Goal: Task Accomplishment & Management: Manage account settings

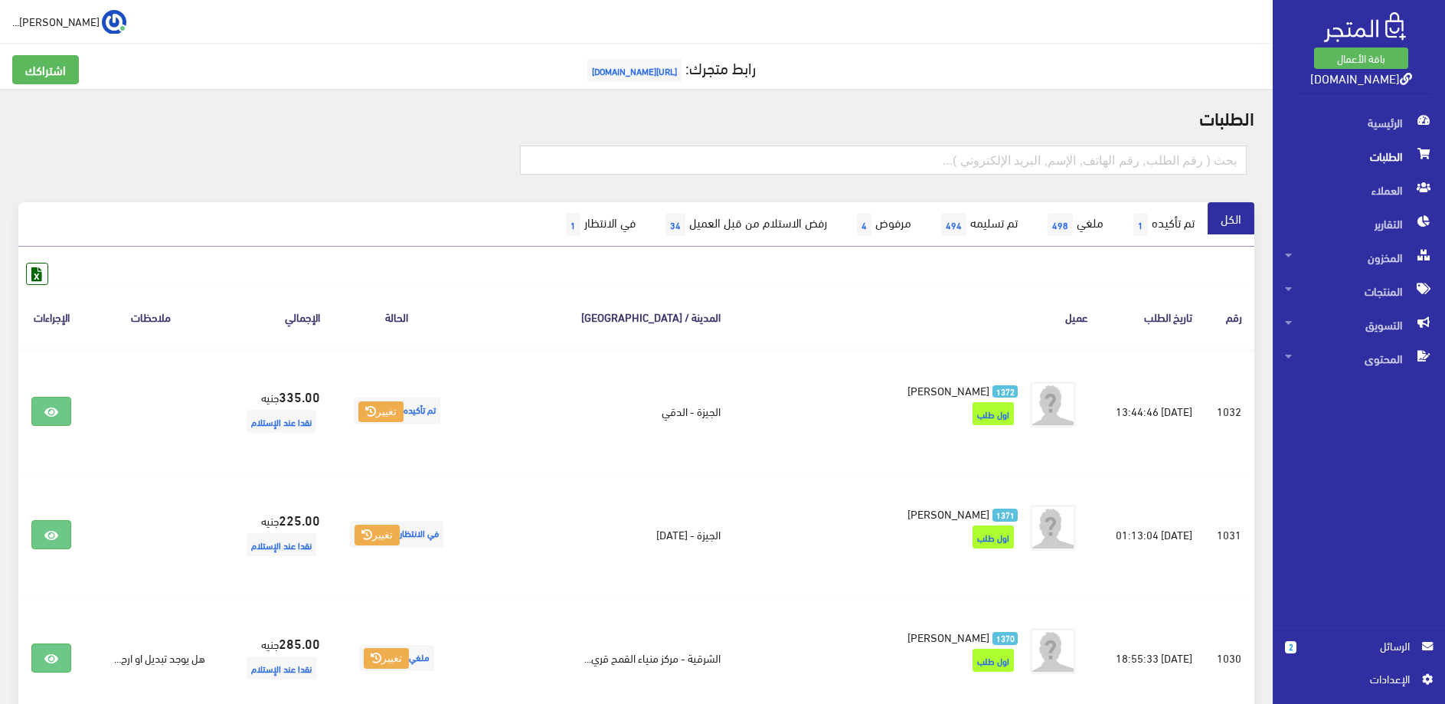
click at [1381, 161] on span "الطلبات" at bounding box center [1359, 156] width 148 height 34
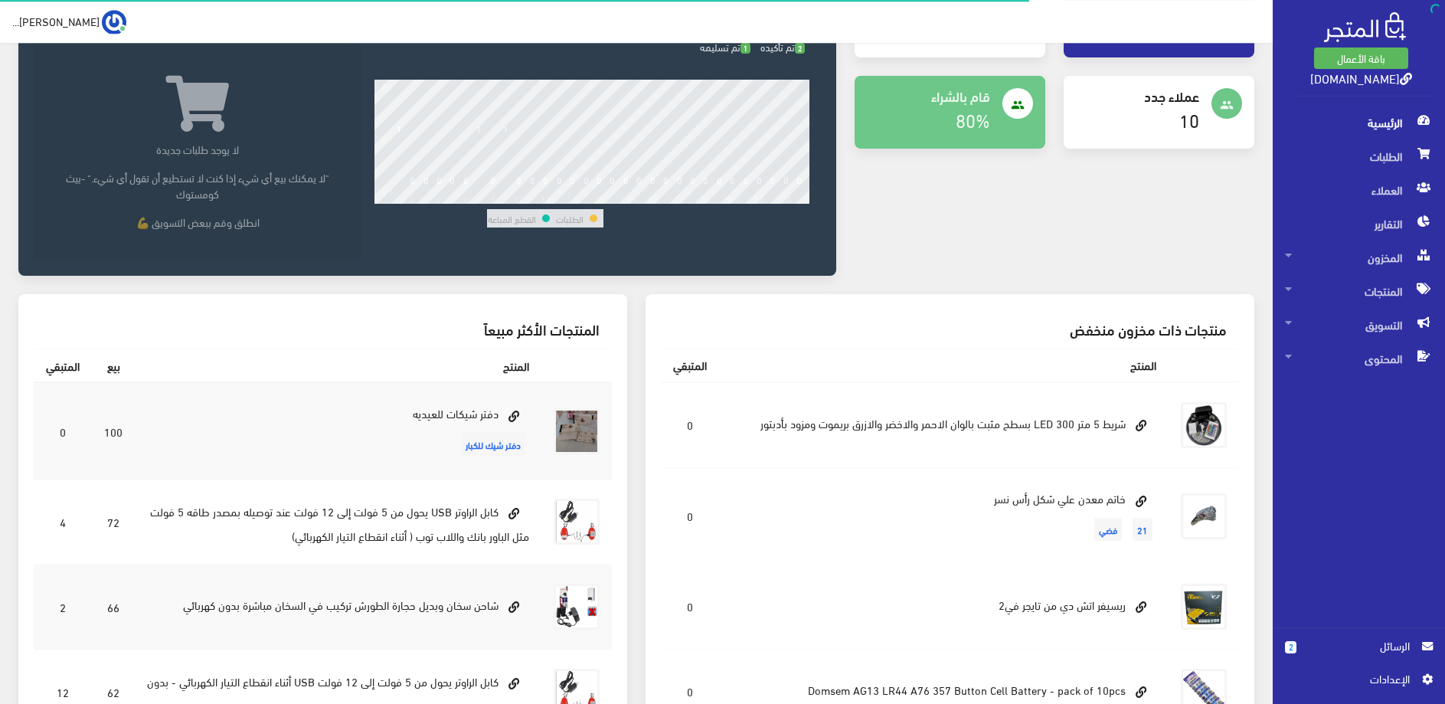
scroll to position [312, 0]
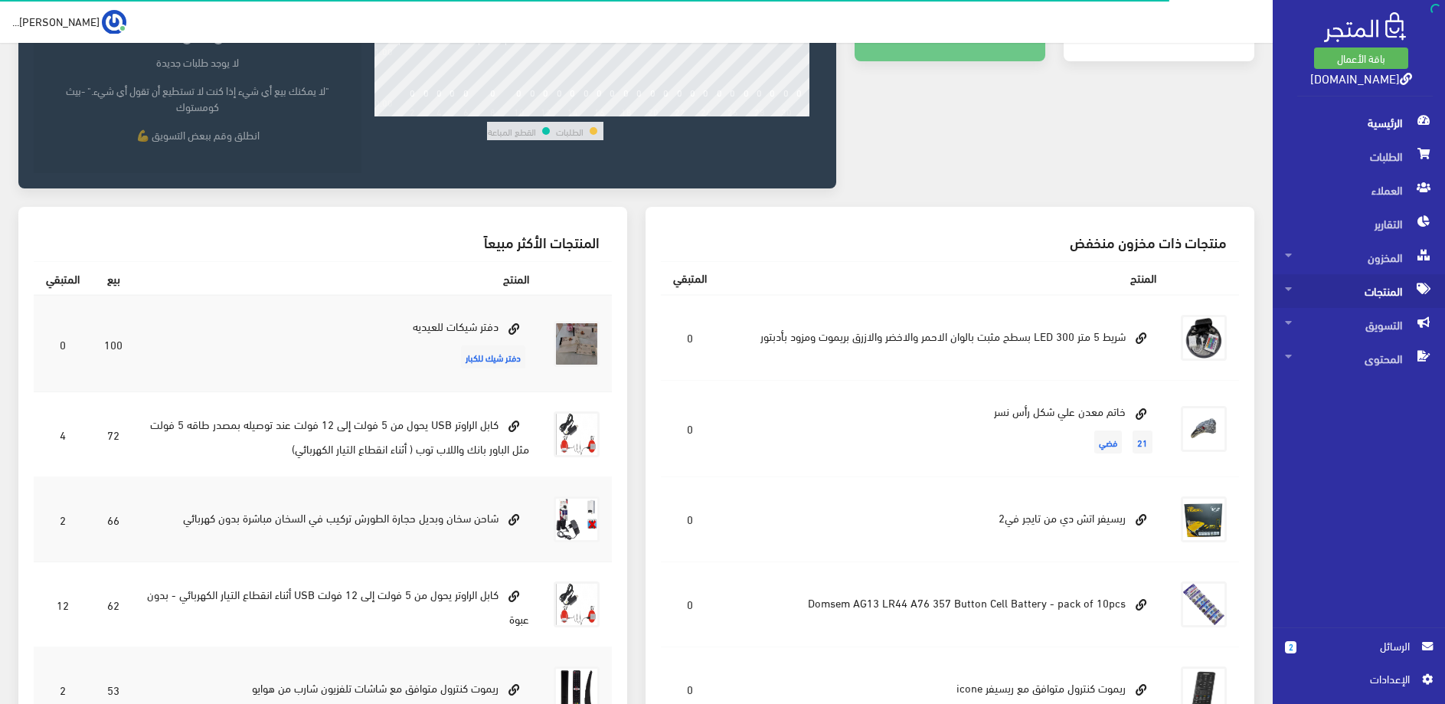
click at [1376, 293] on span "المنتجات" at bounding box center [1359, 291] width 148 height 34
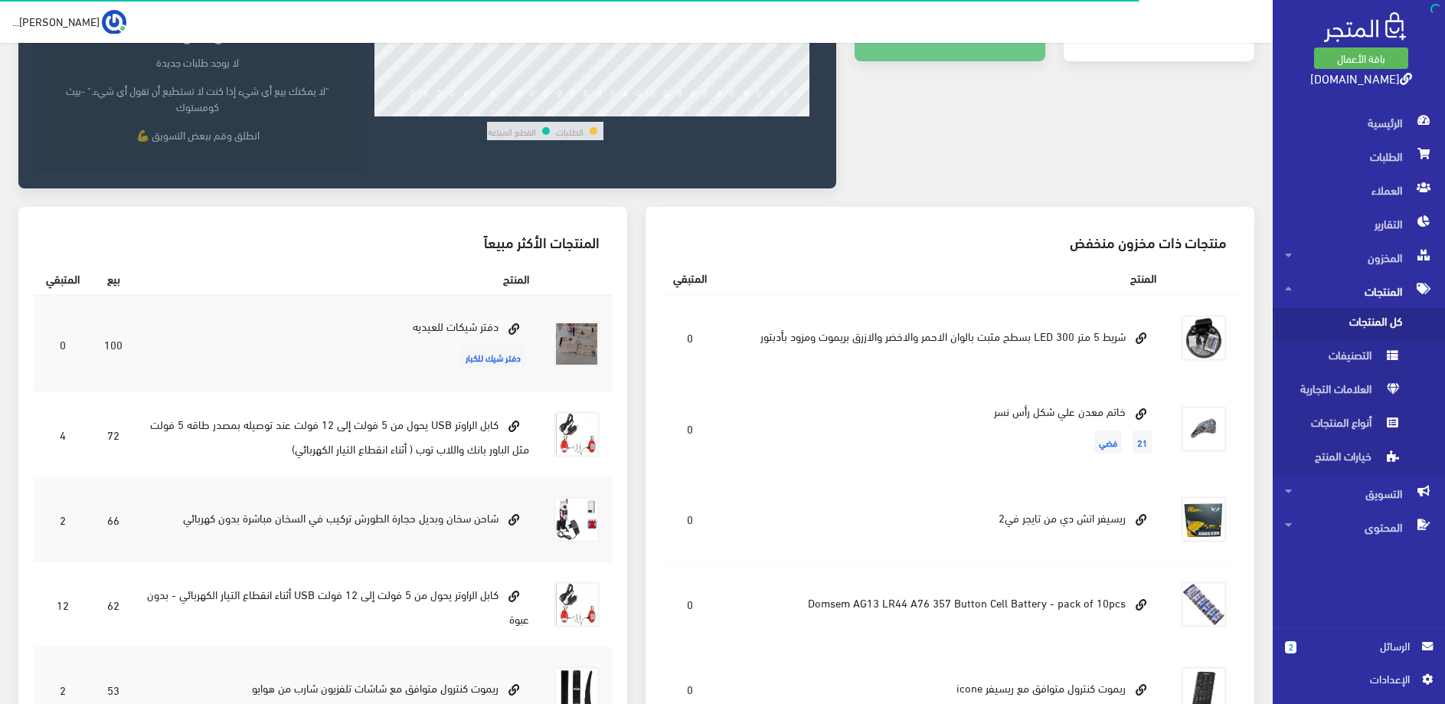
click at [1357, 315] on span "كل المنتجات" at bounding box center [1343, 325] width 116 height 34
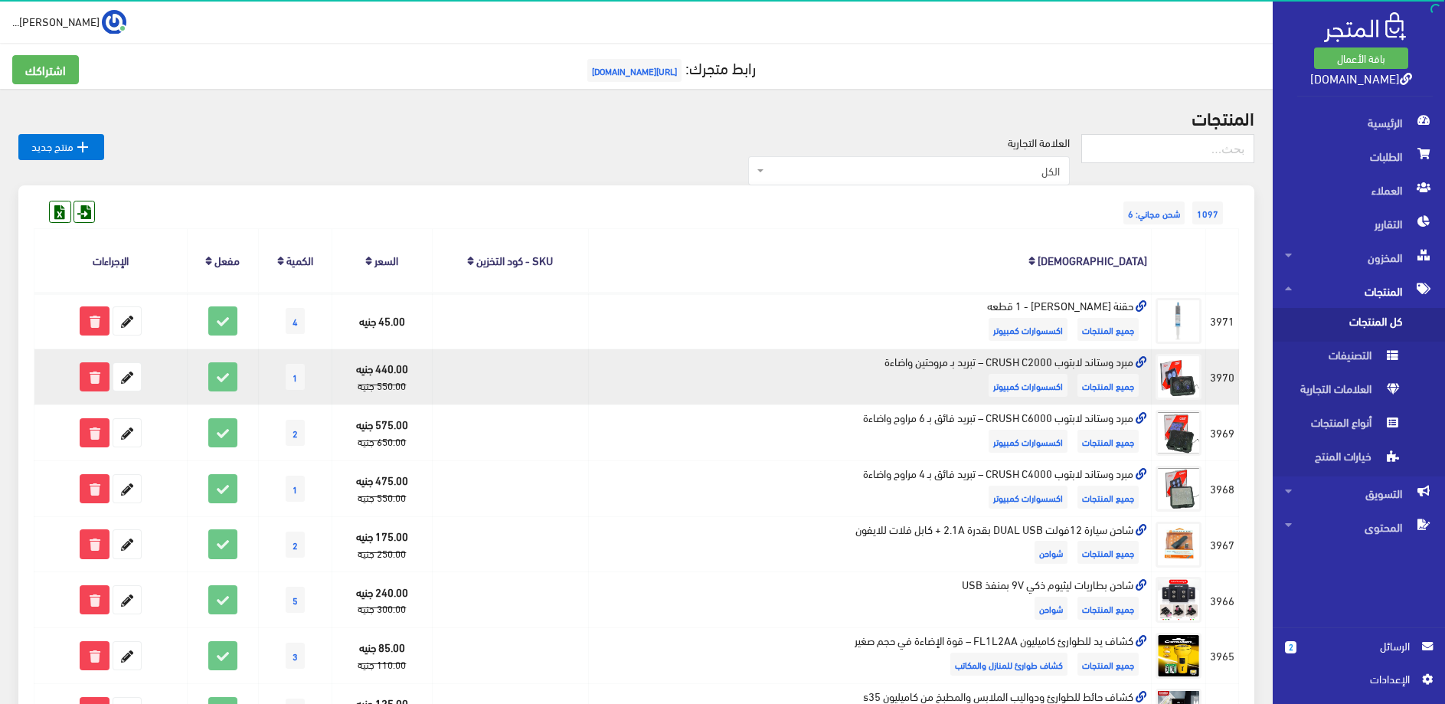
click at [1140, 360] on icon at bounding box center [1140, 362] width 11 height 11
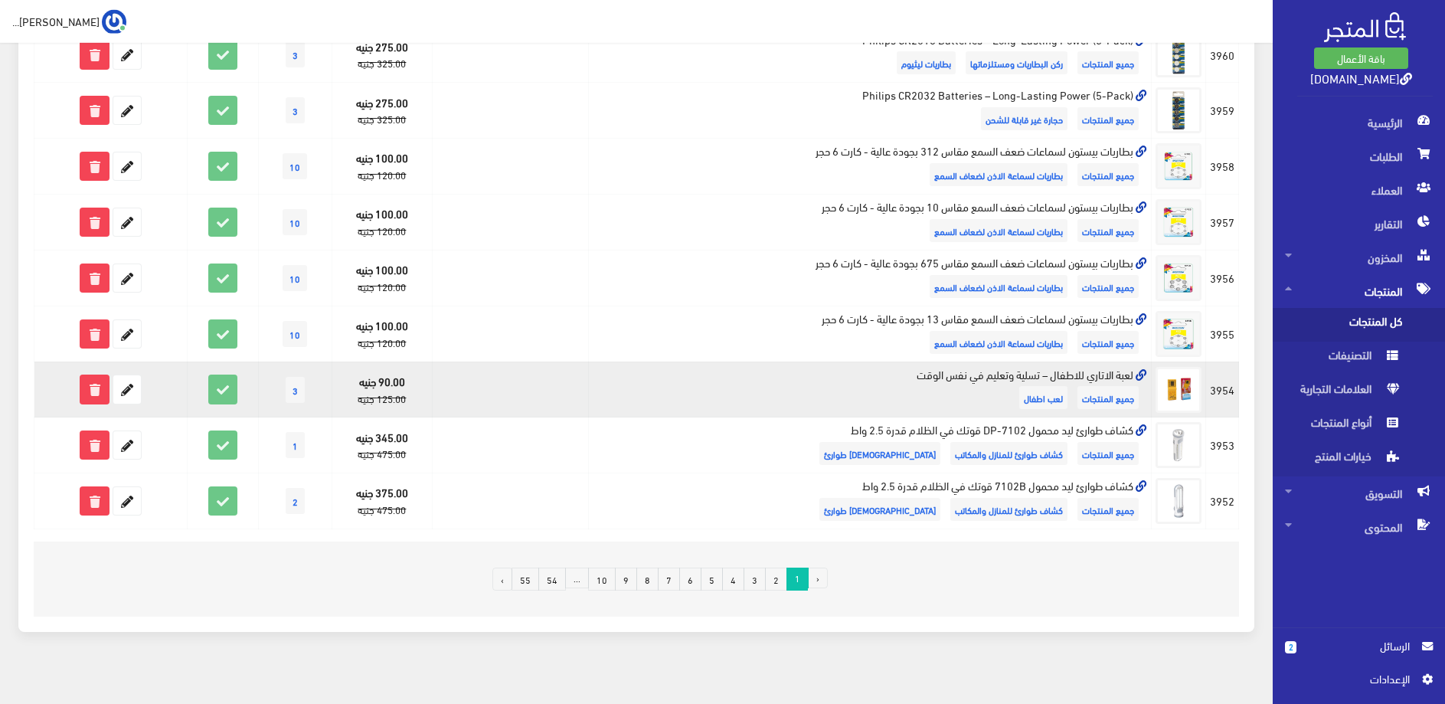
scroll to position [894, 0]
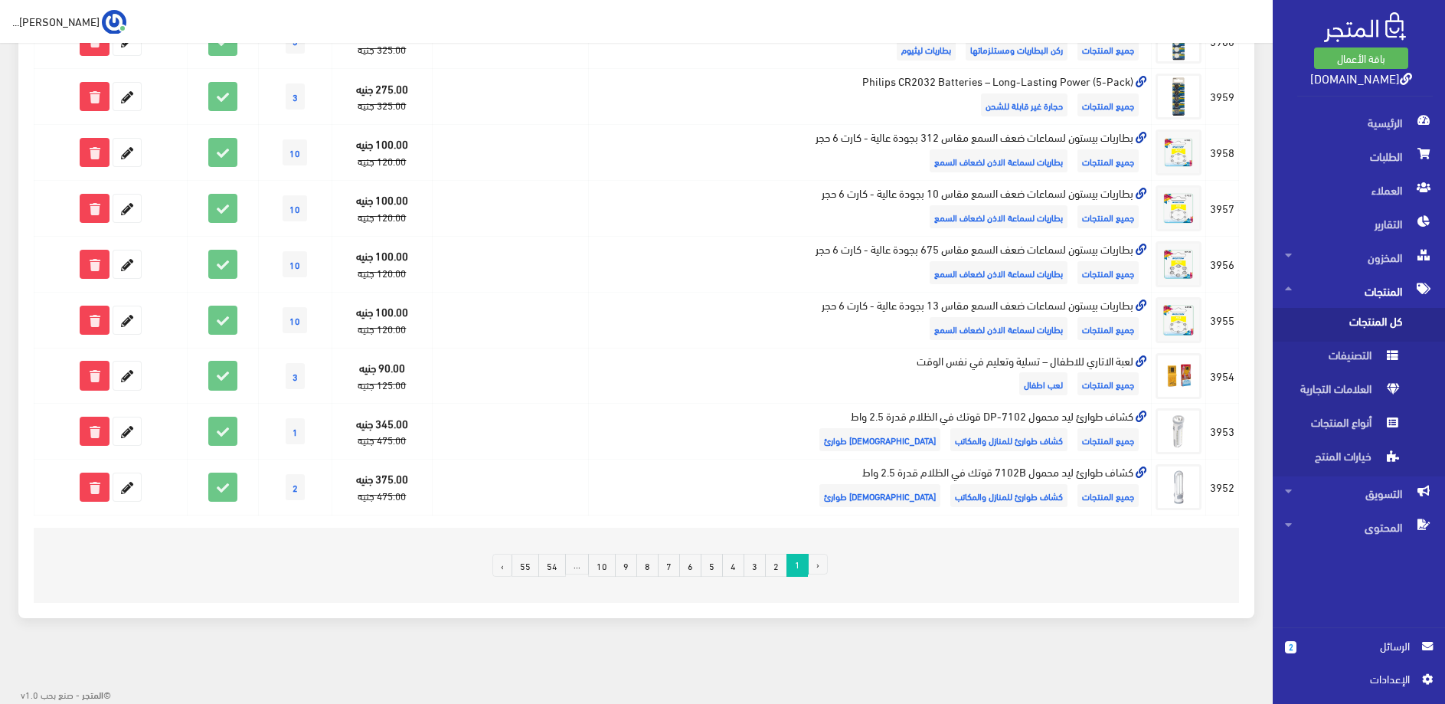
click at [774, 566] on link "2" at bounding box center [776, 565] width 22 height 23
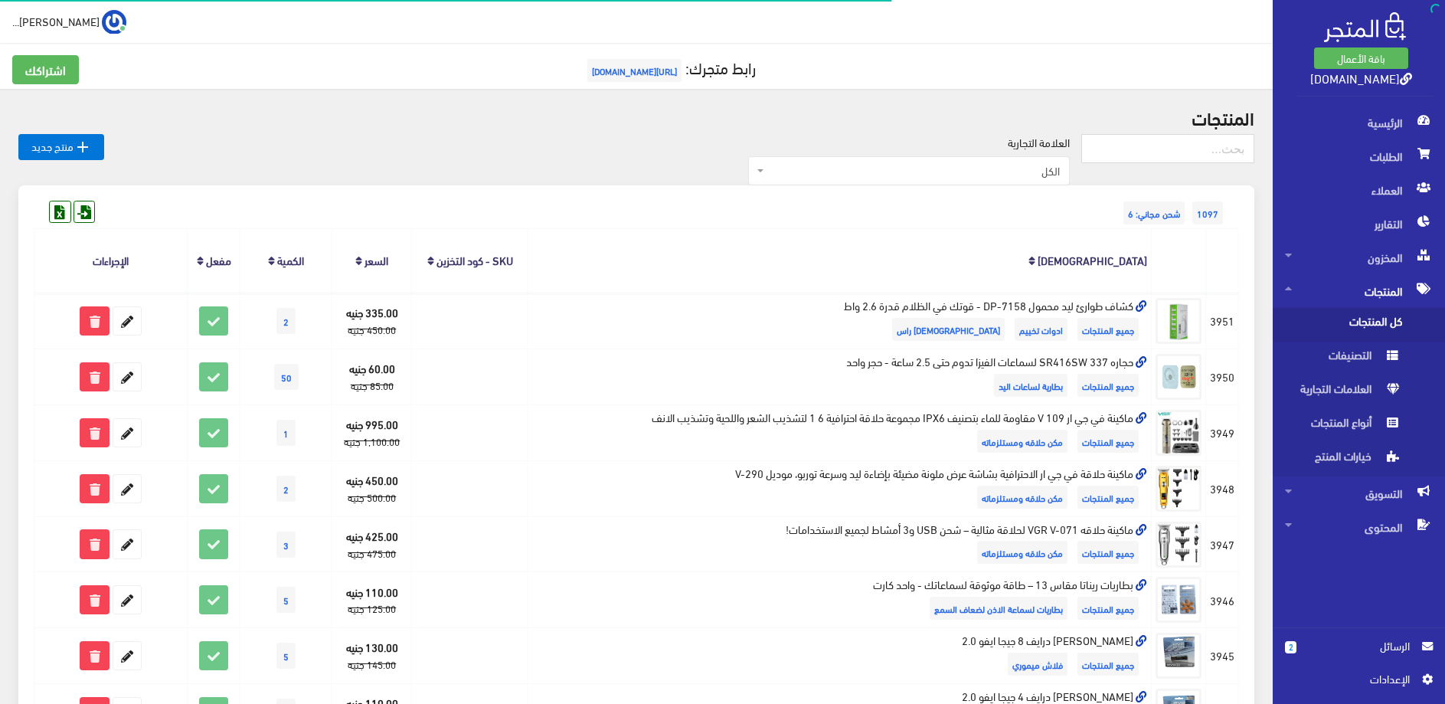
scroll to position [625, 0]
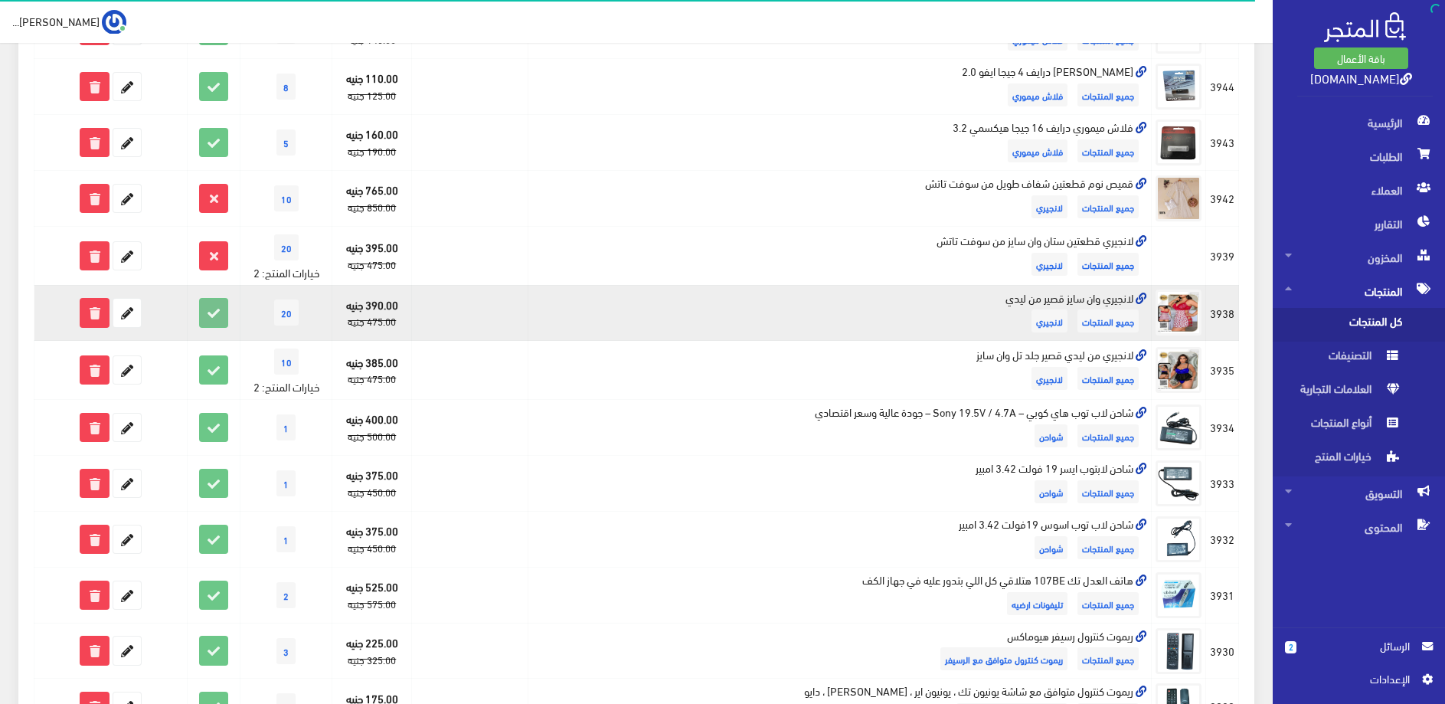
click at [211, 320] on icon at bounding box center [214, 313] width 28 height 28
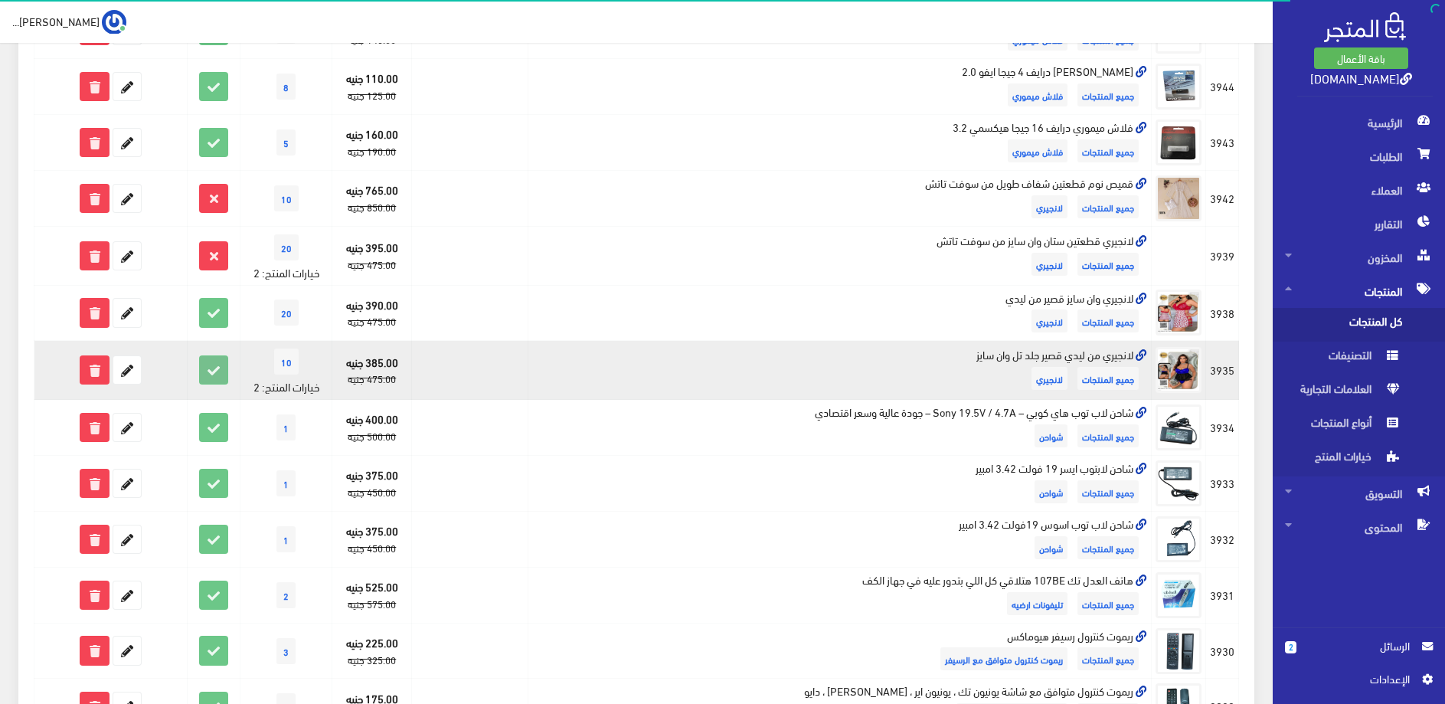
click at [216, 371] on icon at bounding box center [214, 370] width 28 height 28
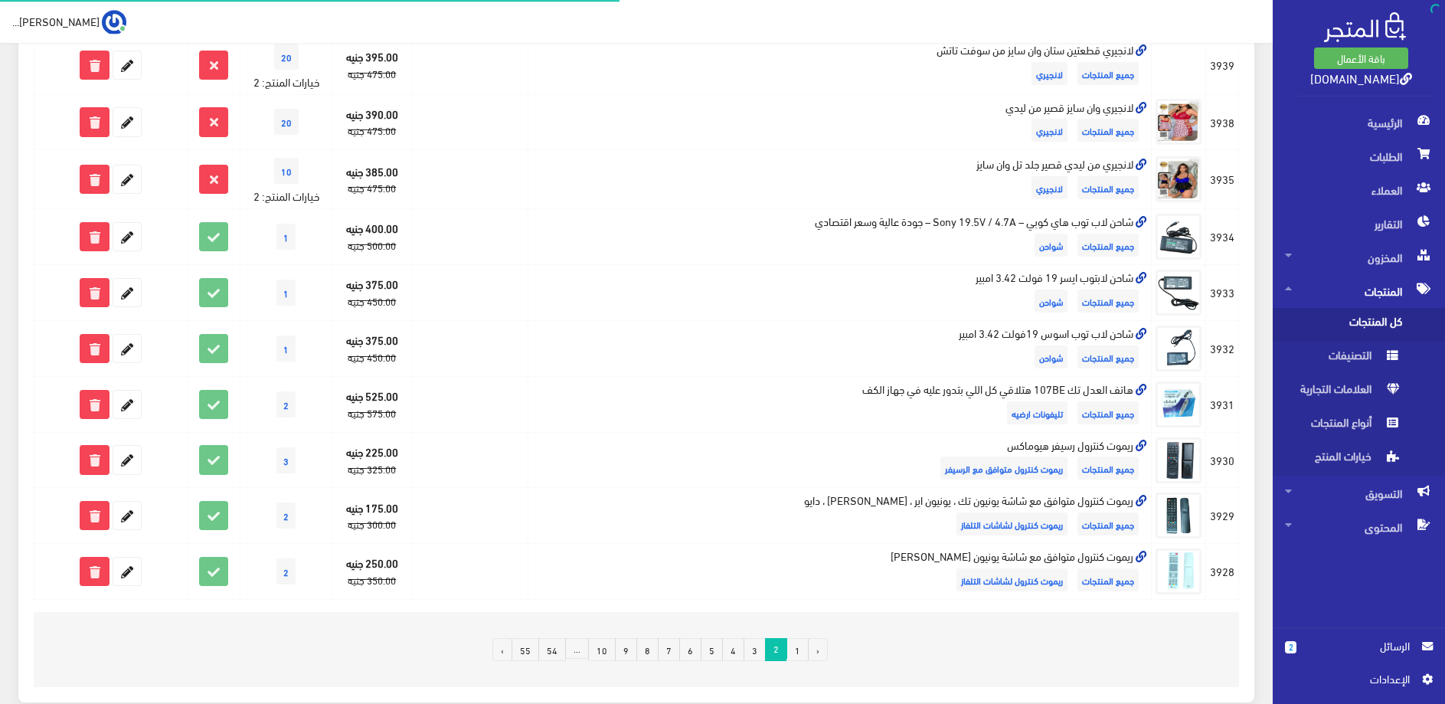
scroll to position [900, 0]
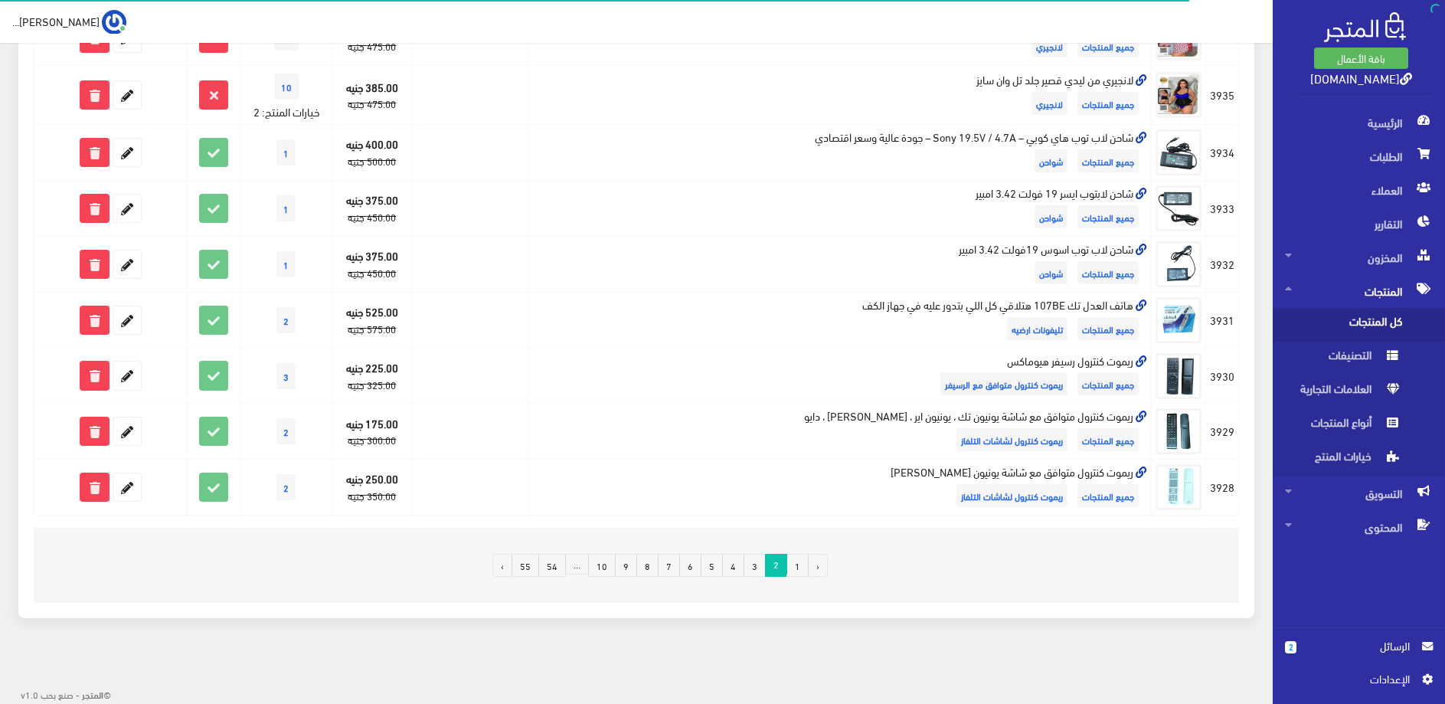
click at [752, 564] on link "3" at bounding box center [754, 565] width 22 height 23
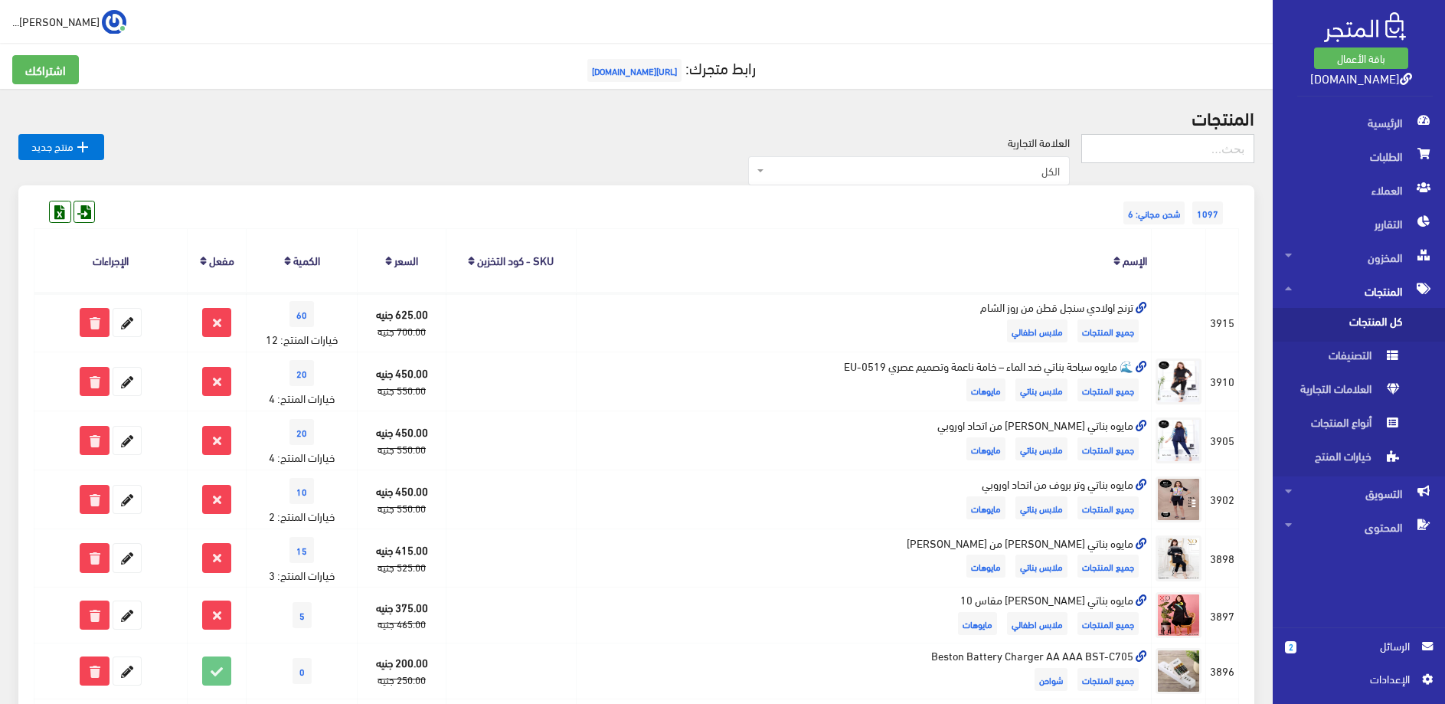
click at [1211, 145] on input "text" at bounding box center [1167, 148] width 173 height 29
type input "لاسلكي"
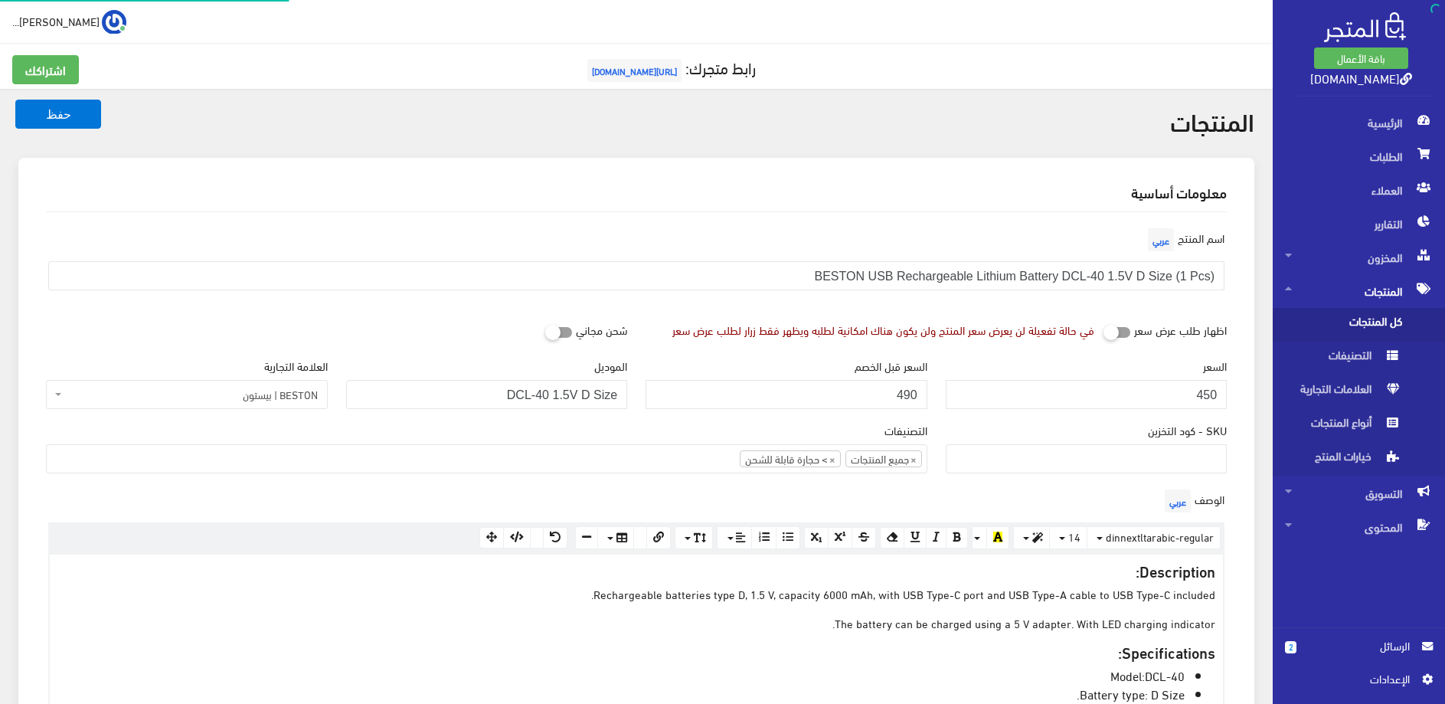
select select
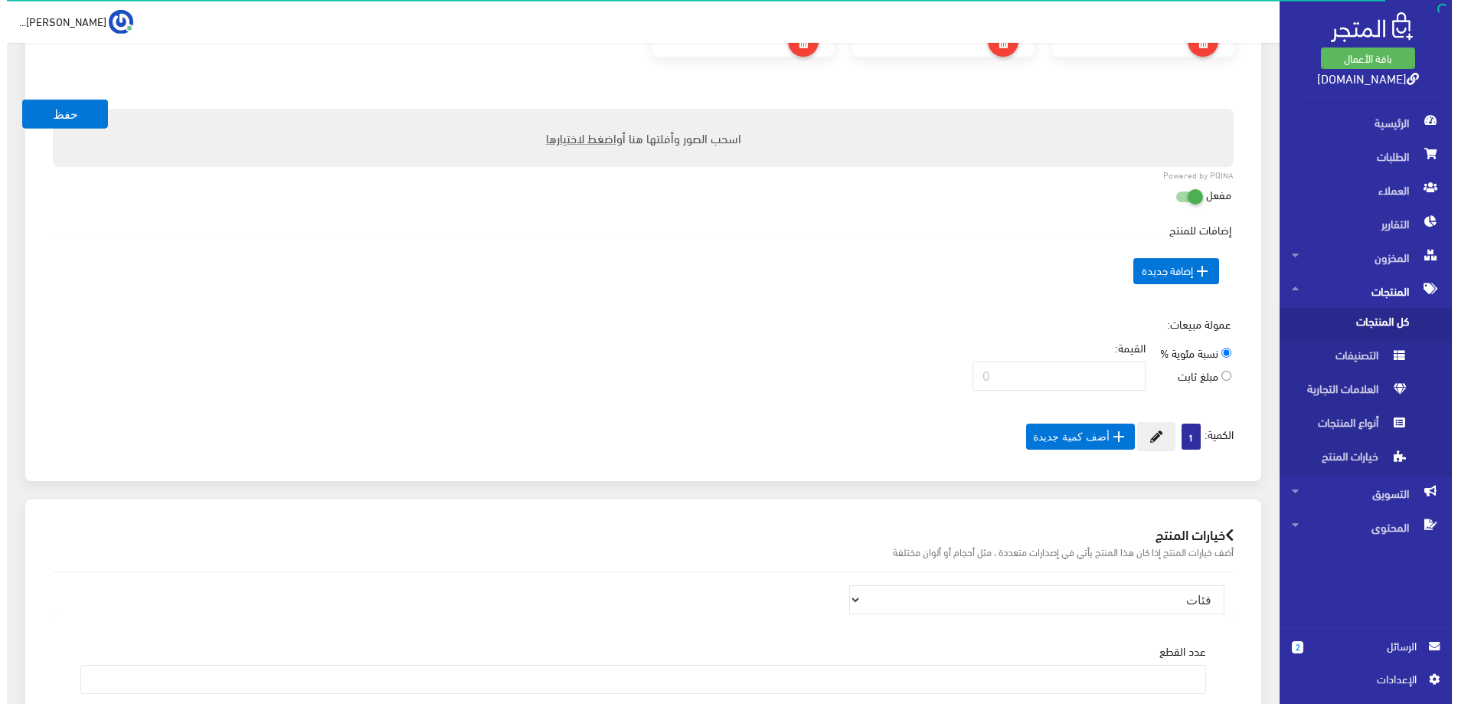
scroll to position [1171, 0]
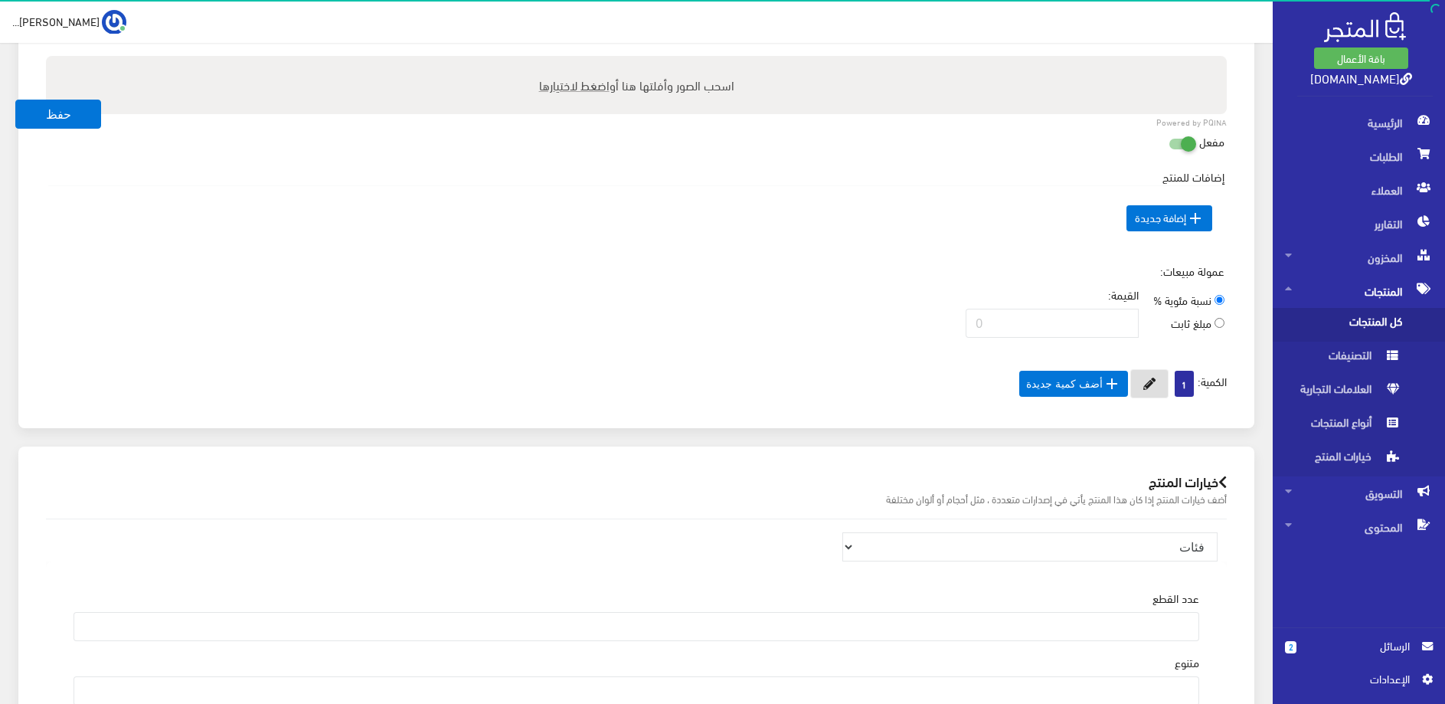
click at [1148, 390] on icon at bounding box center [1149, 383] width 12 height 12
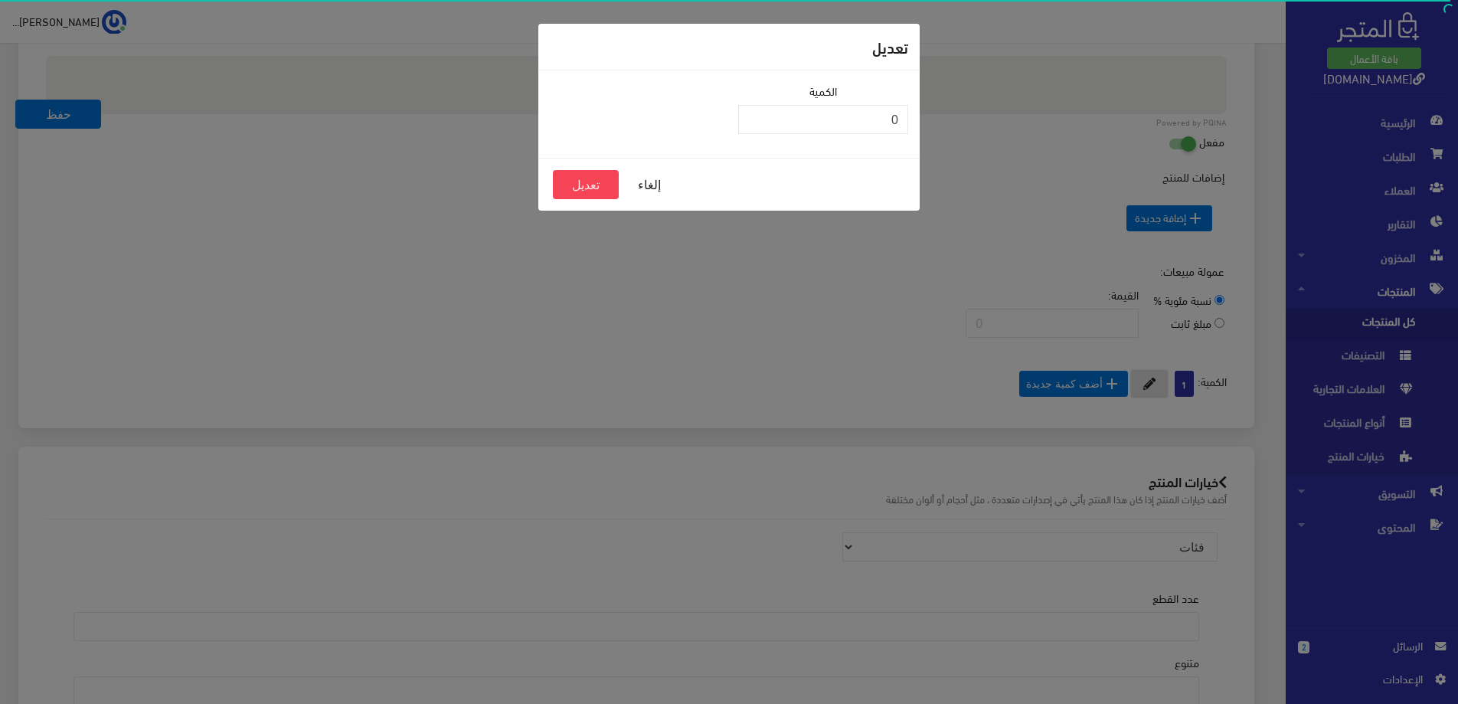
type input "0"
click at [756, 125] on input "0" at bounding box center [823, 119] width 170 height 29
click at [560, 204] on div "إلغاء تعديل" at bounding box center [728, 184] width 381 height 53
click at [565, 191] on button "تعديل" at bounding box center [586, 184] width 66 height 29
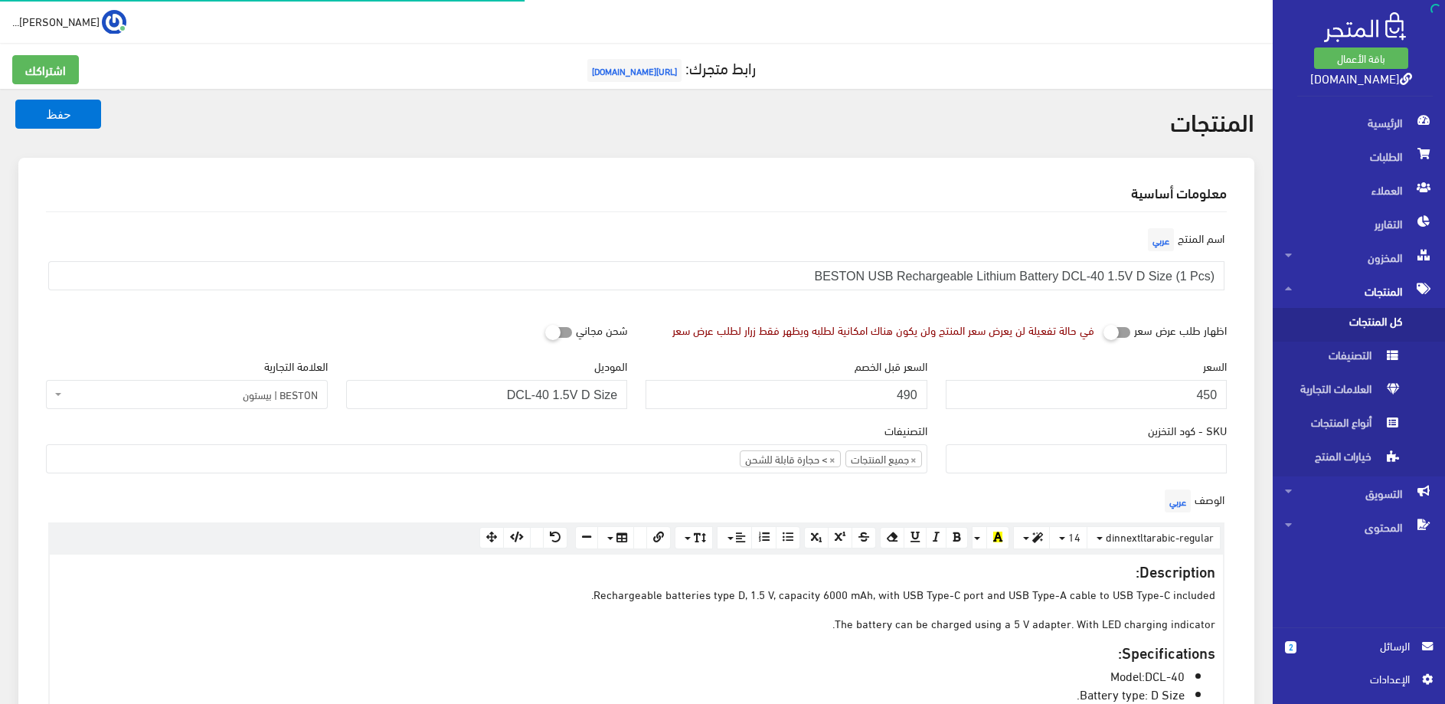
select select
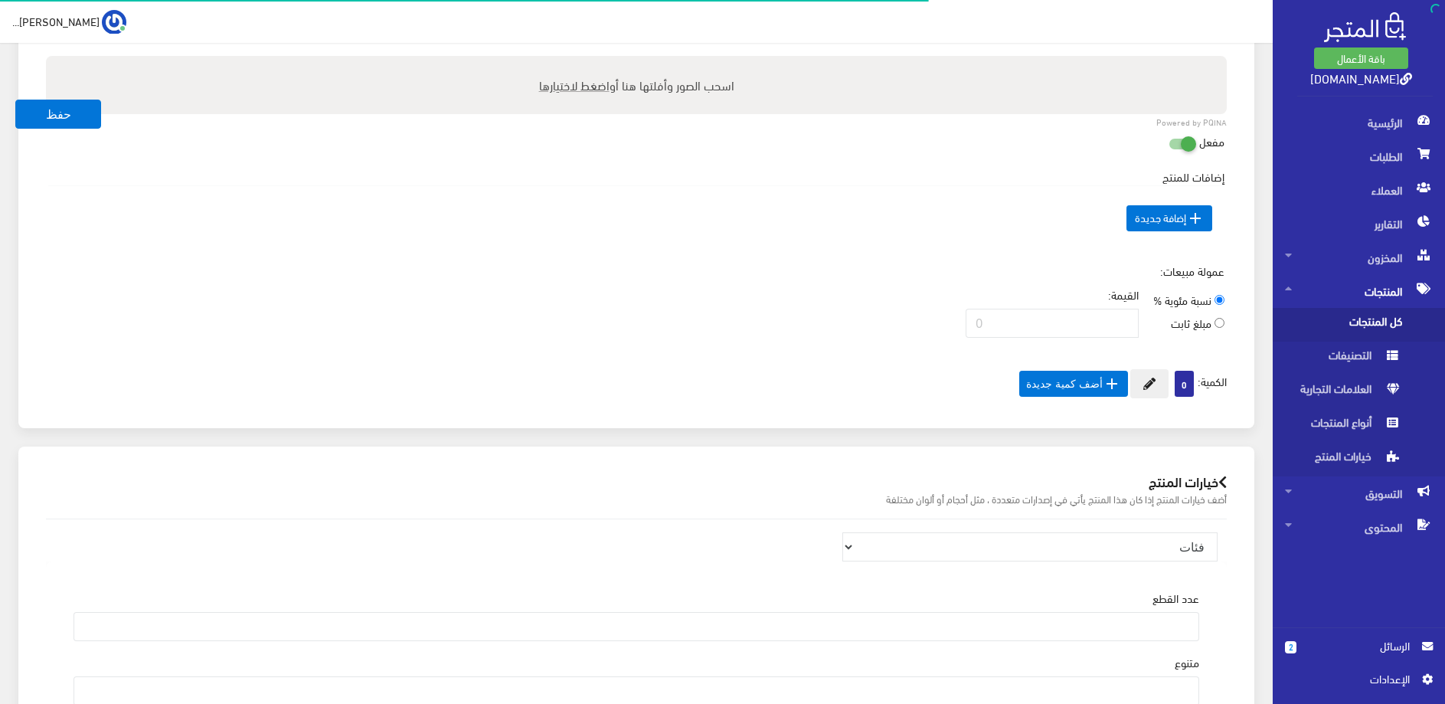
scroll to position [1171, 0]
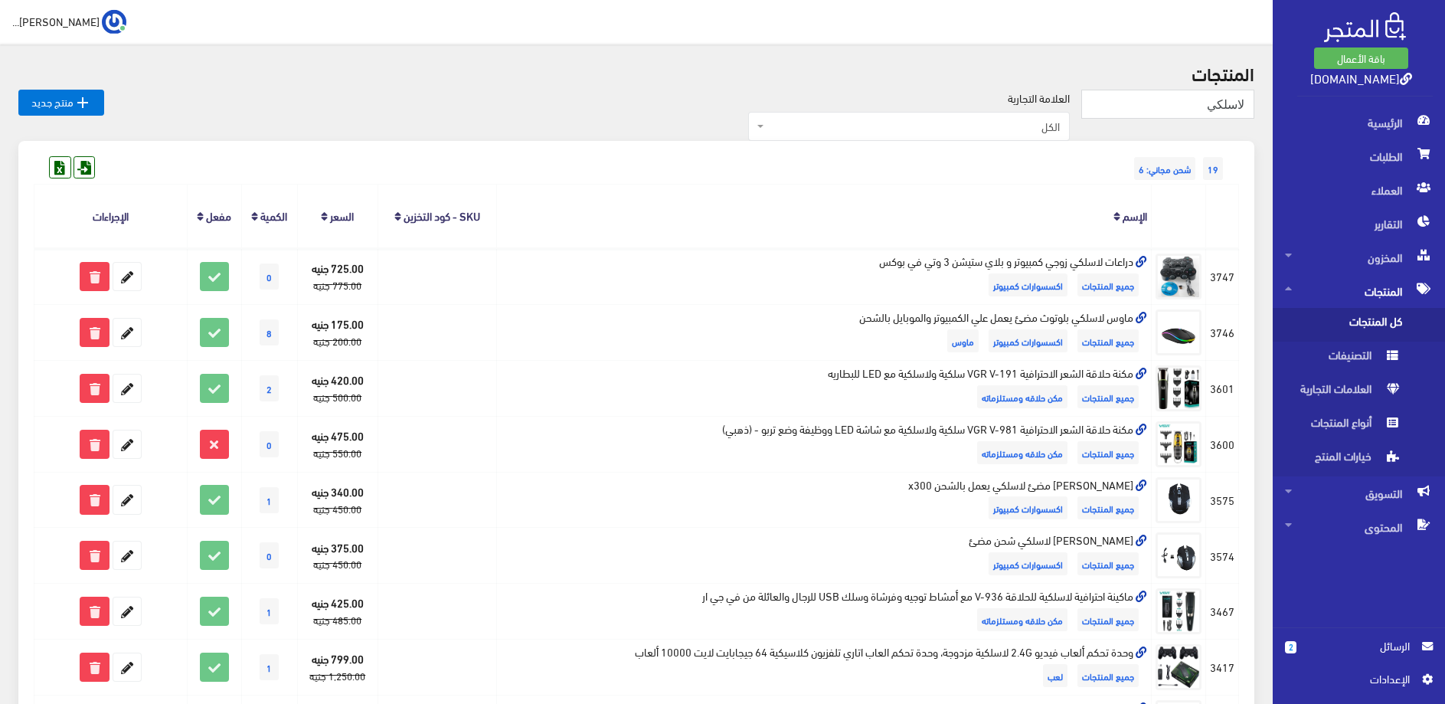
scroll to position [7, 0]
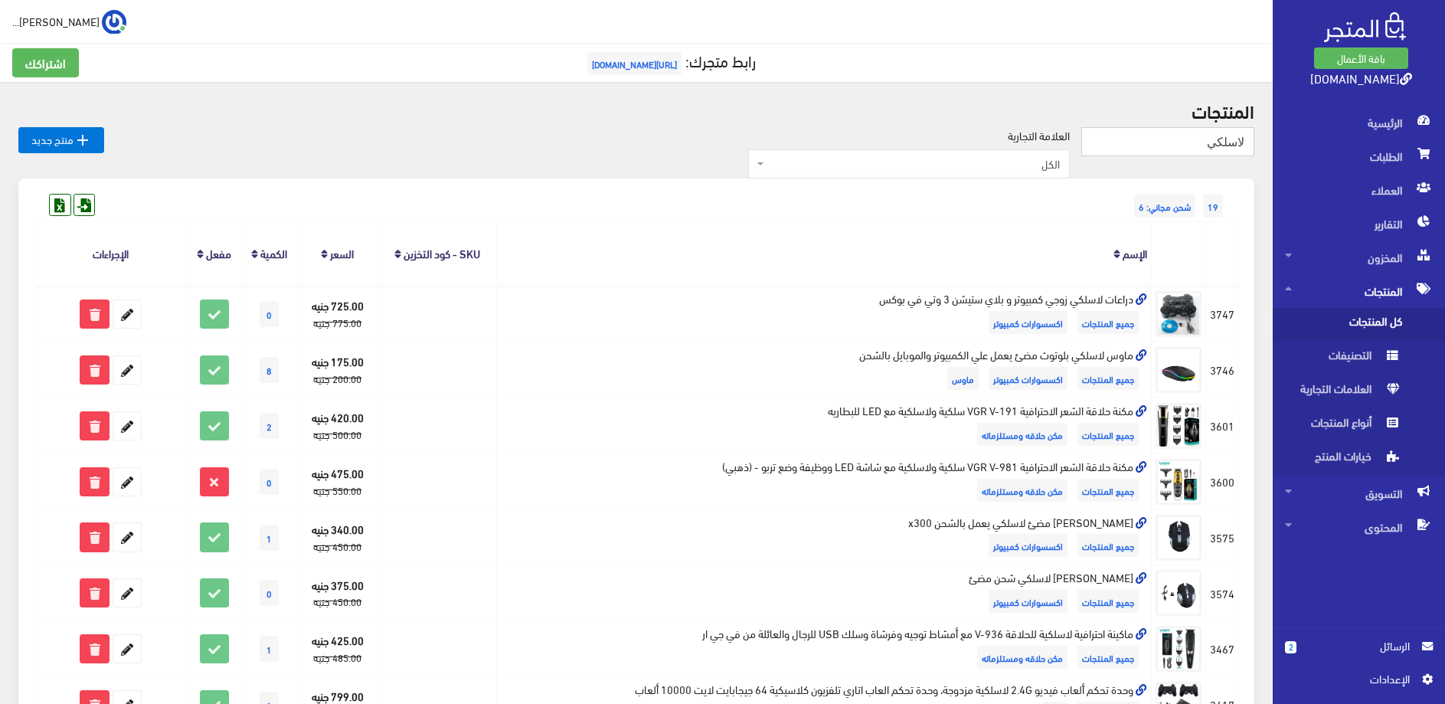
click at [1208, 134] on input "لاسلكي" at bounding box center [1167, 141] width 173 height 29
type input "فردي"
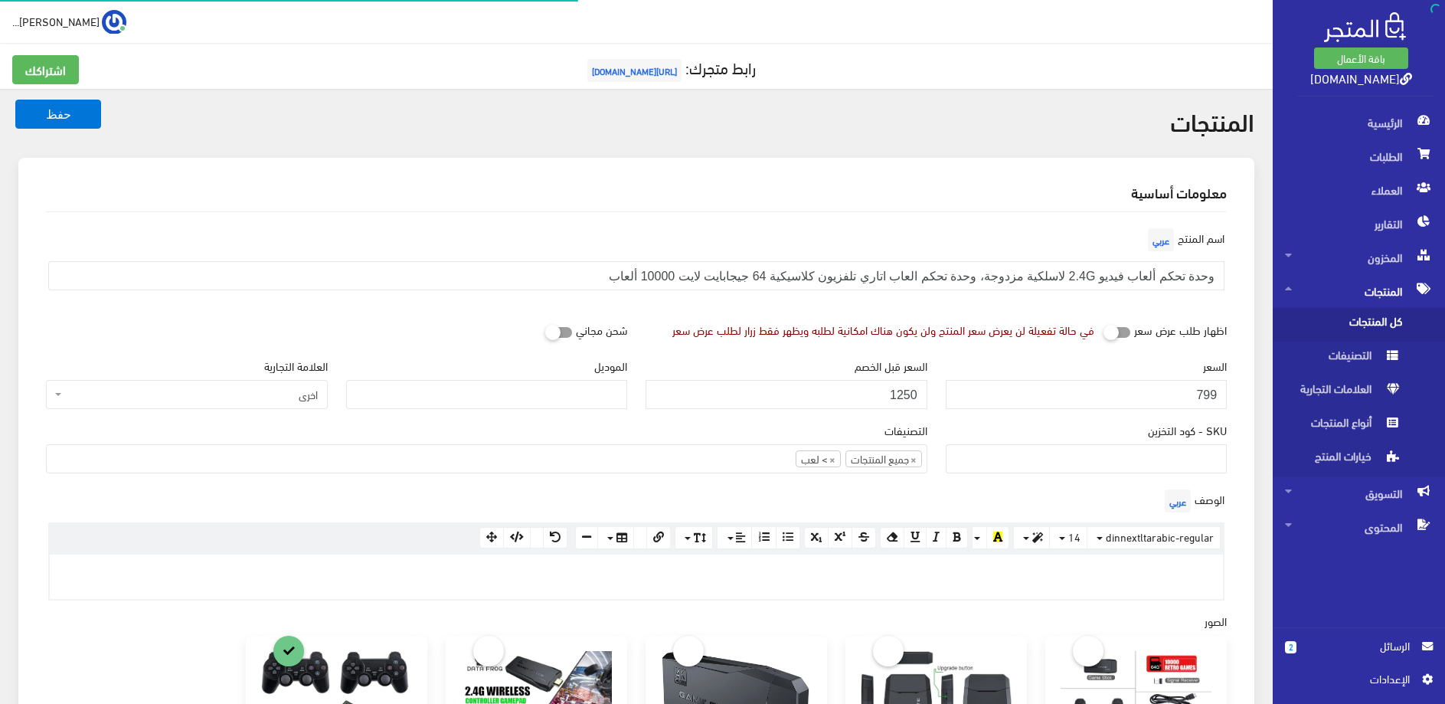
select select
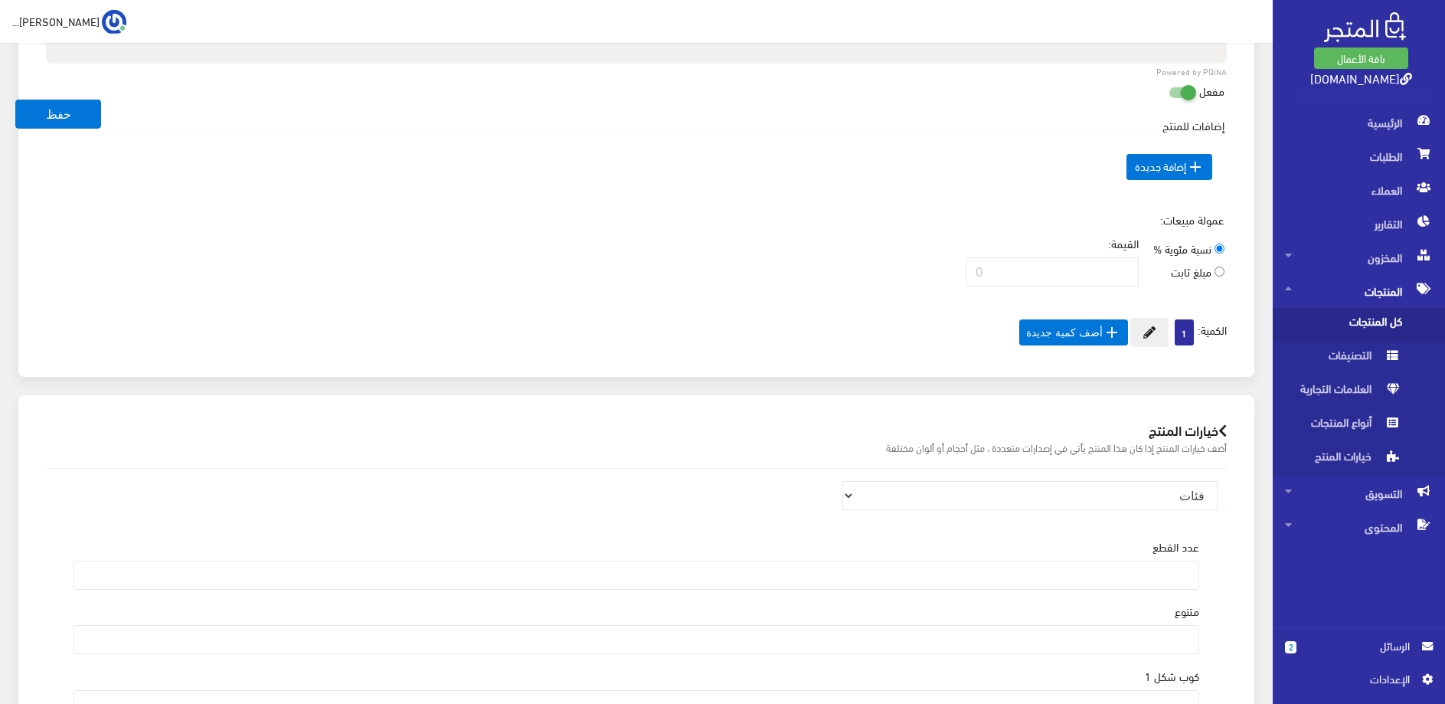
scroll to position [937, 0]
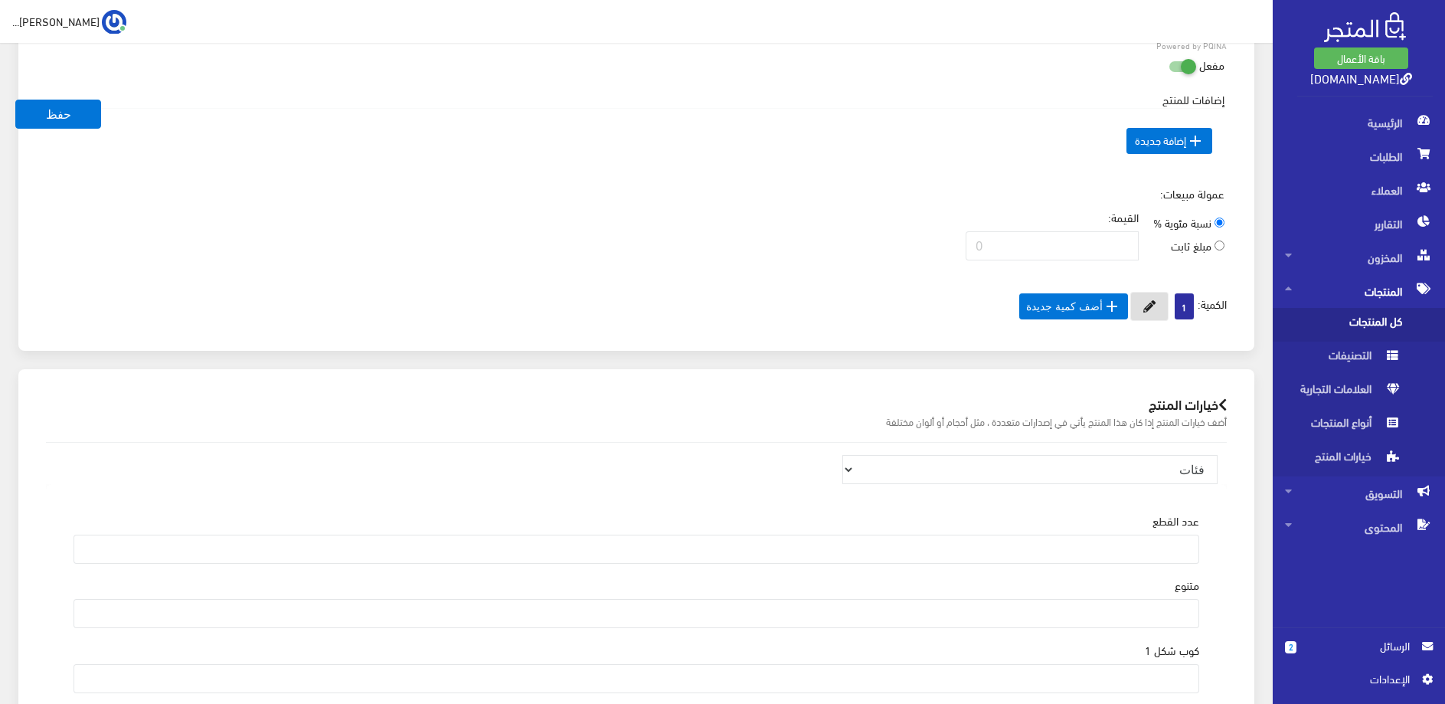
click at [1156, 312] on button at bounding box center [1149, 306] width 38 height 29
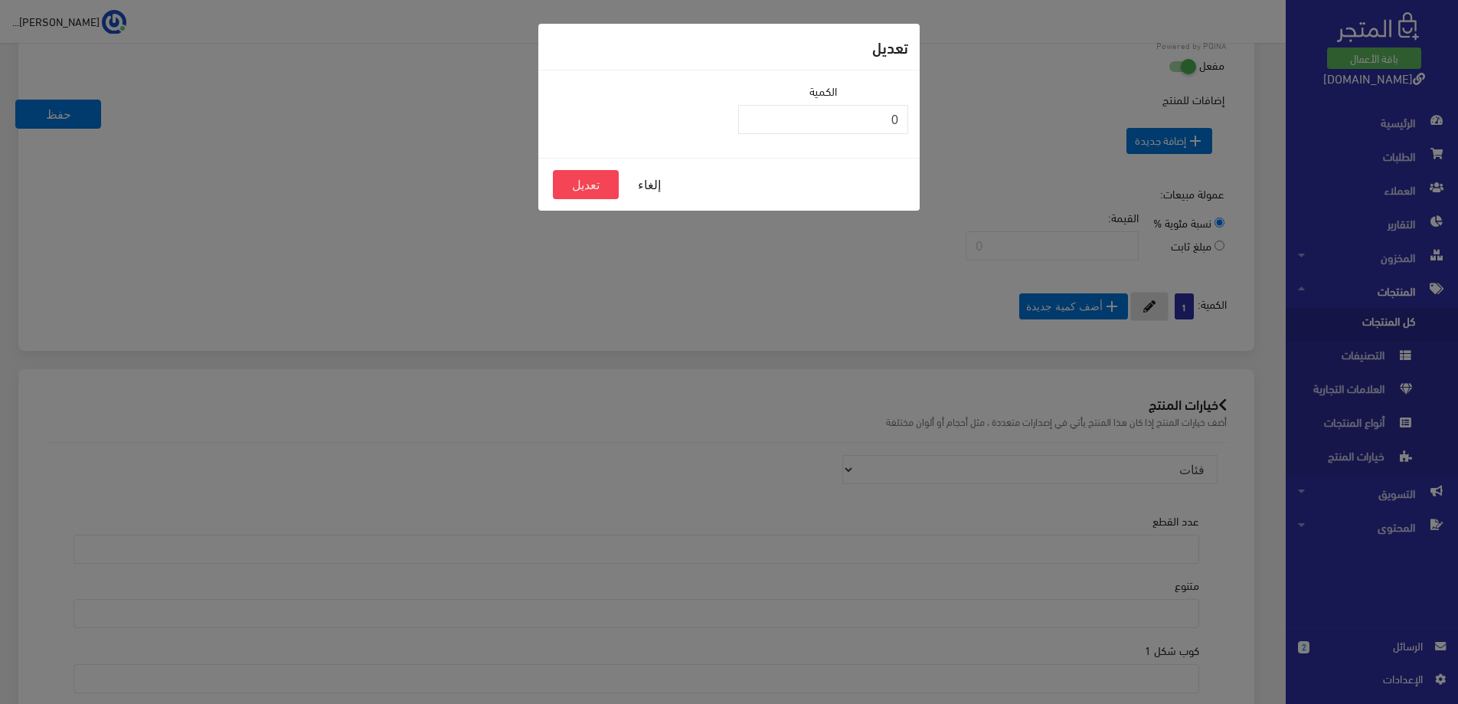
type input "0"
click at [753, 126] on input "0" at bounding box center [823, 119] width 170 height 29
click at [575, 201] on div "إلغاء تعديل" at bounding box center [728, 184] width 381 height 53
click at [574, 191] on button "تعديل" at bounding box center [586, 184] width 66 height 29
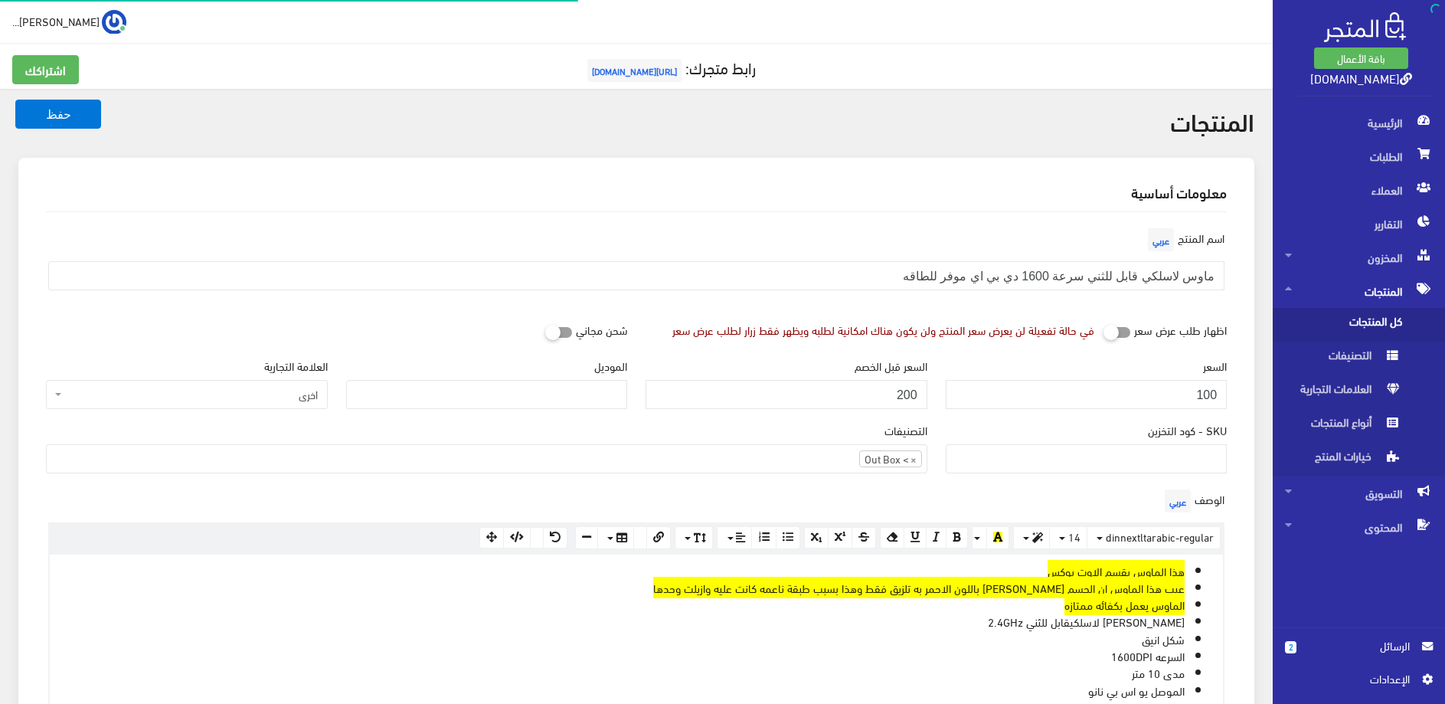
select select
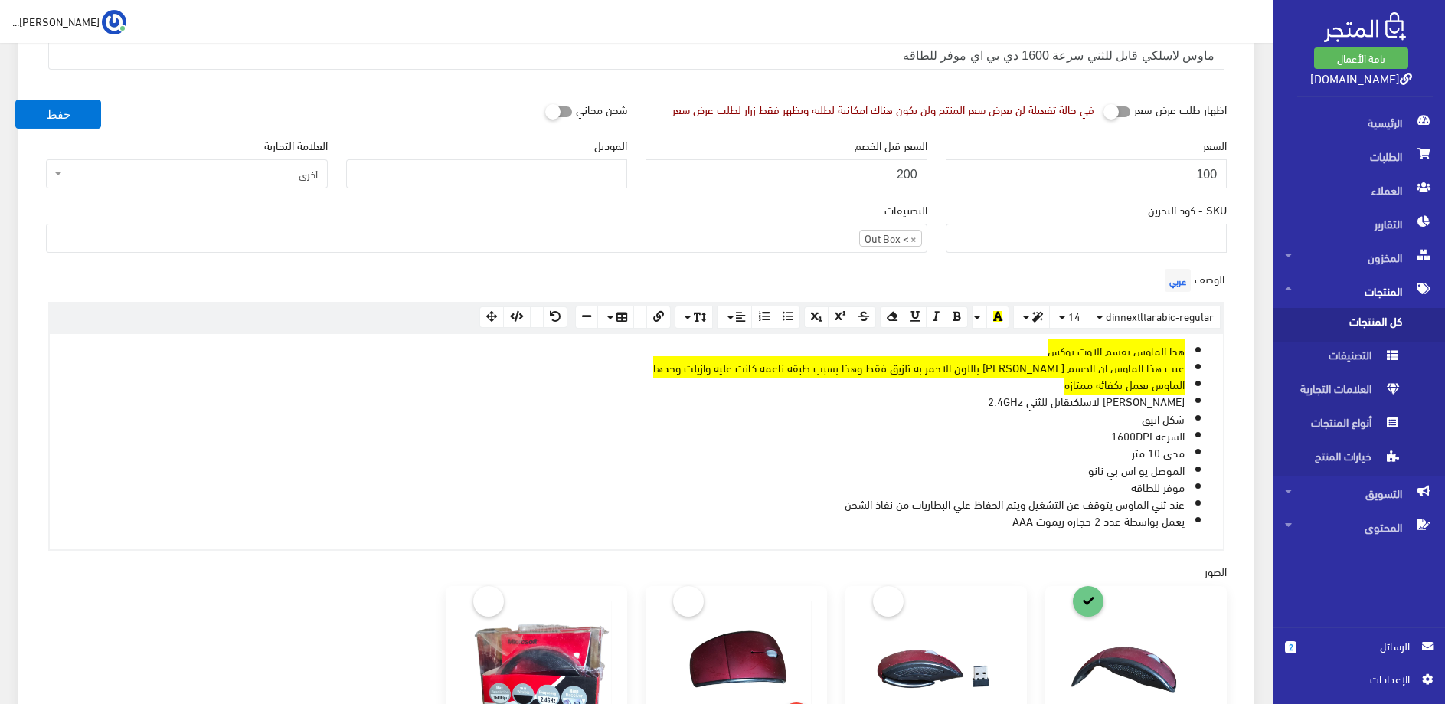
scroll to position [156, 0]
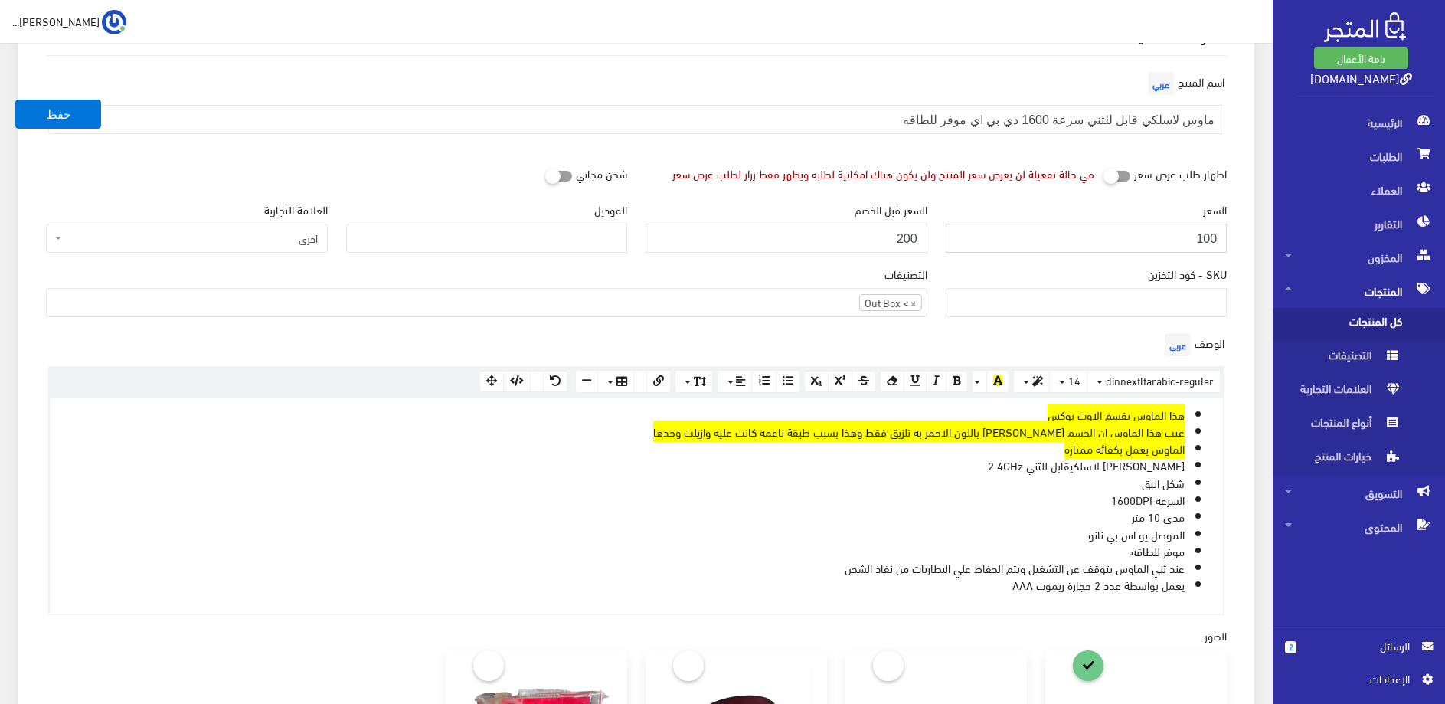
click at [1203, 230] on input "100" at bounding box center [1087, 238] width 282 height 29
type input "65"
click at [916, 247] on input "200" at bounding box center [786, 238] width 282 height 29
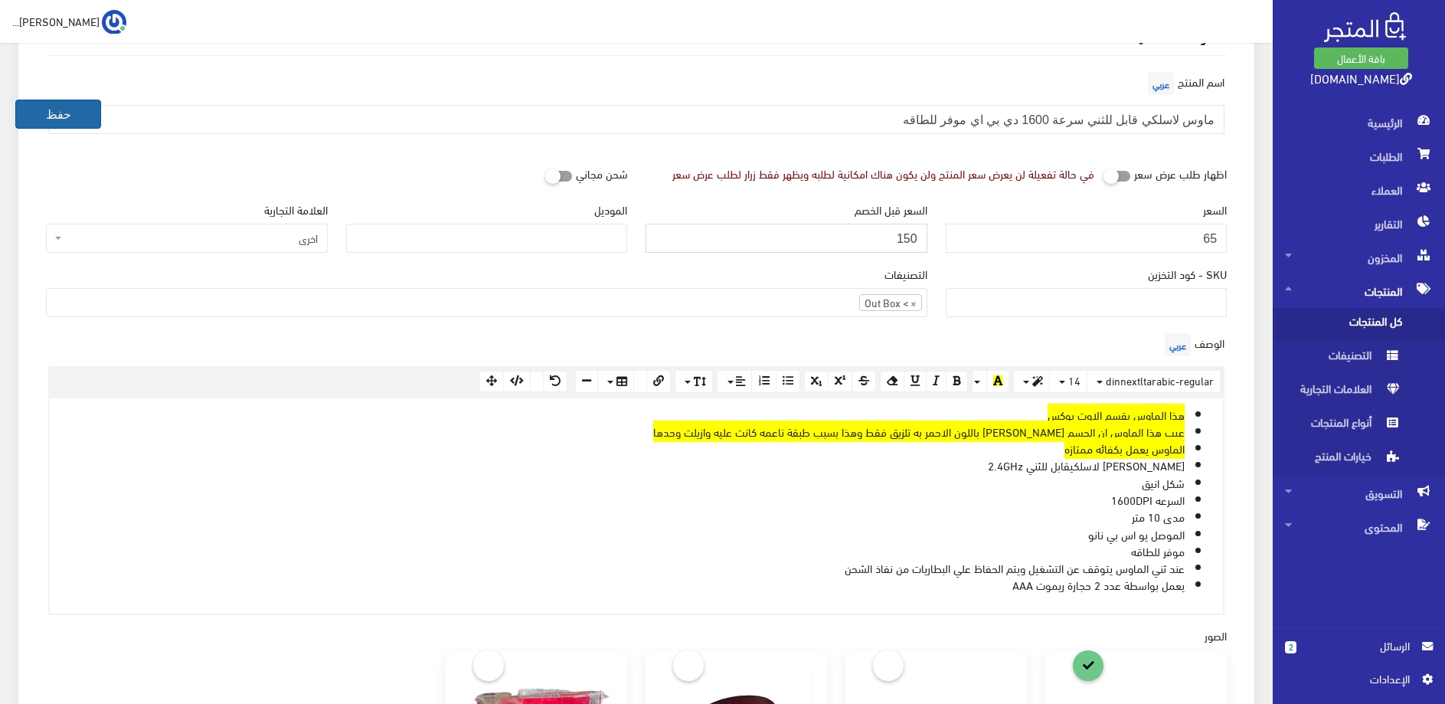
type input "150"
click at [82, 107] on button "حفظ" at bounding box center [58, 114] width 86 height 29
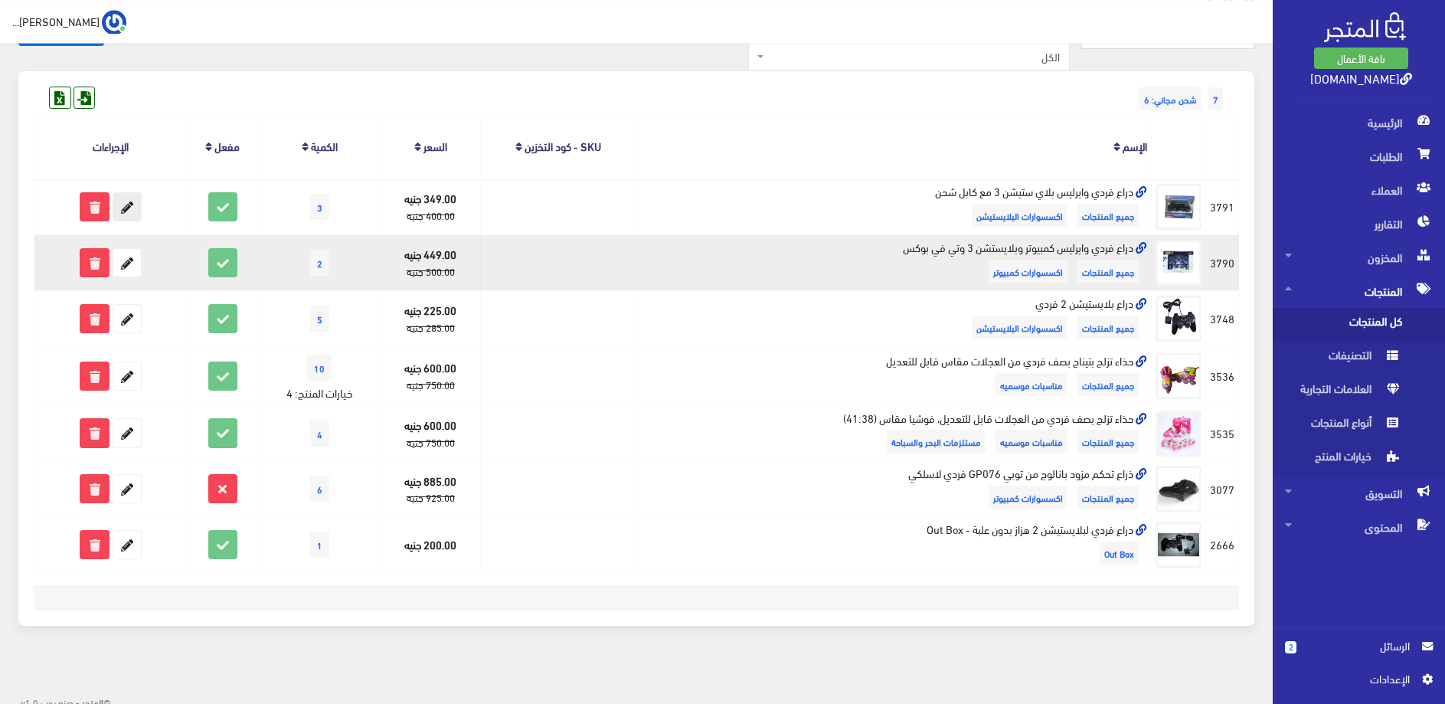
scroll to position [122, 0]
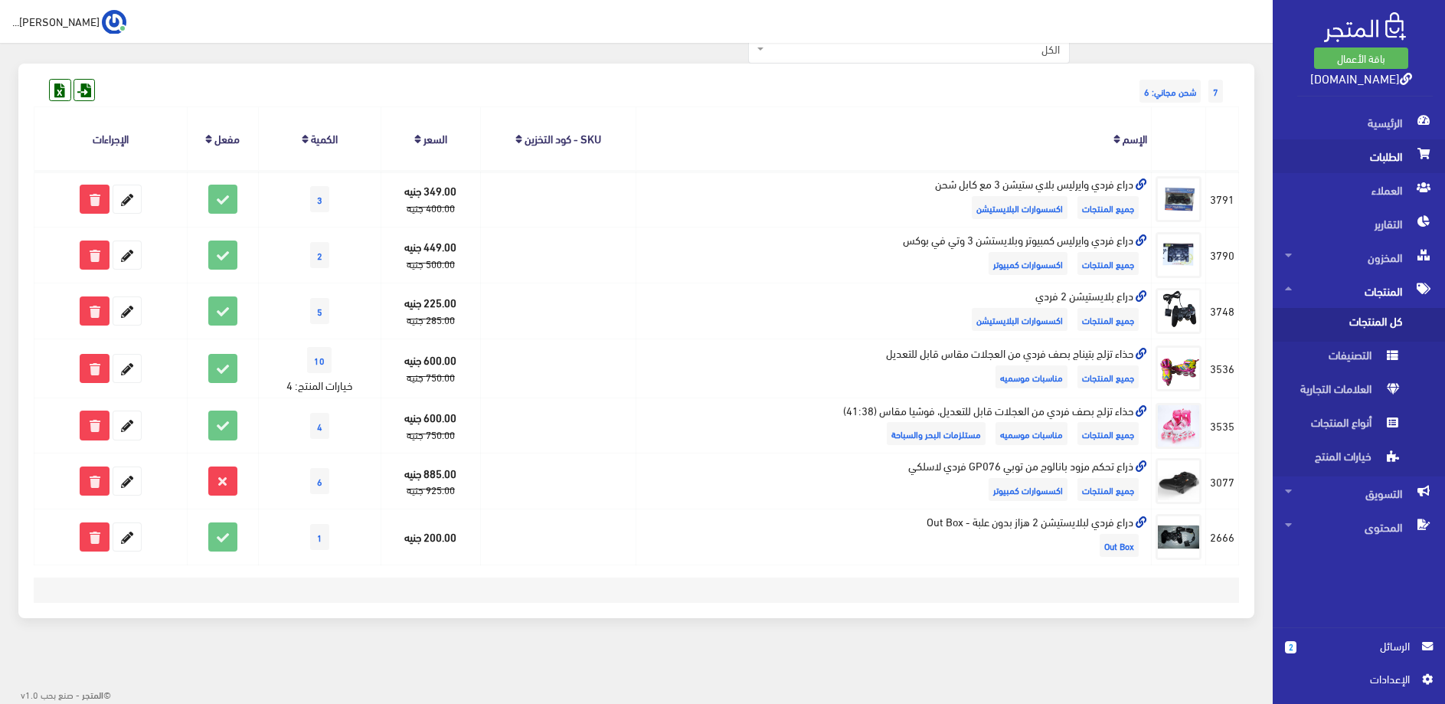
click at [1372, 152] on span "الطلبات" at bounding box center [1359, 156] width 148 height 34
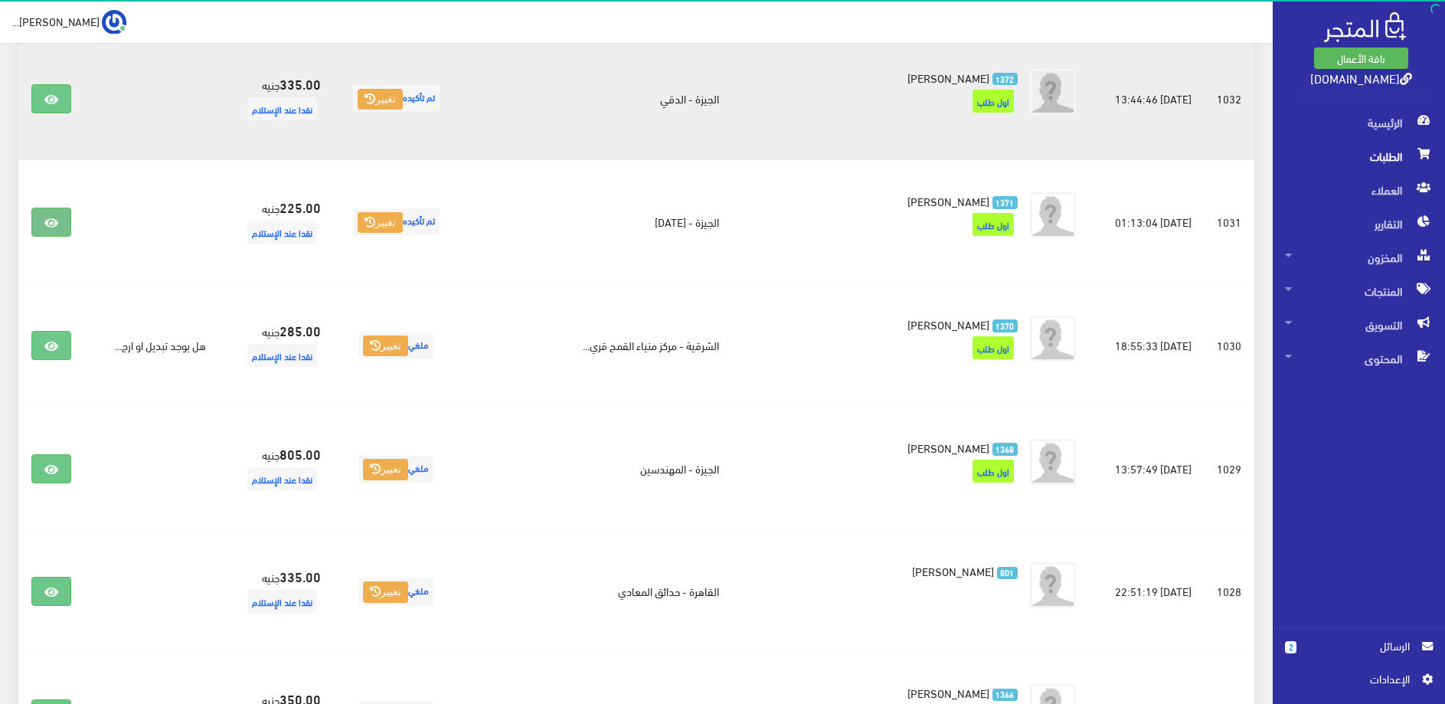
scroll to position [469, 0]
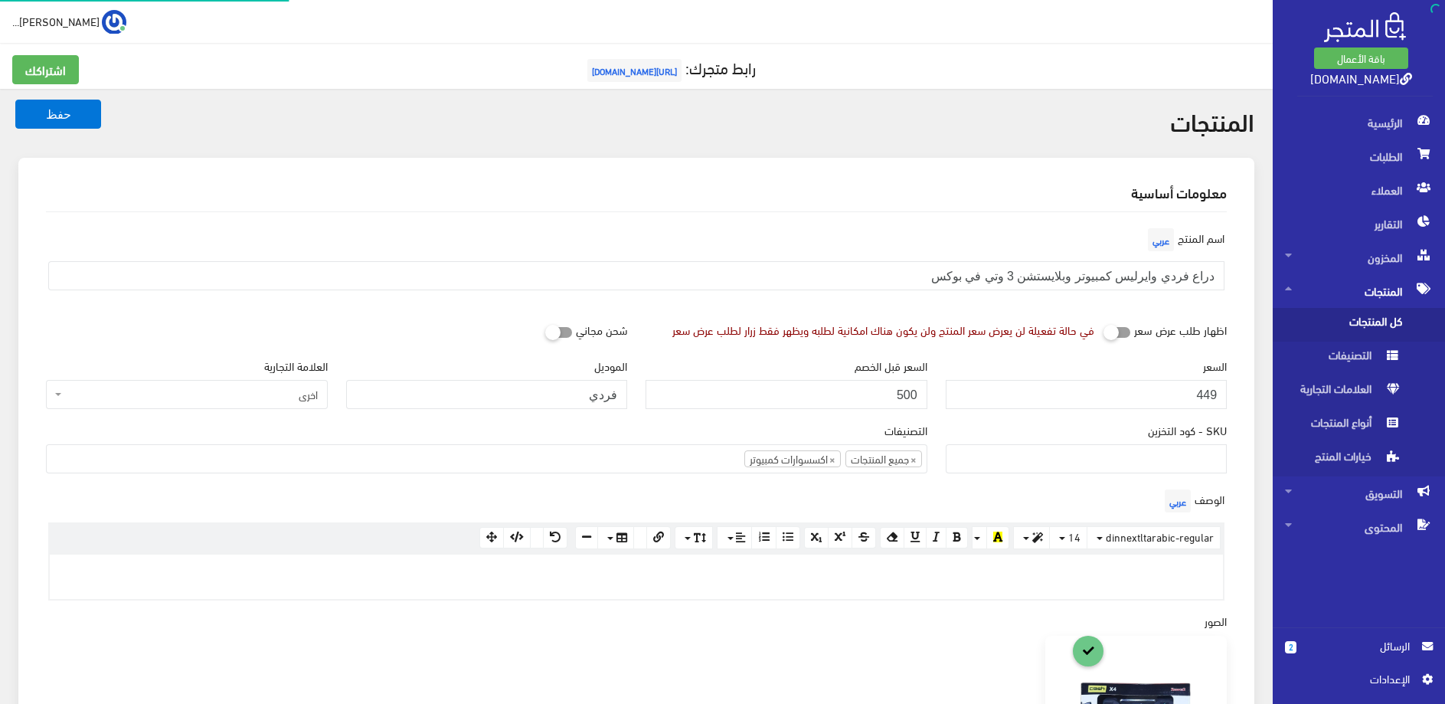
select select
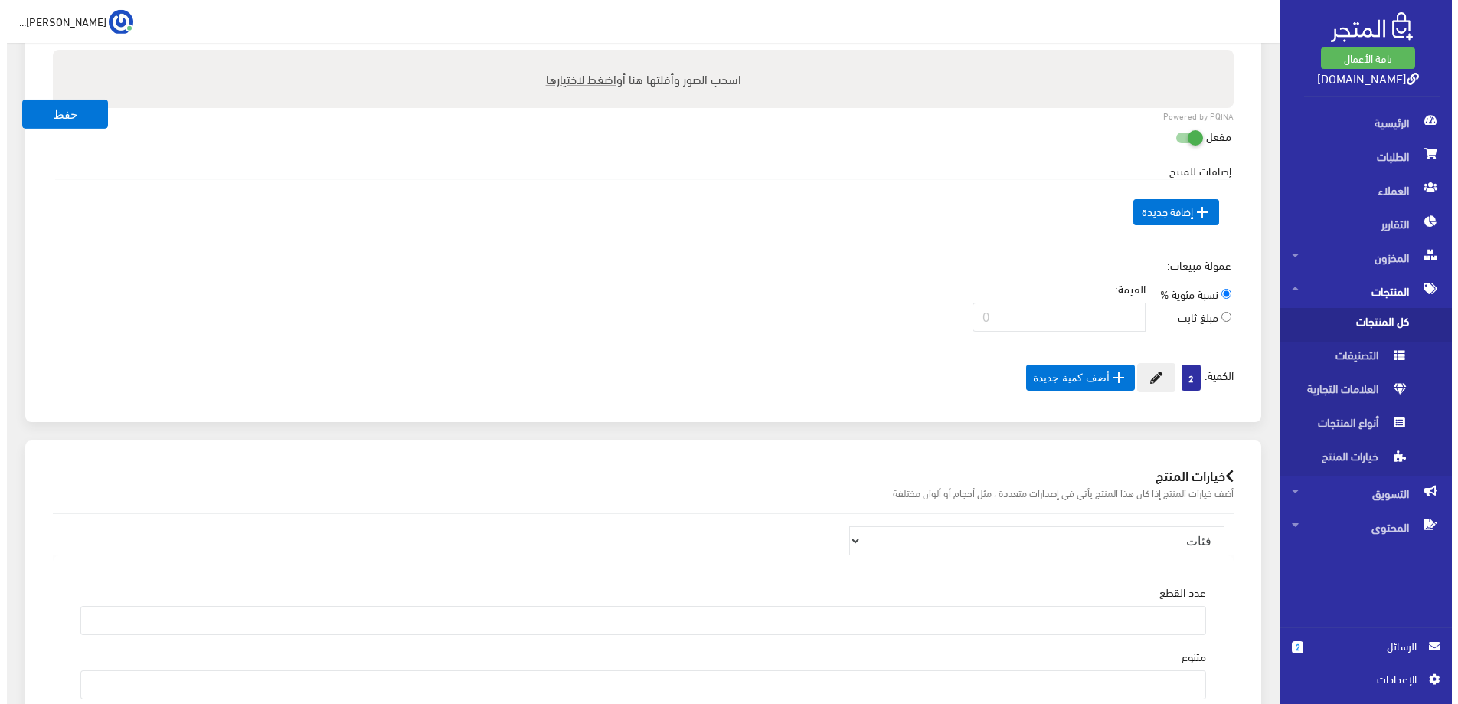
scroll to position [859, 0]
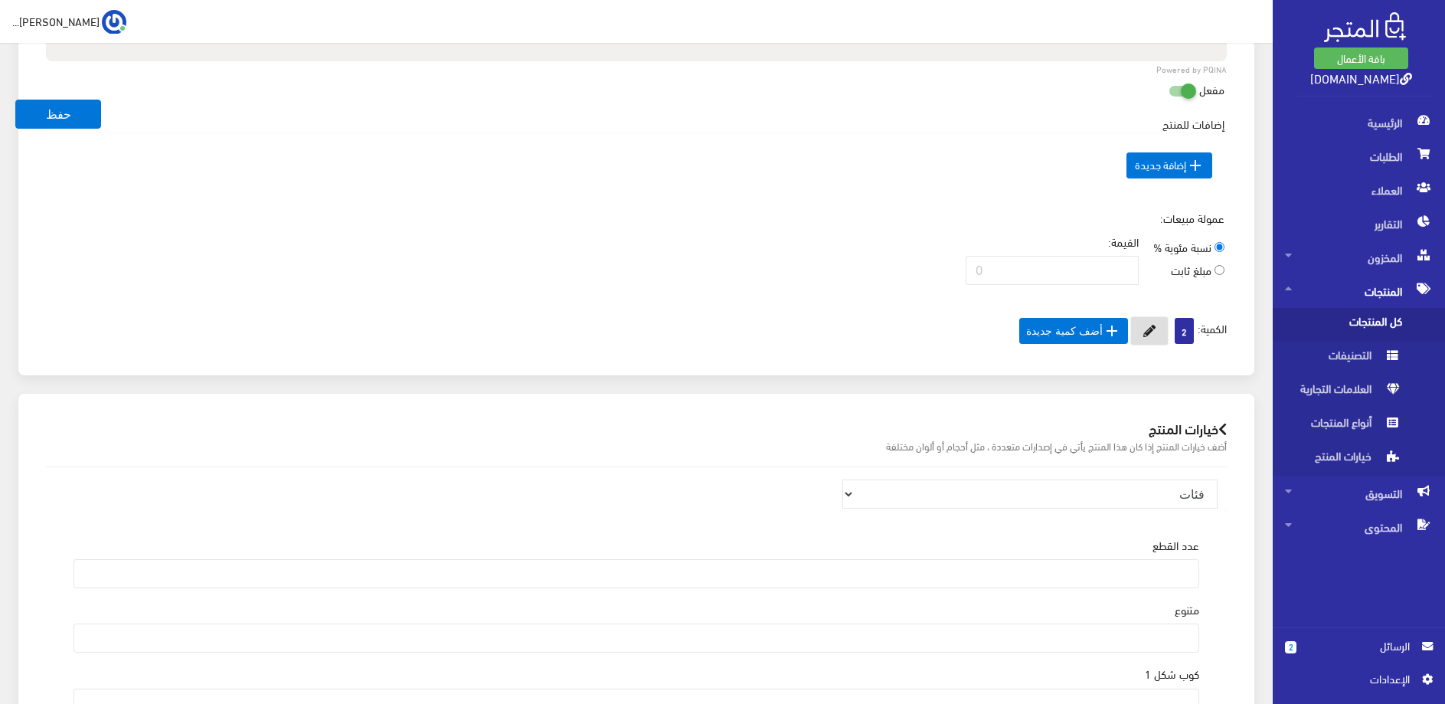
click at [1145, 340] on button at bounding box center [1149, 330] width 38 height 29
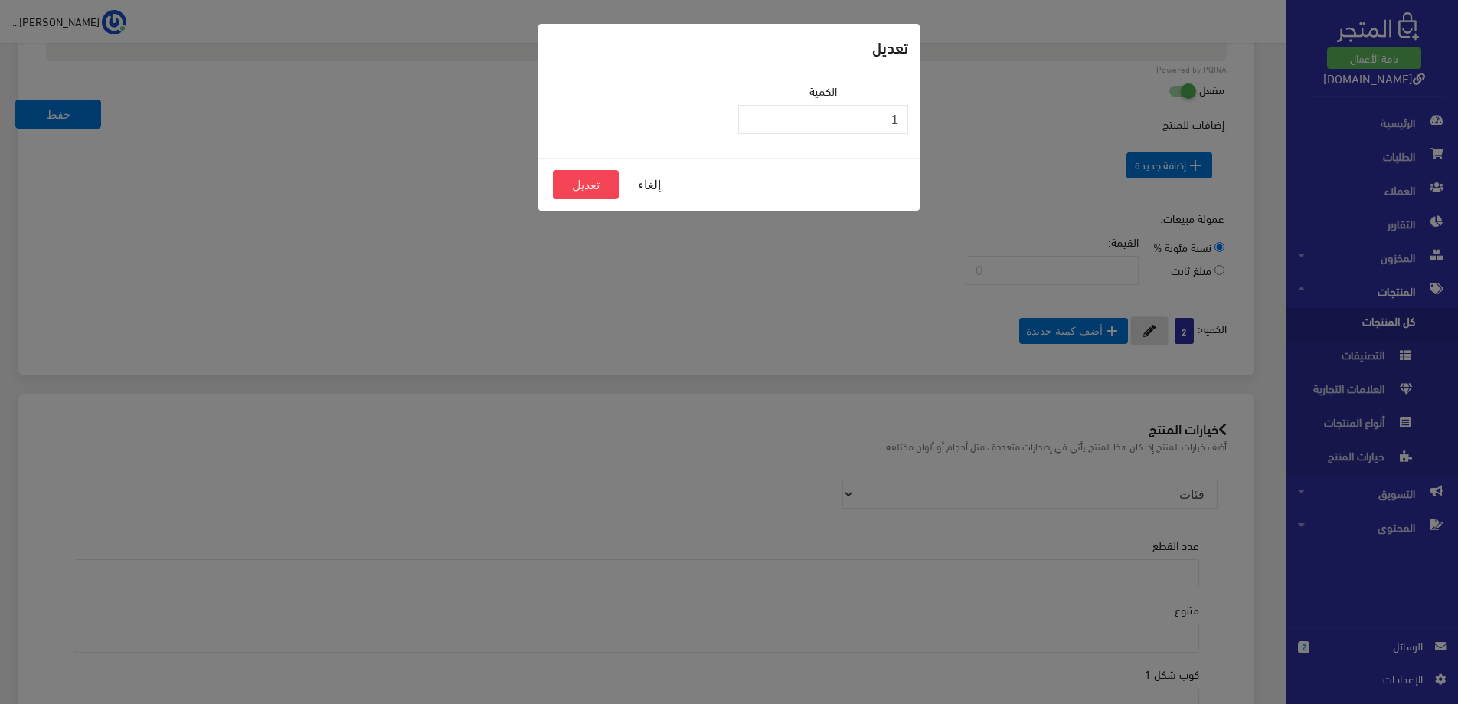
click at [753, 123] on input "1" at bounding box center [823, 119] width 170 height 29
type input "0"
click at [753, 123] on input "0" at bounding box center [823, 119] width 170 height 29
click at [574, 188] on button "تعديل" at bounding box center [586, 184] width 66 height 29
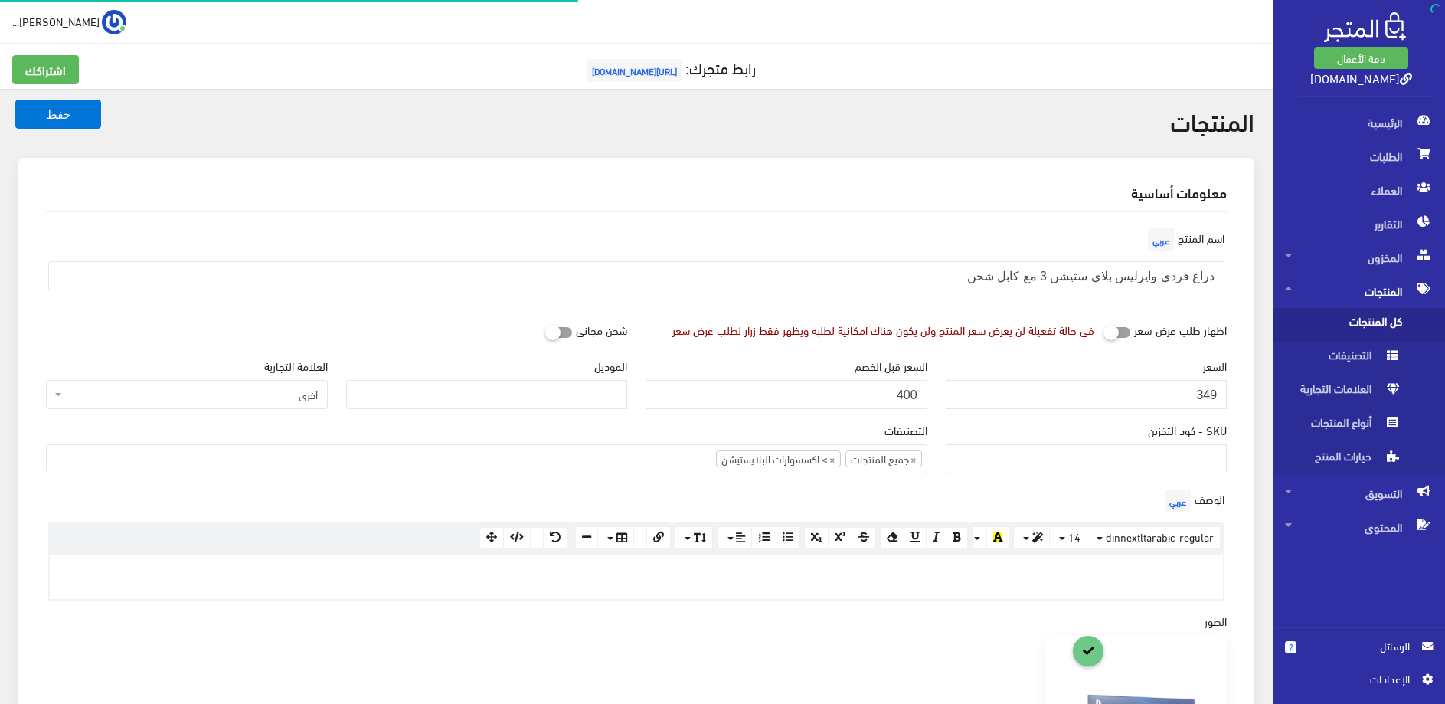
select select
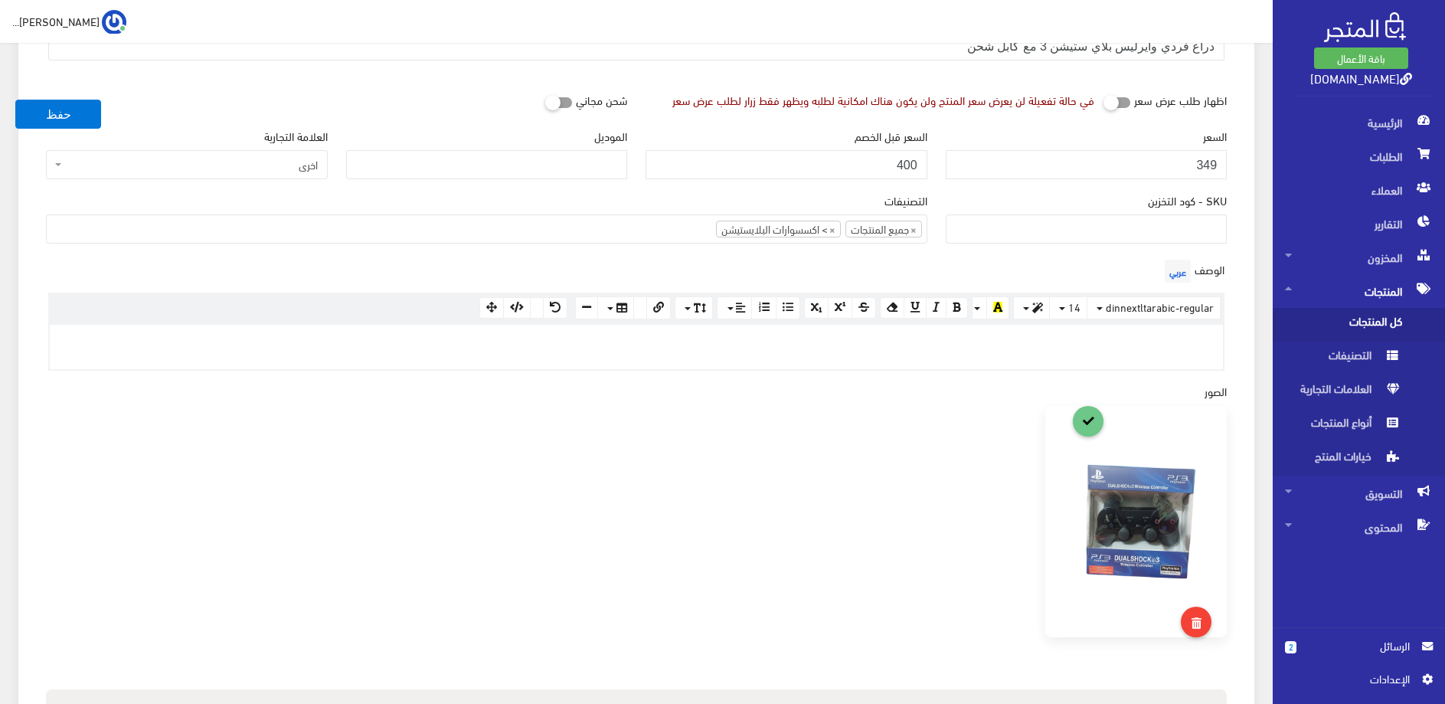
scroll to position [156, 0]
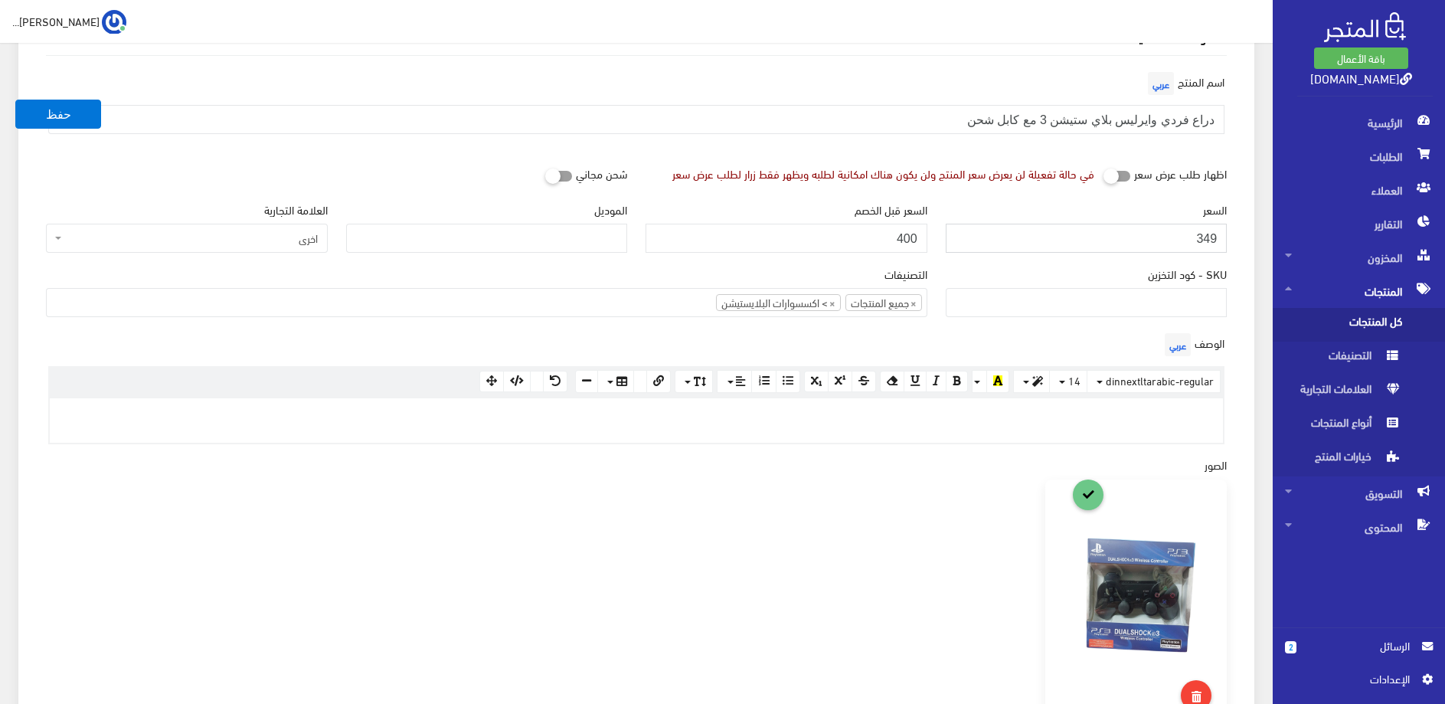
click at [1164, 235] on input "349" at bounding box center [1087, 238] width 282 height 29
type input "350"
click at [911, 243] on input "400" at bounding box center [786, 238] width 282 height 29
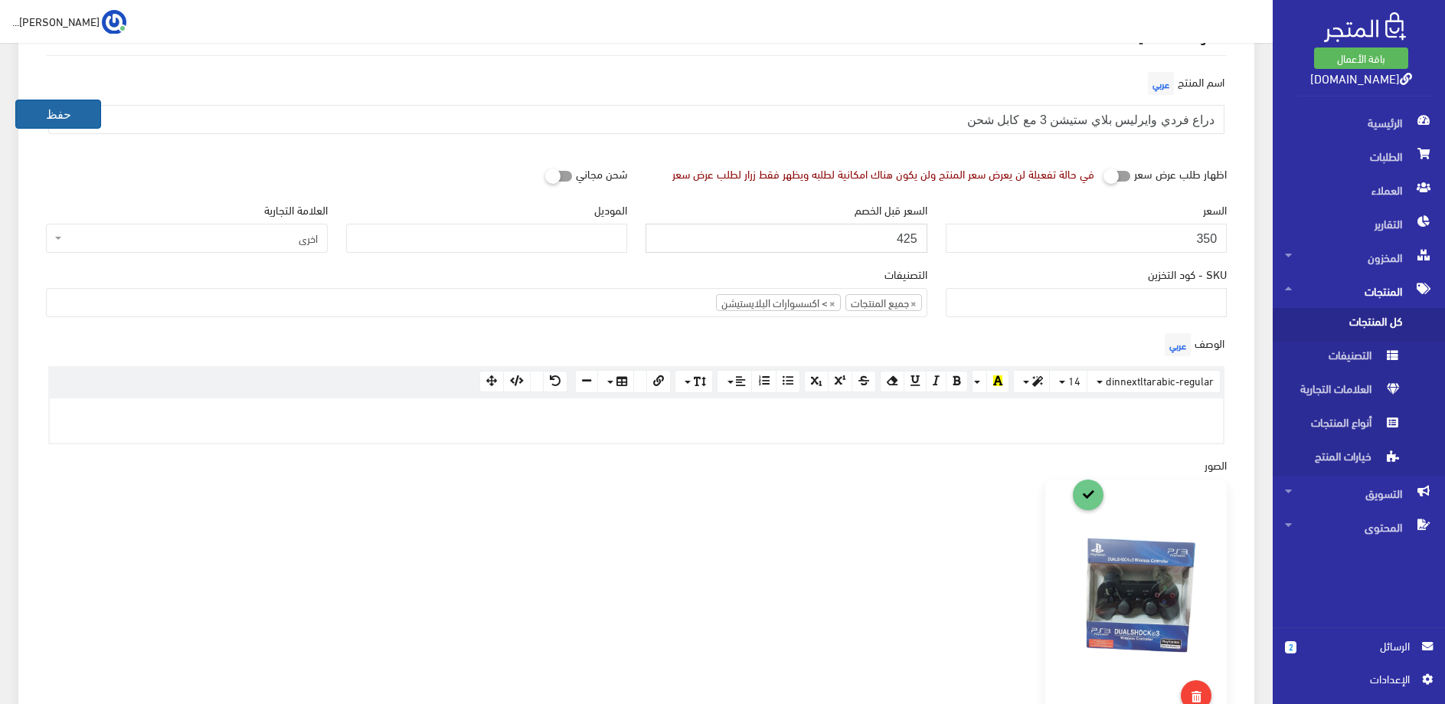
type input "425"
click at [71, 116] on button "حفظ" at bounding box center [58, 114] width 86 height 29
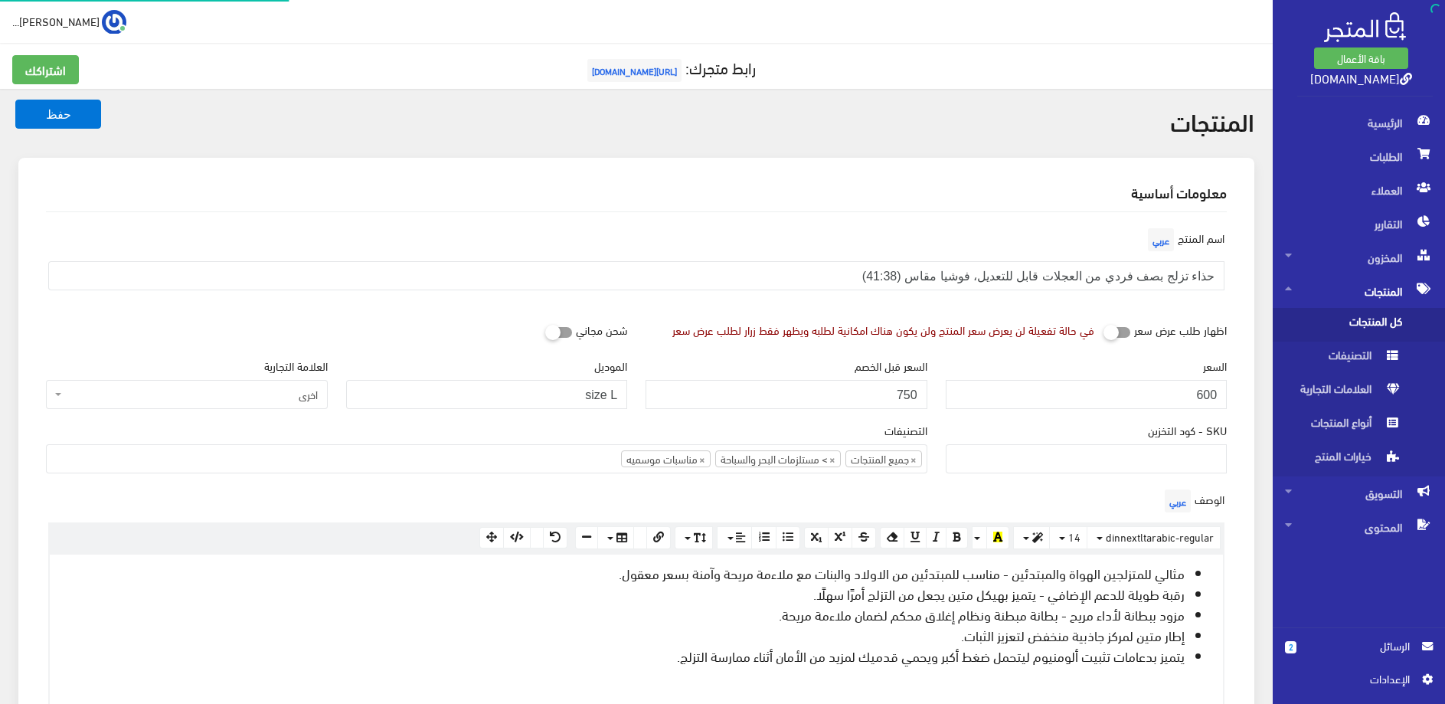
select select
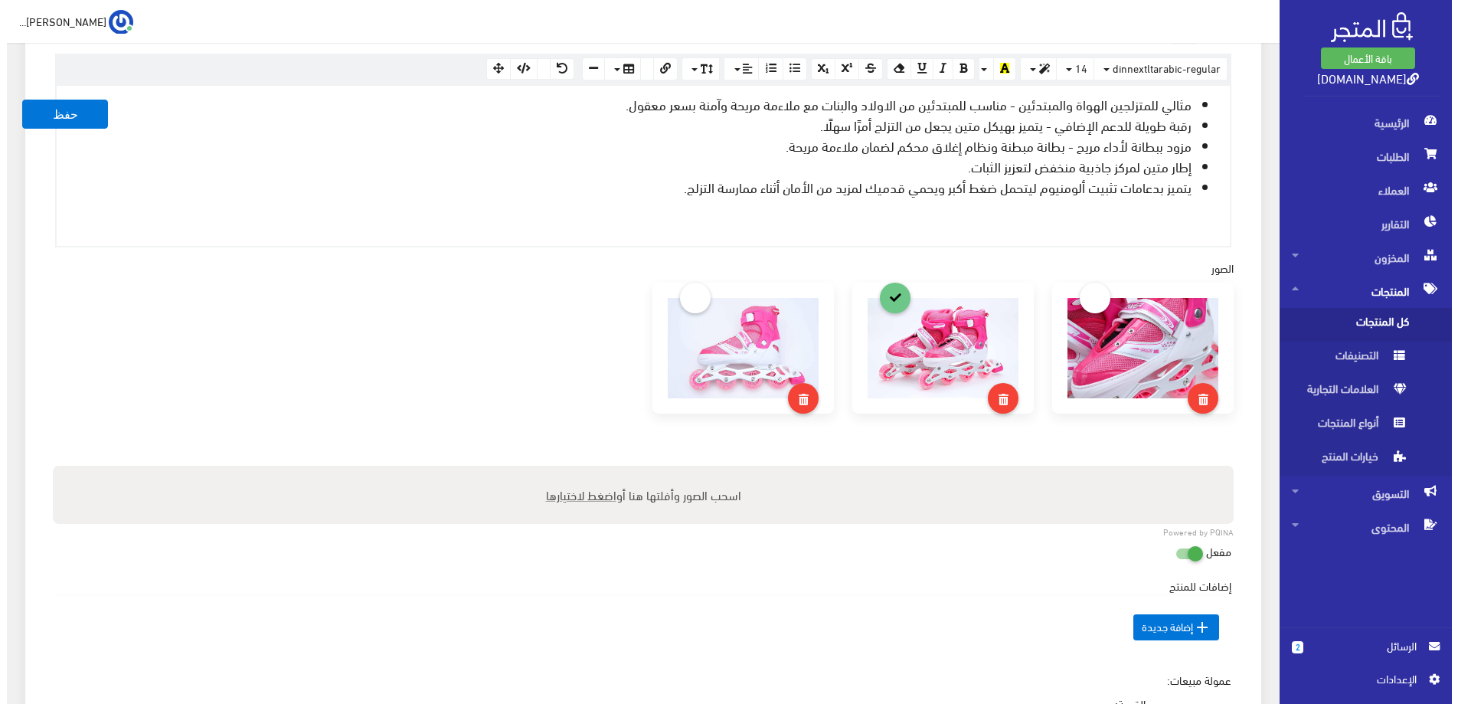
scroll to position [937, 0]
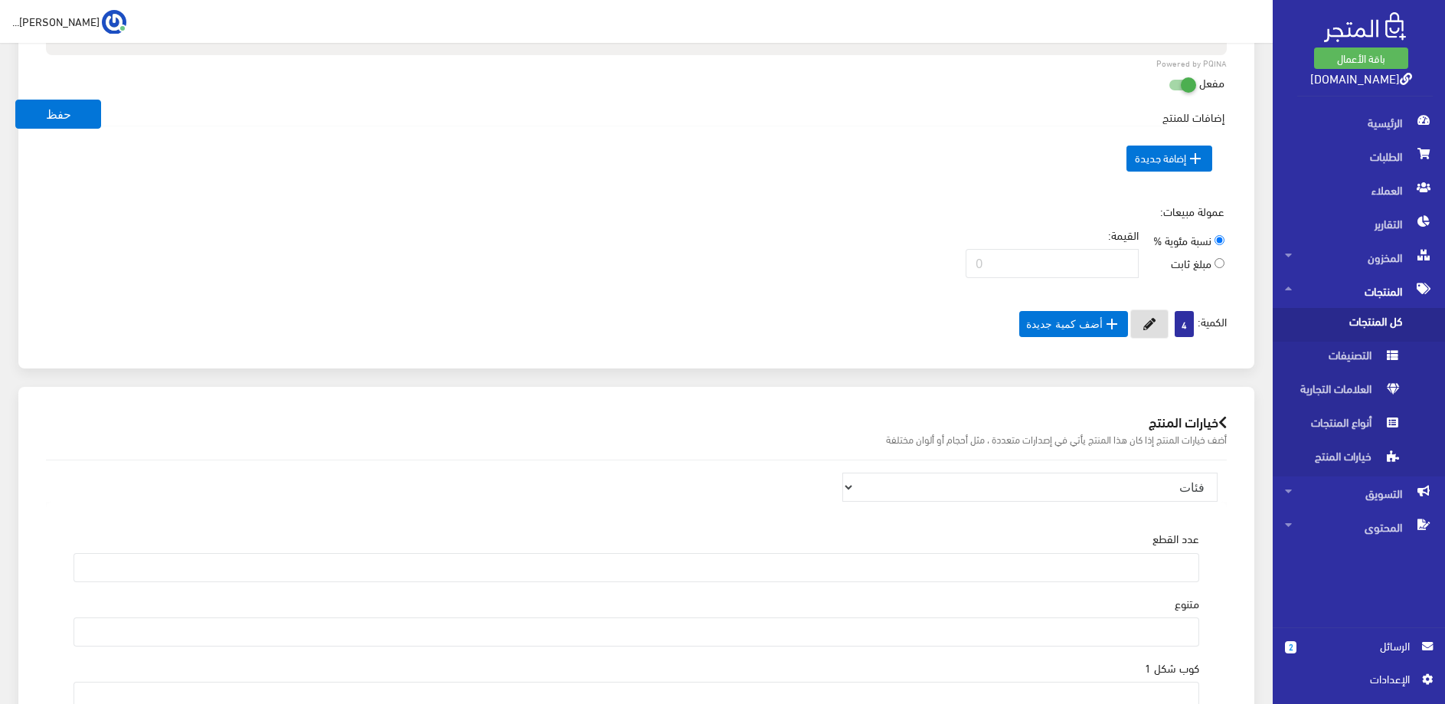
click at [1146, 328] on icon at bounding box center [1149, 324] width 12 height 12
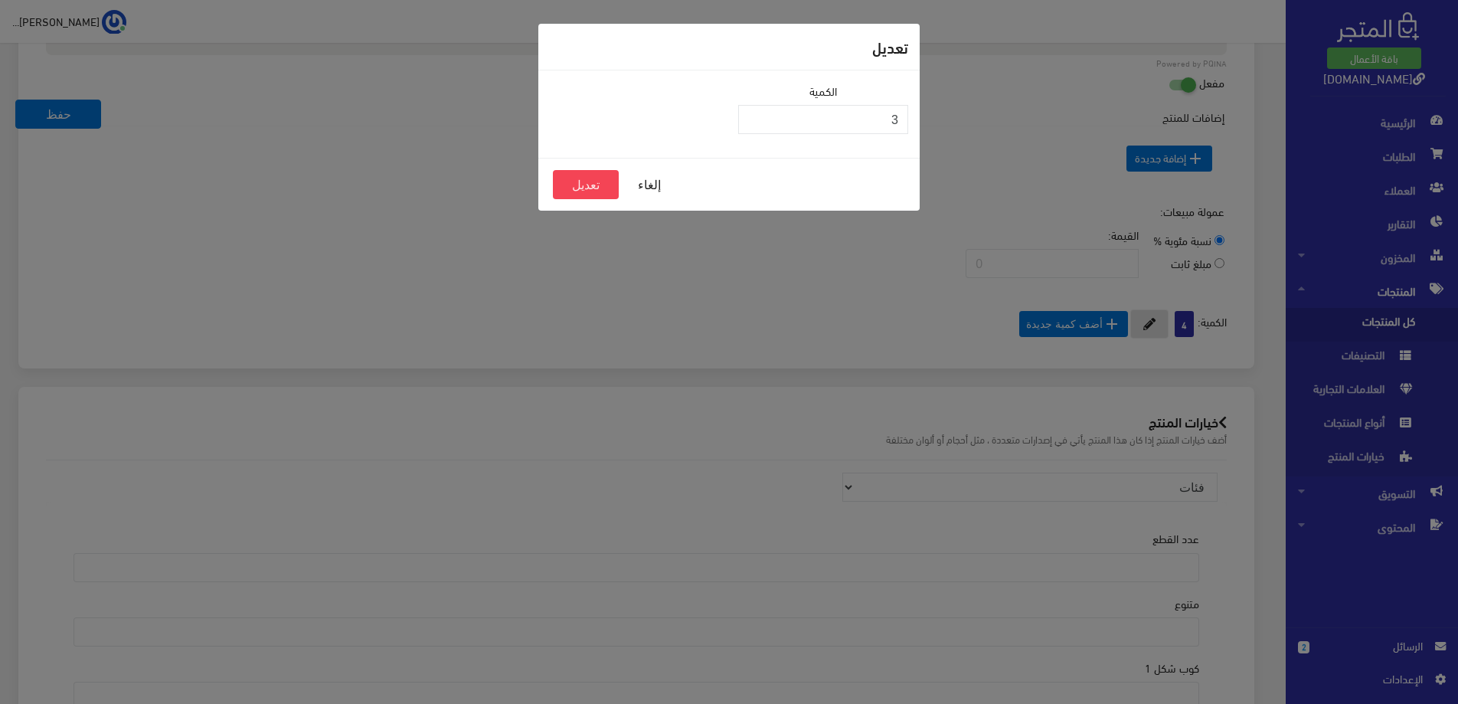
click at [753, 126] on input "3" at bounding box center [823, 119] width 170 height 29
click at [753, 126] on input "2" at bounding box center [823, 119] width 170 height 29
click at [753, 126] on input "1" at bounding box center [823, 119] width 170 height 29
type input "0"
click at [753, 126] on input "0" at bounding box center [823, 119] width 170 height 29
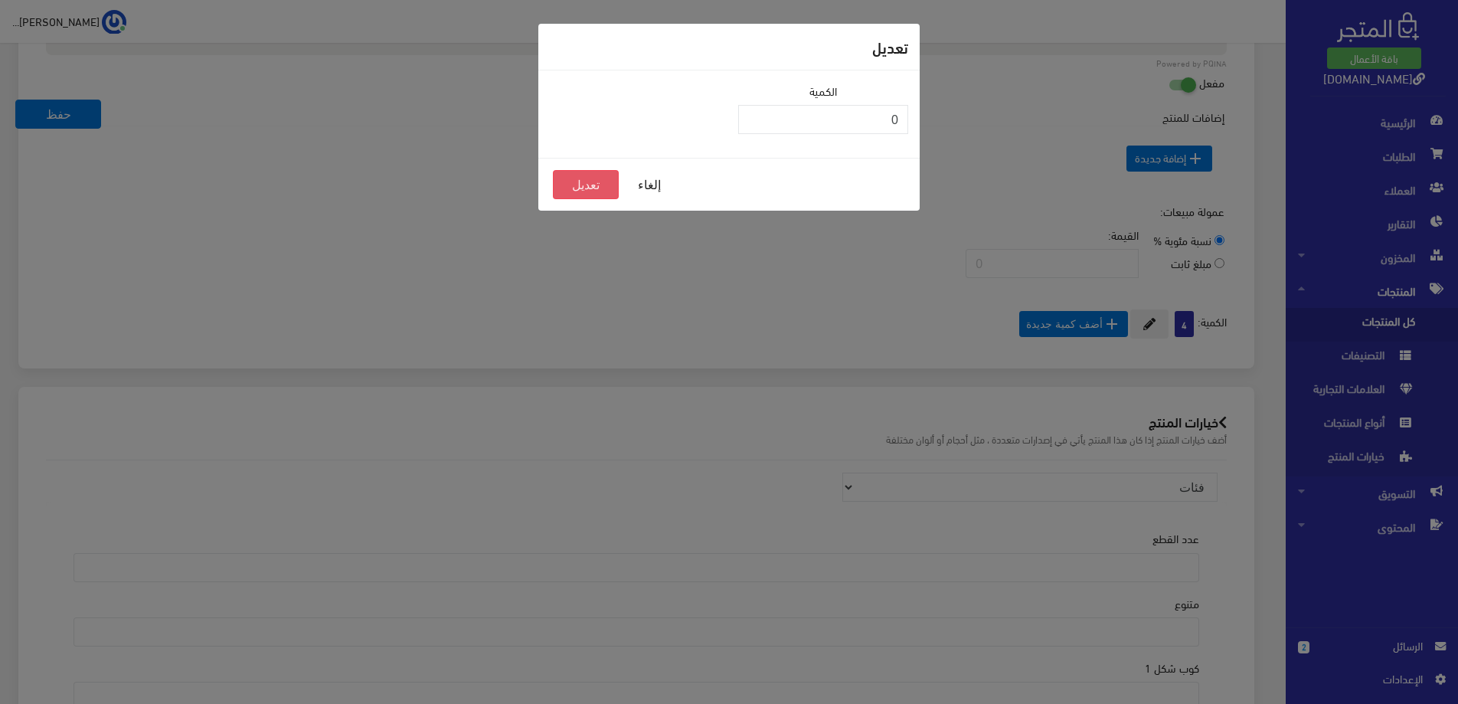
click at [604, 180] on button "تعديل" at bounding box center [586, 184] width 66 height 29
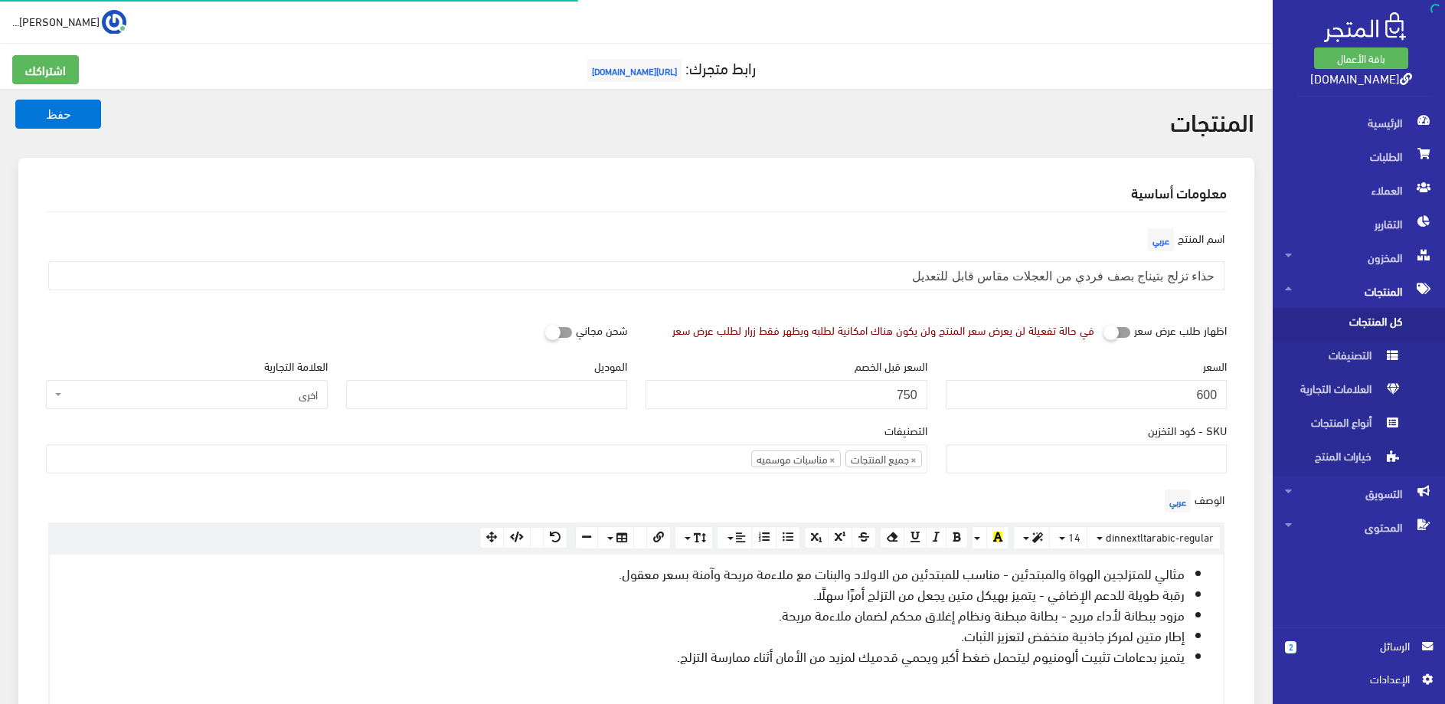
select select "10"
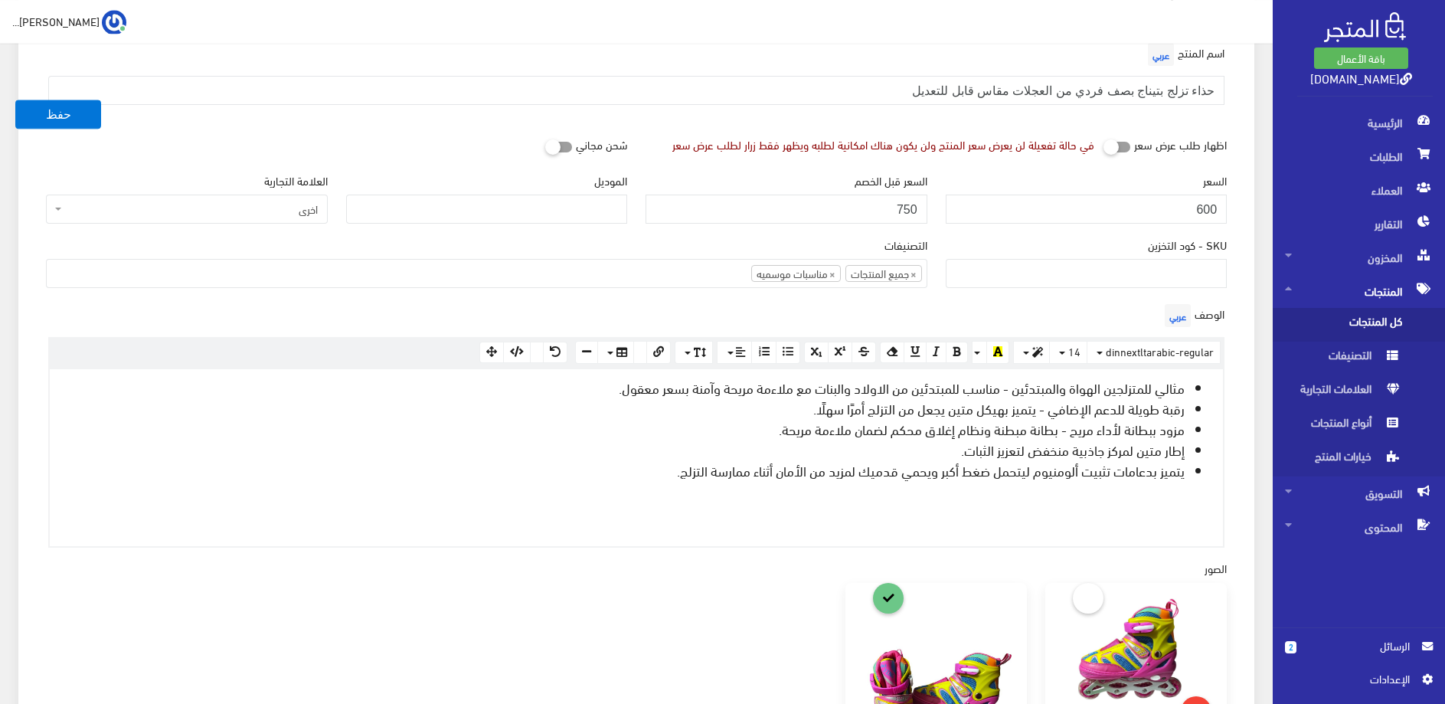
scroll to position [234, 0]
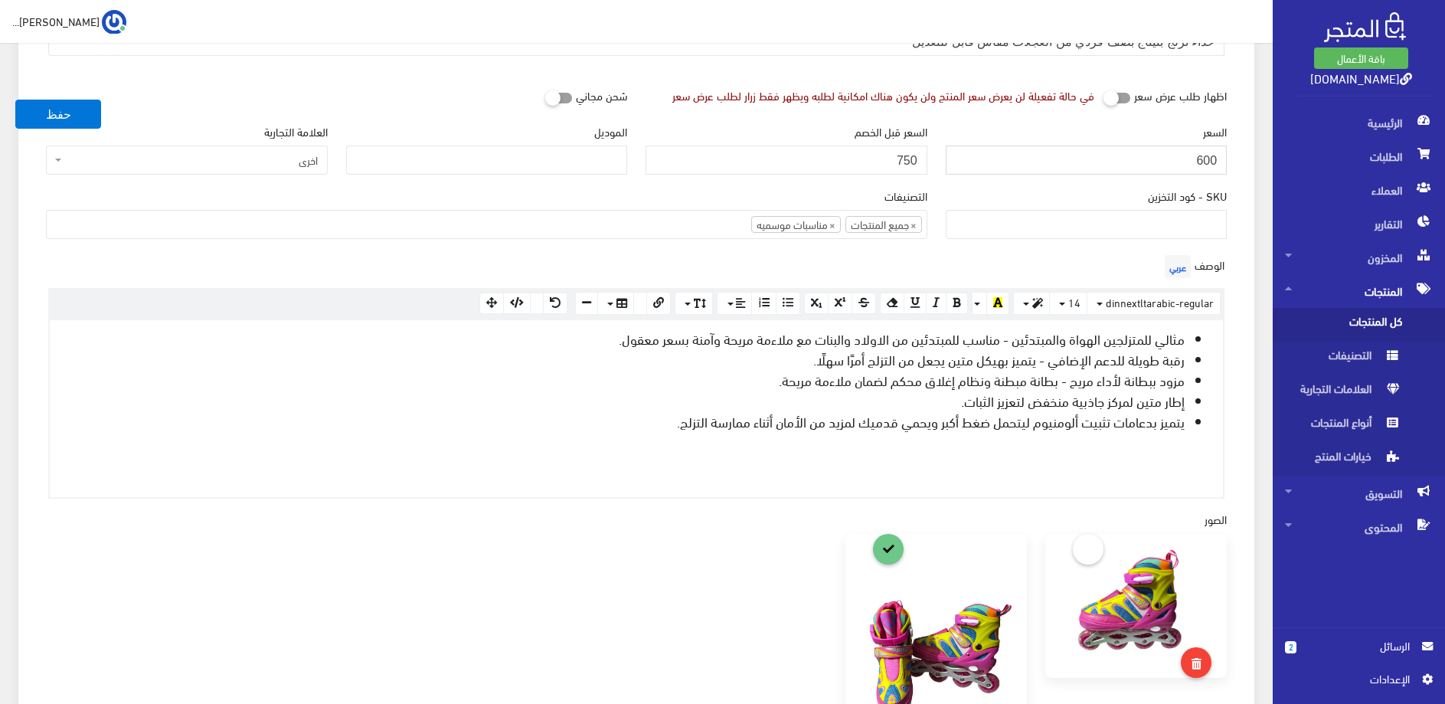
click at [1161, 162] on input "600" at bounding box center [1087, 159] width 282 height 29
click at [1191, 155] on input "450" at bounding box center [1087, 159] width 282 height 29
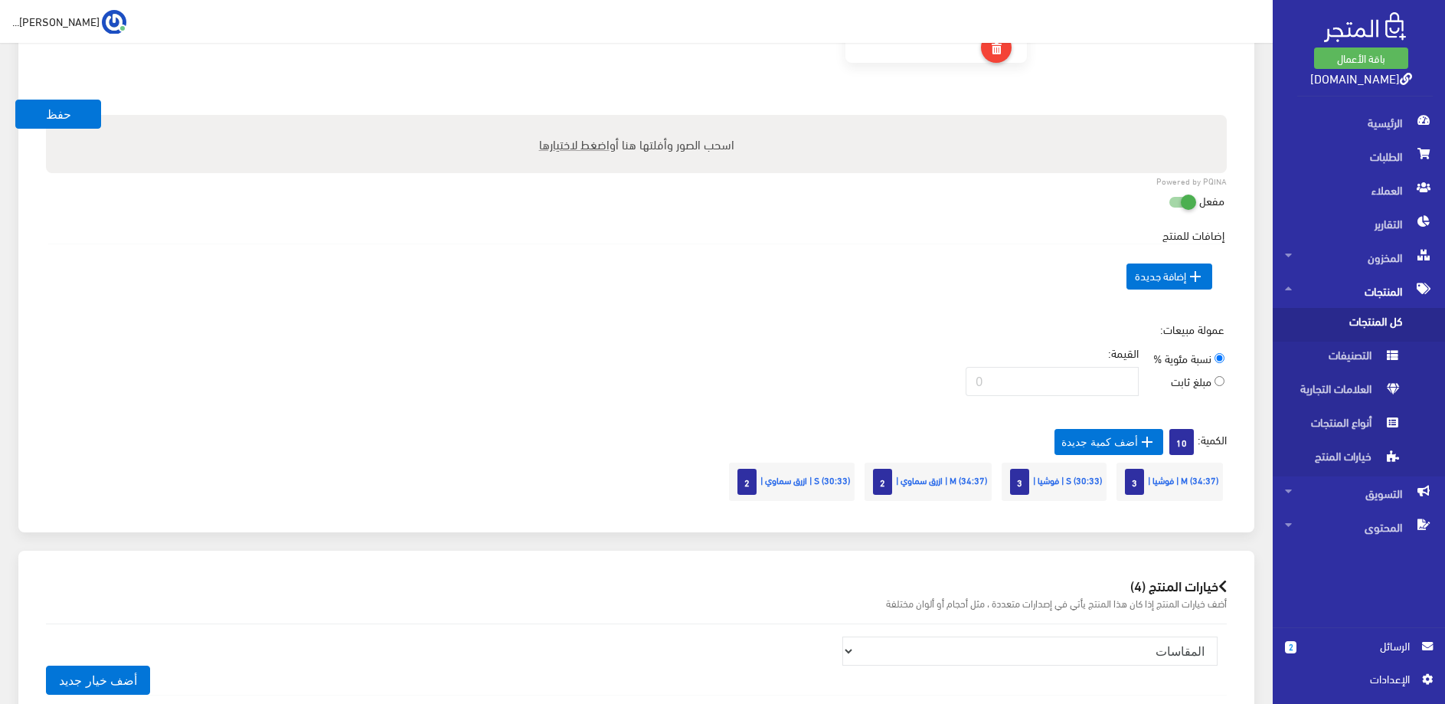
scroll to position [1328, 0]
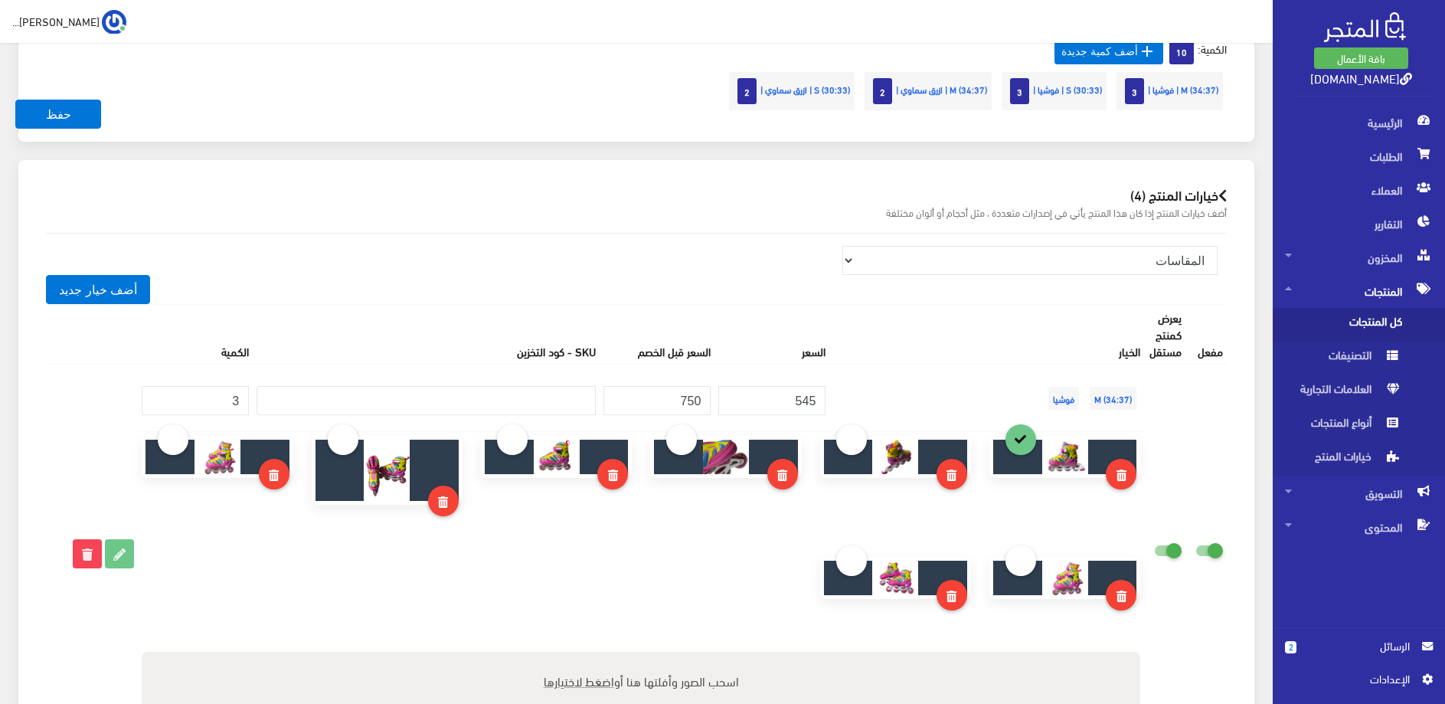
type input "500"
click at [825, 404] on input "545" at bounding box center [771, 400] width 107 height 29
type input "500"
click at [893, 312] on th "الخيار" at bounding box center [986, 334] width 315 height 60
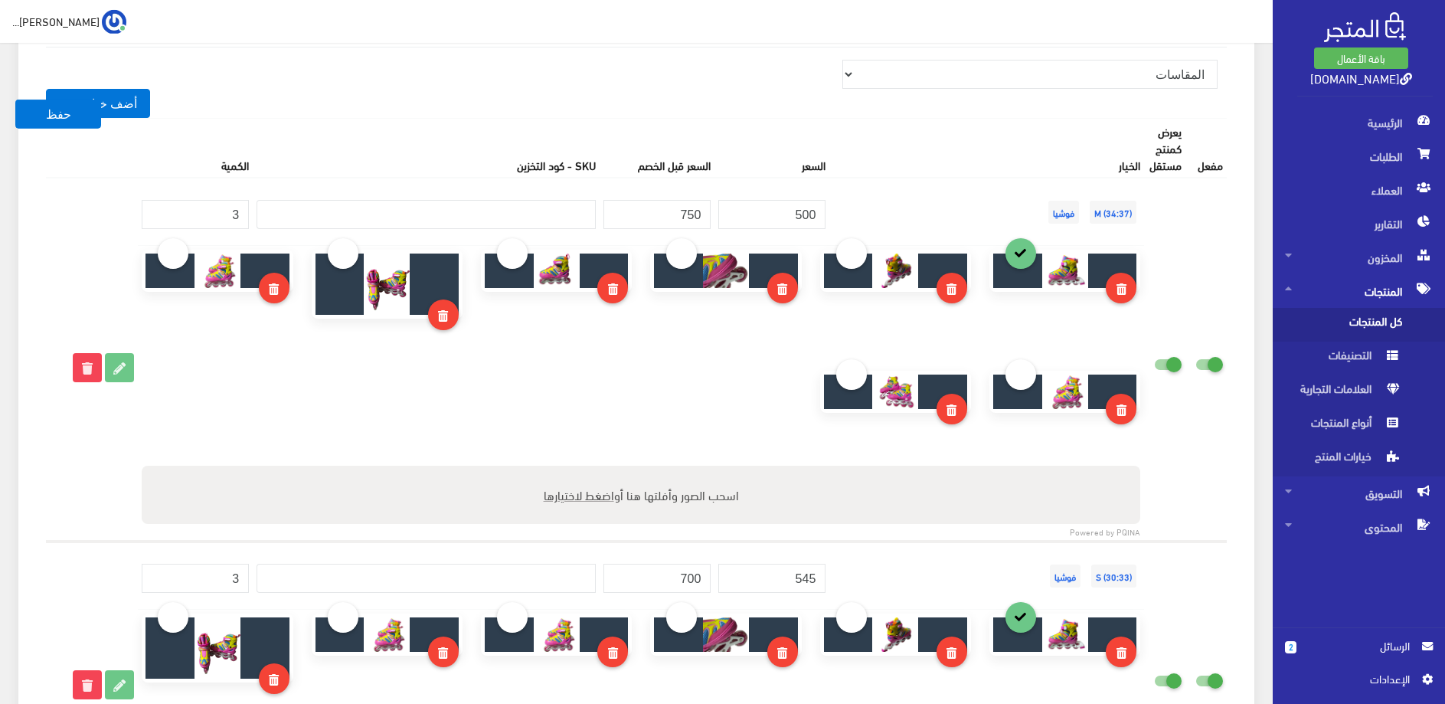
scroll to position [1640, 0]
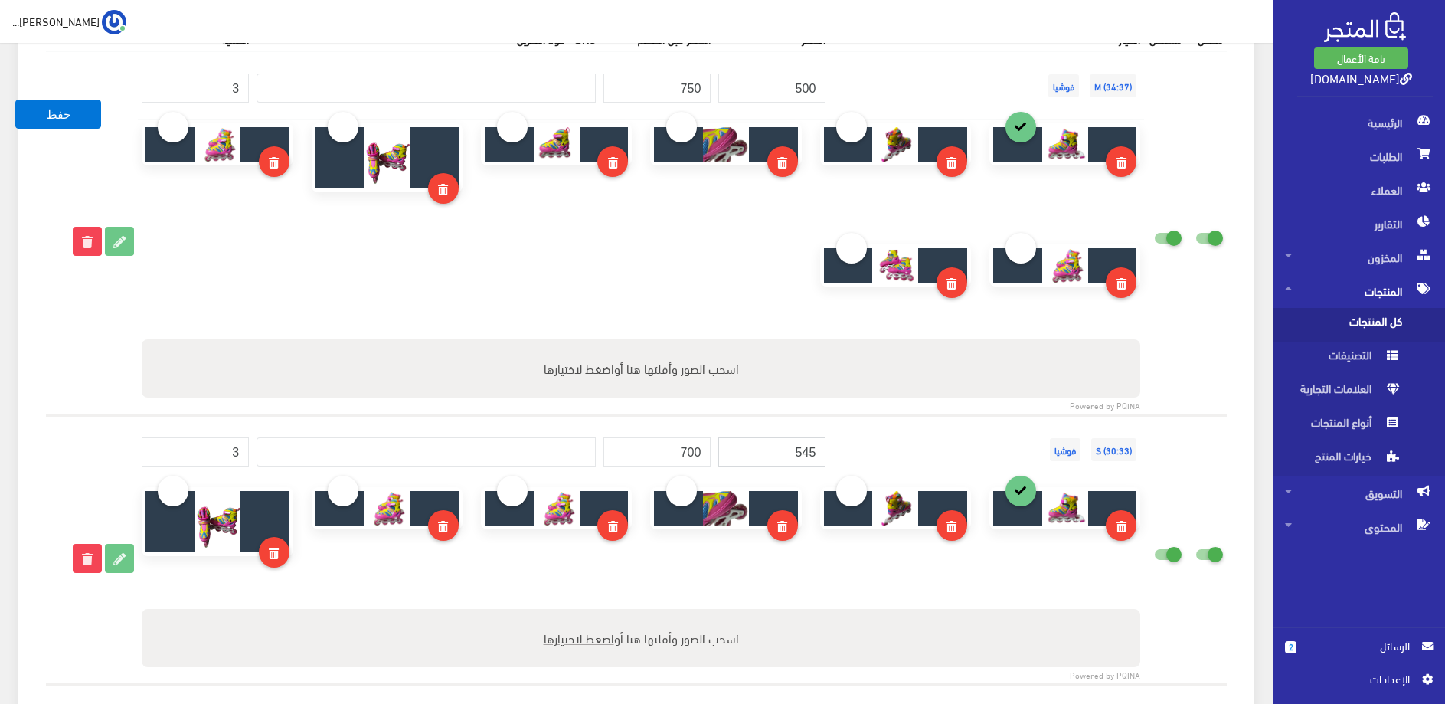
click at [823, 456] on input "545" at bounding box center [771, 451] width 107 height 29
type input "500"
click at [841, 415] on td at bounding box center [641, 267] width 1006 height 296
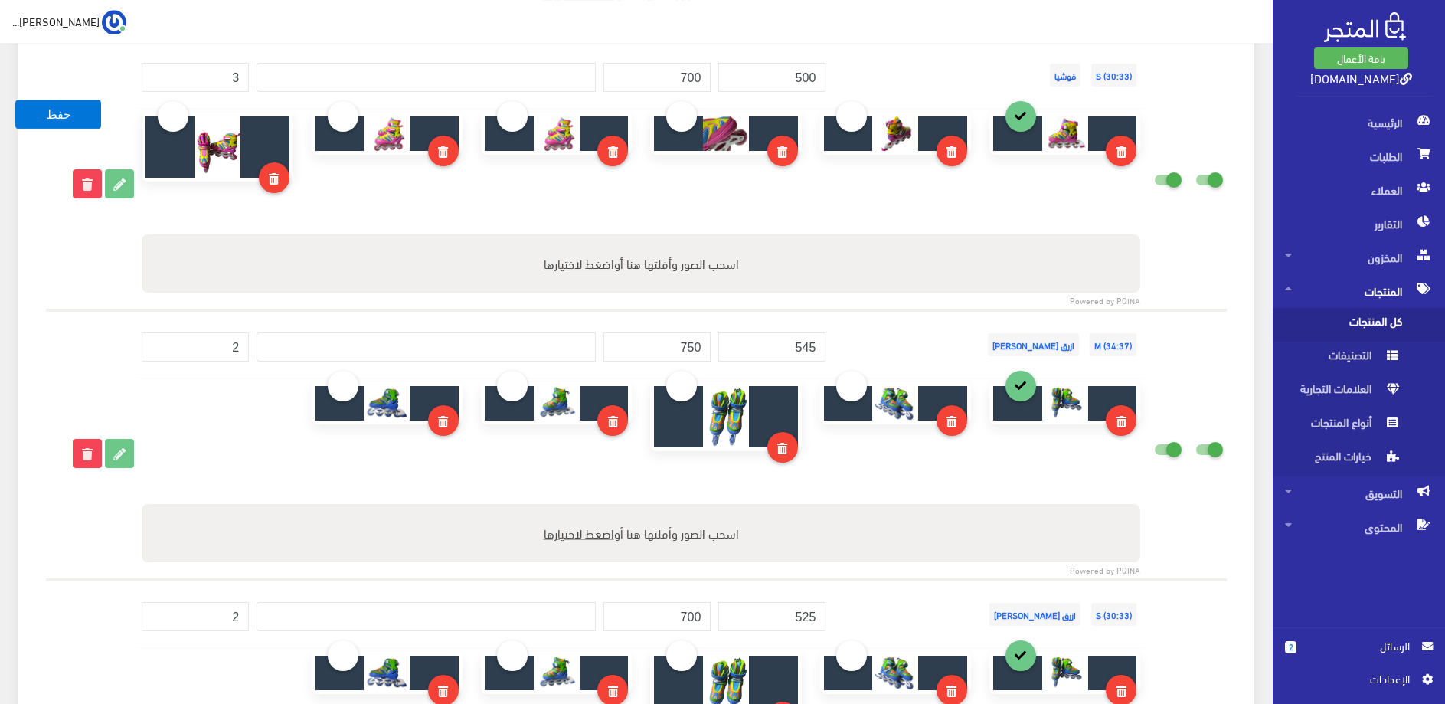
scroll to position [2031, 0]
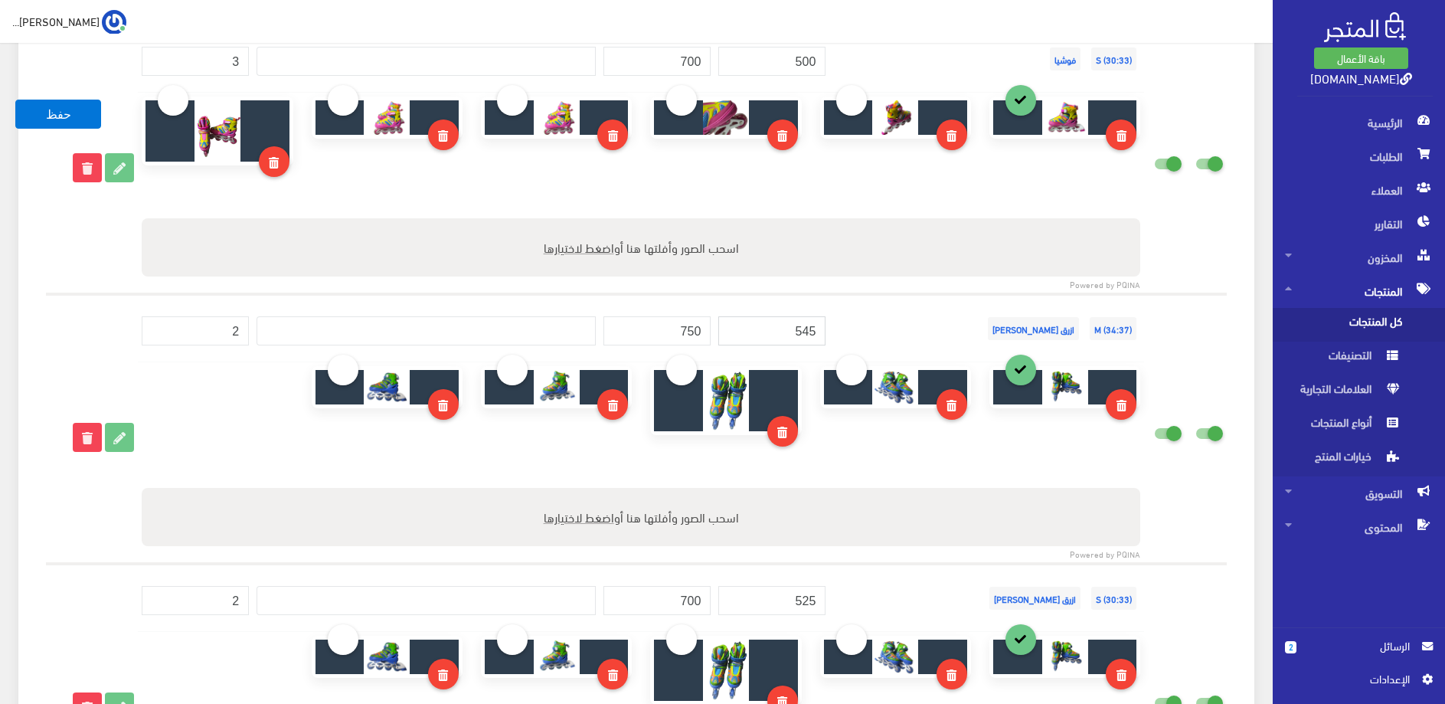
click at [820, 341] on input "545" at bounding box center [771, 330] width 107 height 29
type input "500"
click at [846, 461] on div at bounding box center [895, 427] width 169 height 122
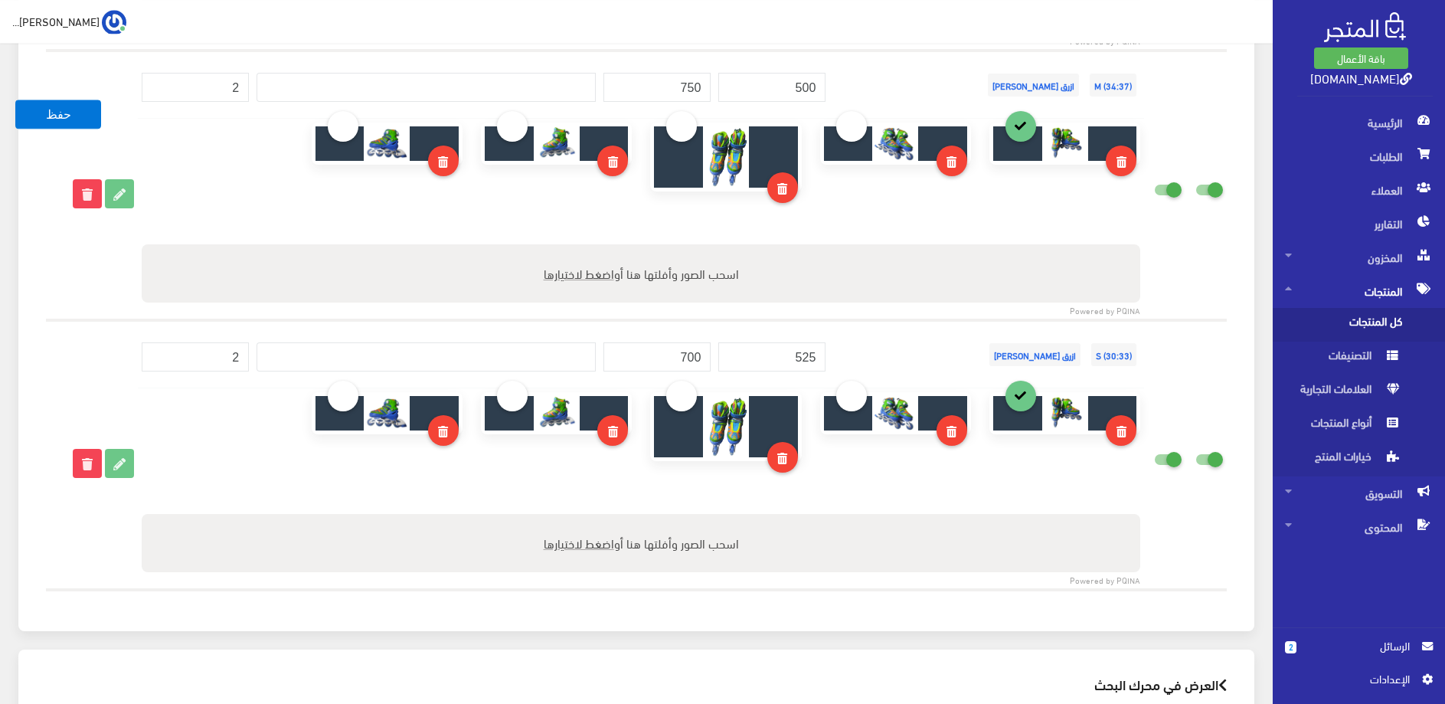
scroll to position [2343, 0]
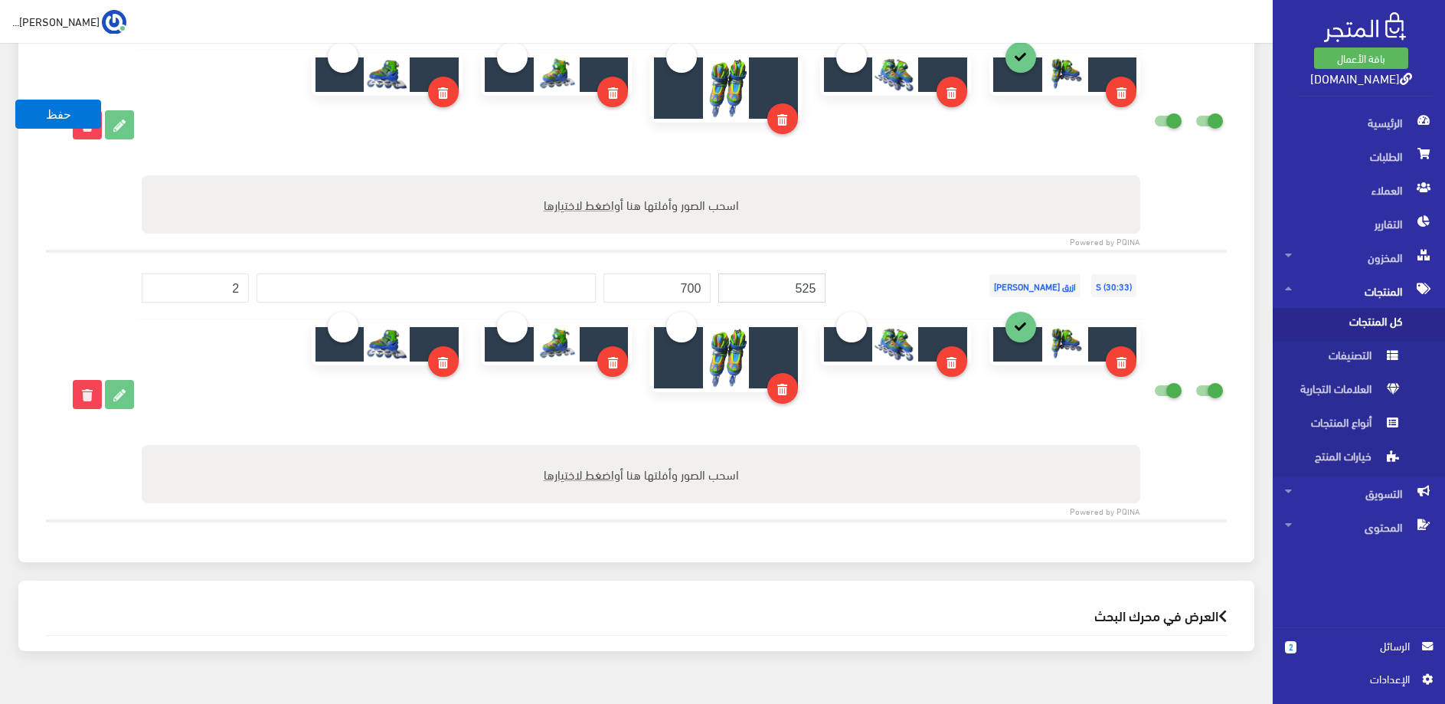
click at [809, 299] on input "525" at bounding box center [771, 287] width 107 height 29
type input "500"
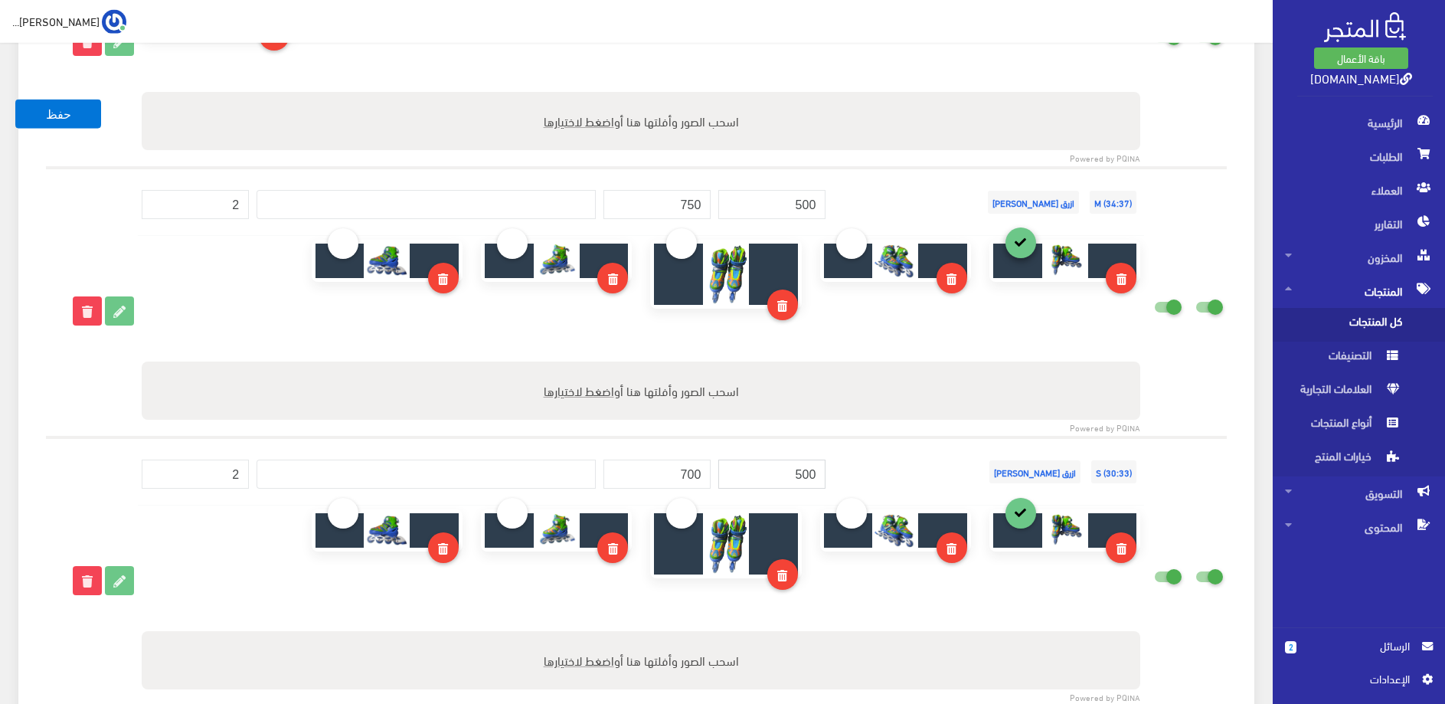
scroll to position [2109, 0]
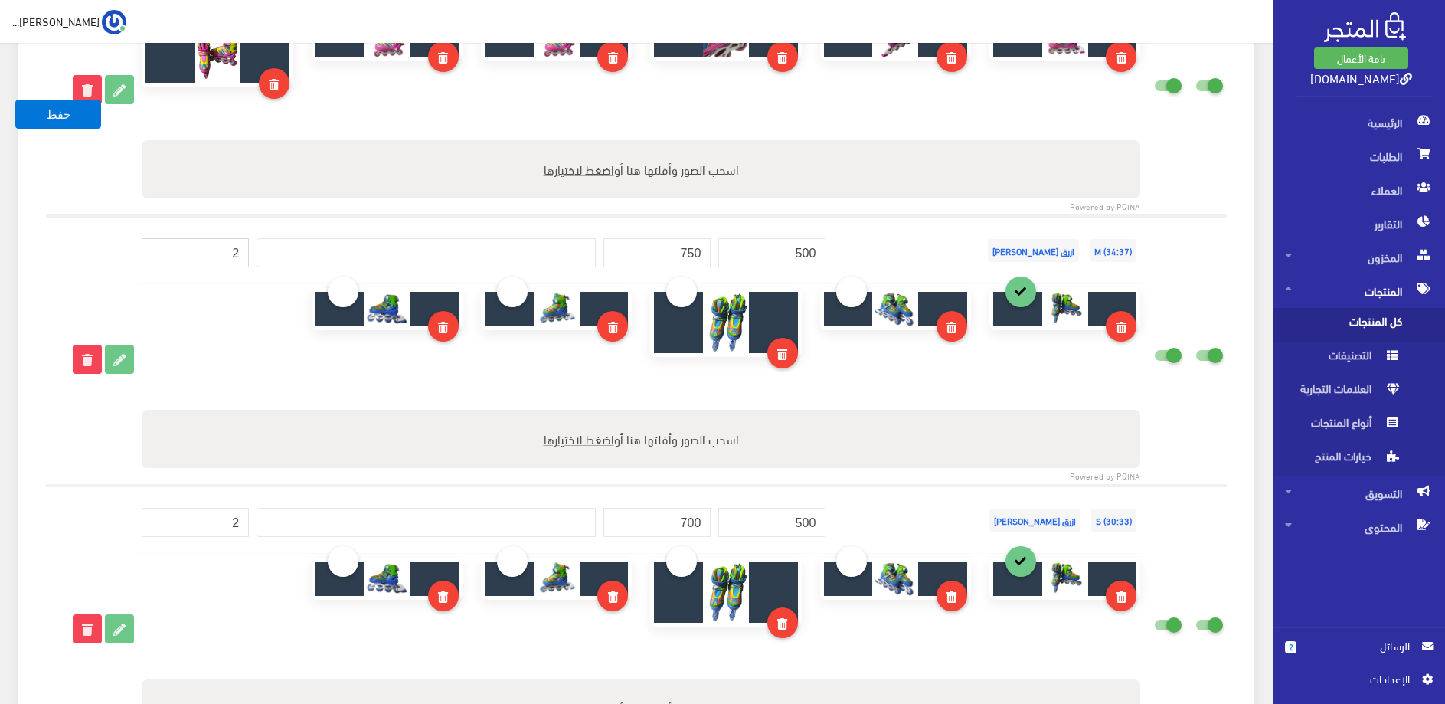
drag, startPoint x: 229, startPoint y: 255, endPoint x: 260, endPoint y: 259, distance: 30.9
click at [249, 259] on input "2" at bounding box center [195, 252] width 107 height 29
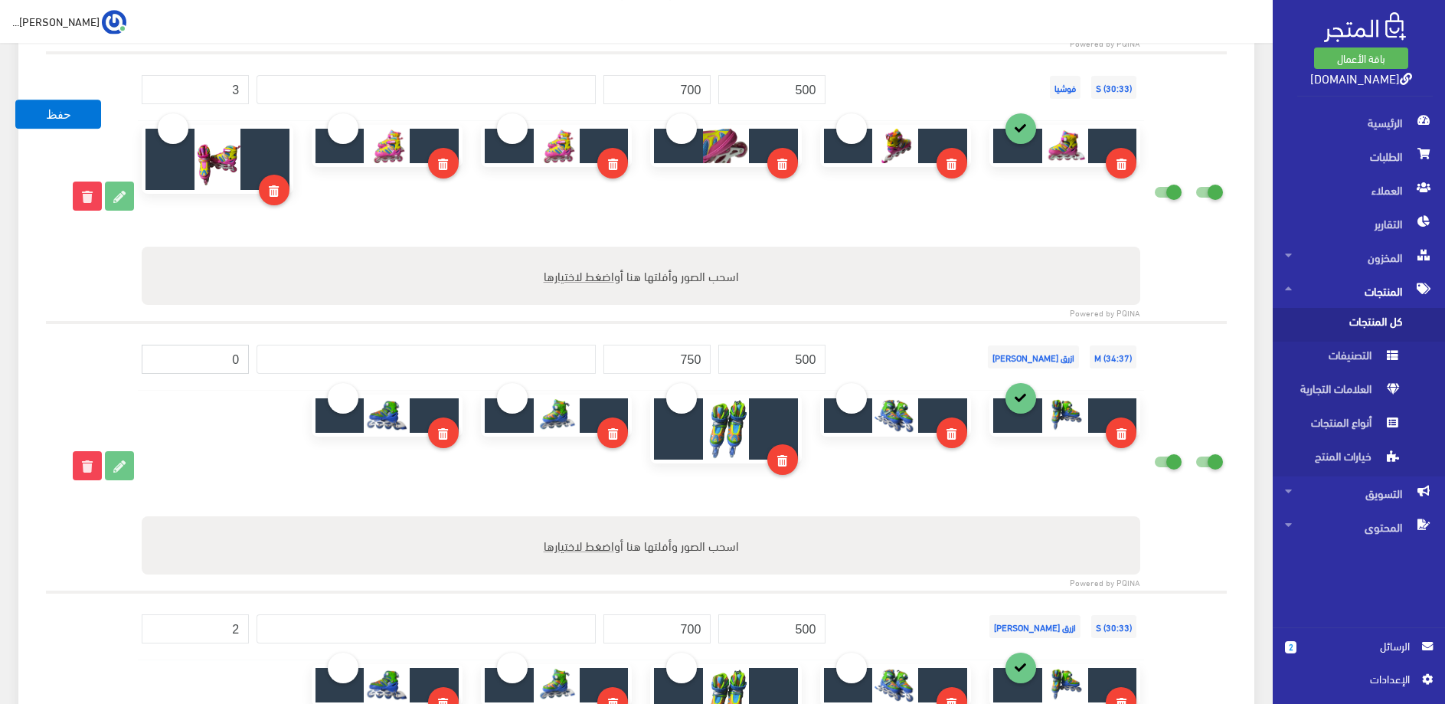
scroll to position [1952, 0]
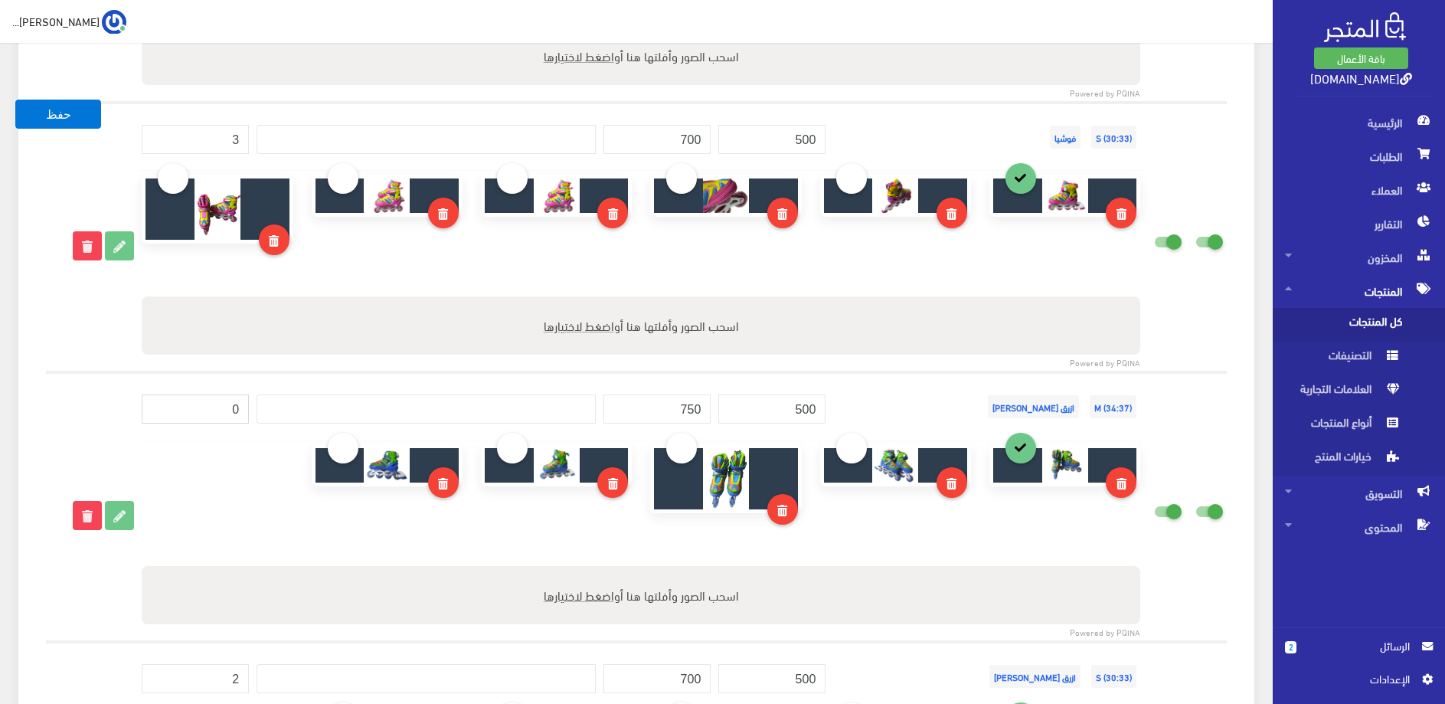
type input "0"
drag, startPoint x: 232, startPoint y: 145, endPoint x: 265, endPoint y: 146, distance: 32.9
click at [249, 146] on input "3" at bounding box center [195, 139] width 107 height 29
type input "2"
click at [887, 132] on td "S (30:33) فوشيا" at bounding box center [986, 137] width 315 height 68
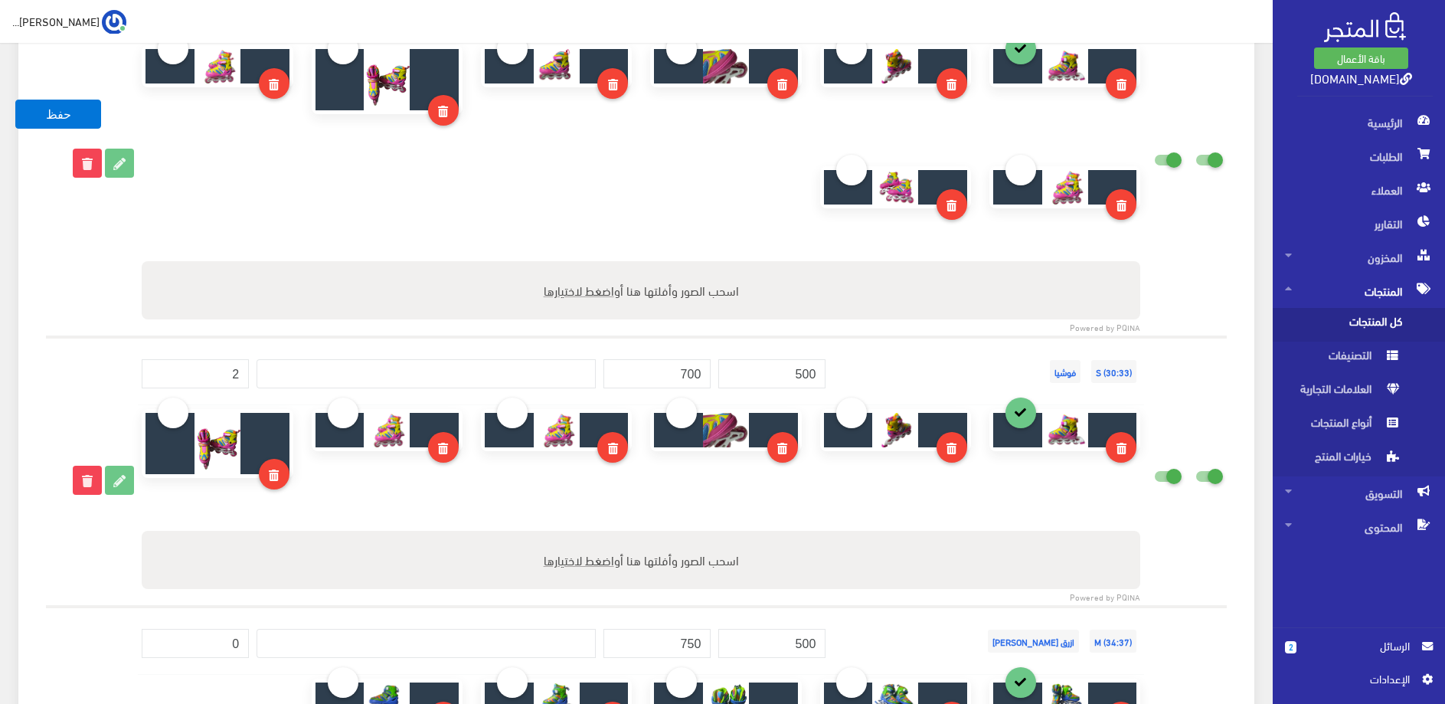
scroll to position [1562, 0]
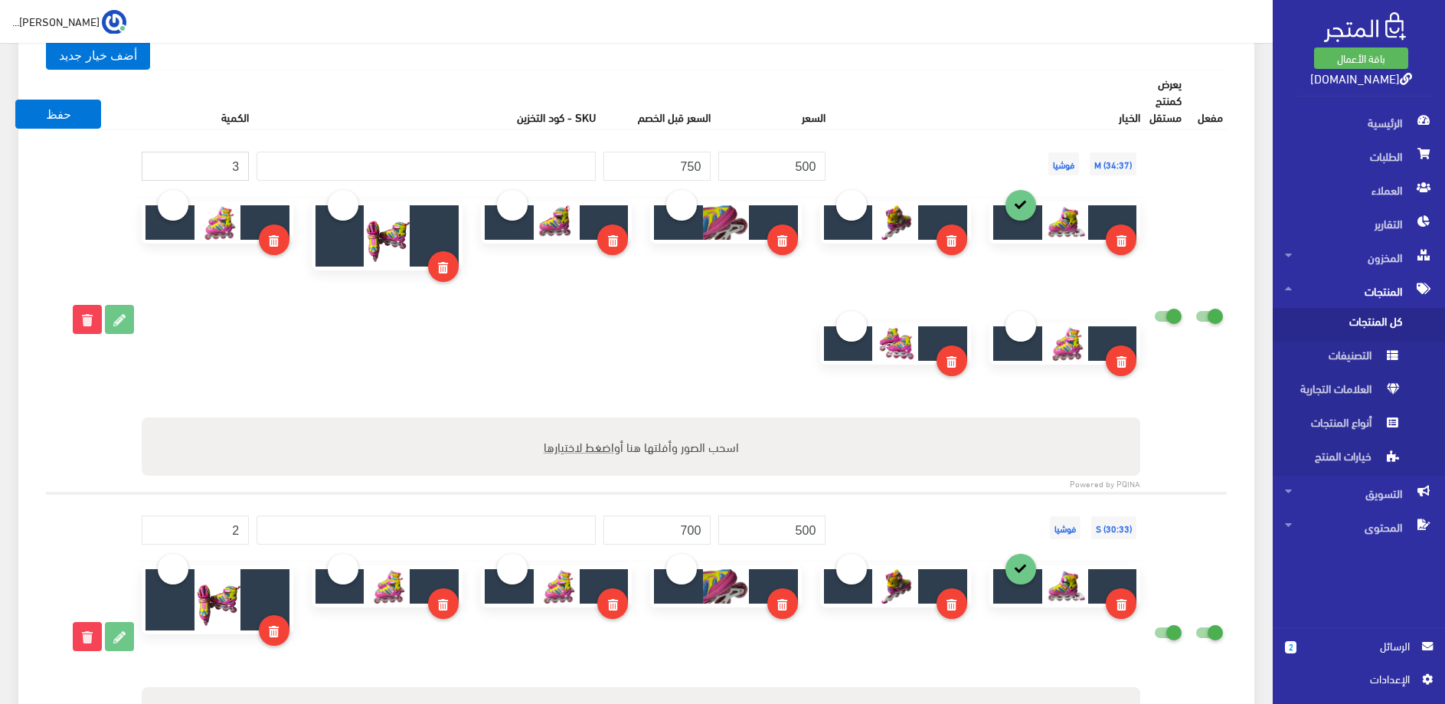
drag, startPoint x: 227, startPoint y: 172, endPoint x: 269, endPoint y: 172, distance: 42.1
click at [249, 172] on input "3" at bounding box center [195, 166] width 107 height 29
type input "0"
click at [391, 142] on div at bounding box center [425, 157] width 339 height 46
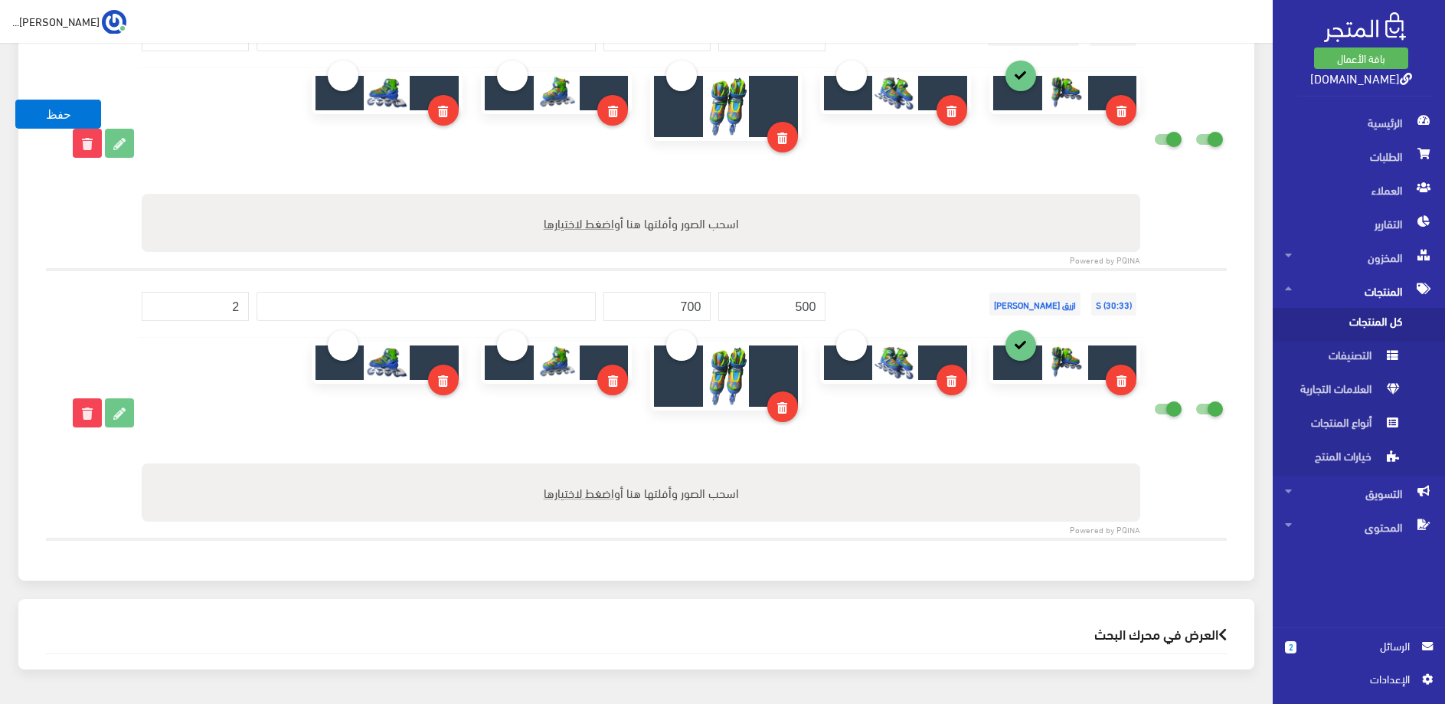
scroll to position [2381, 0]
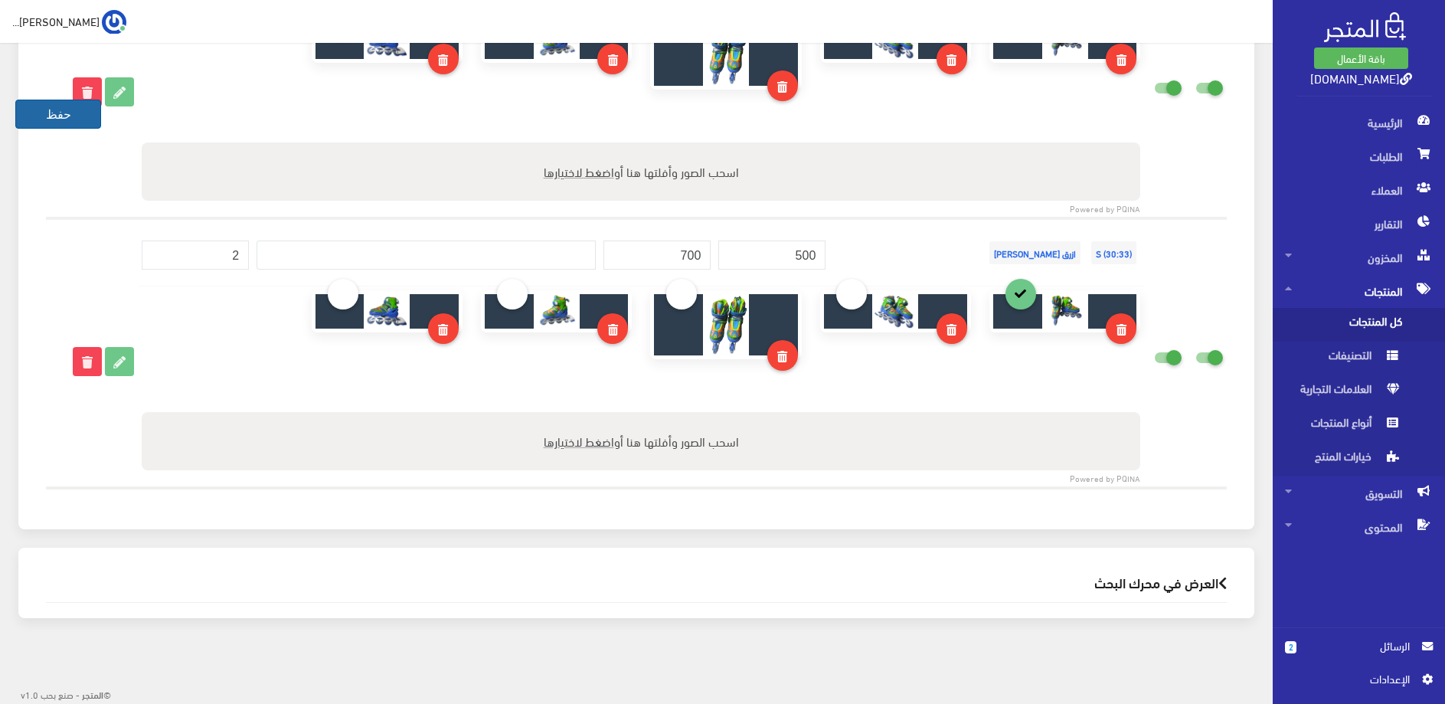
click at [52, 117] on button "حفظ" at bounding box center [58, 114] width 86 height 29
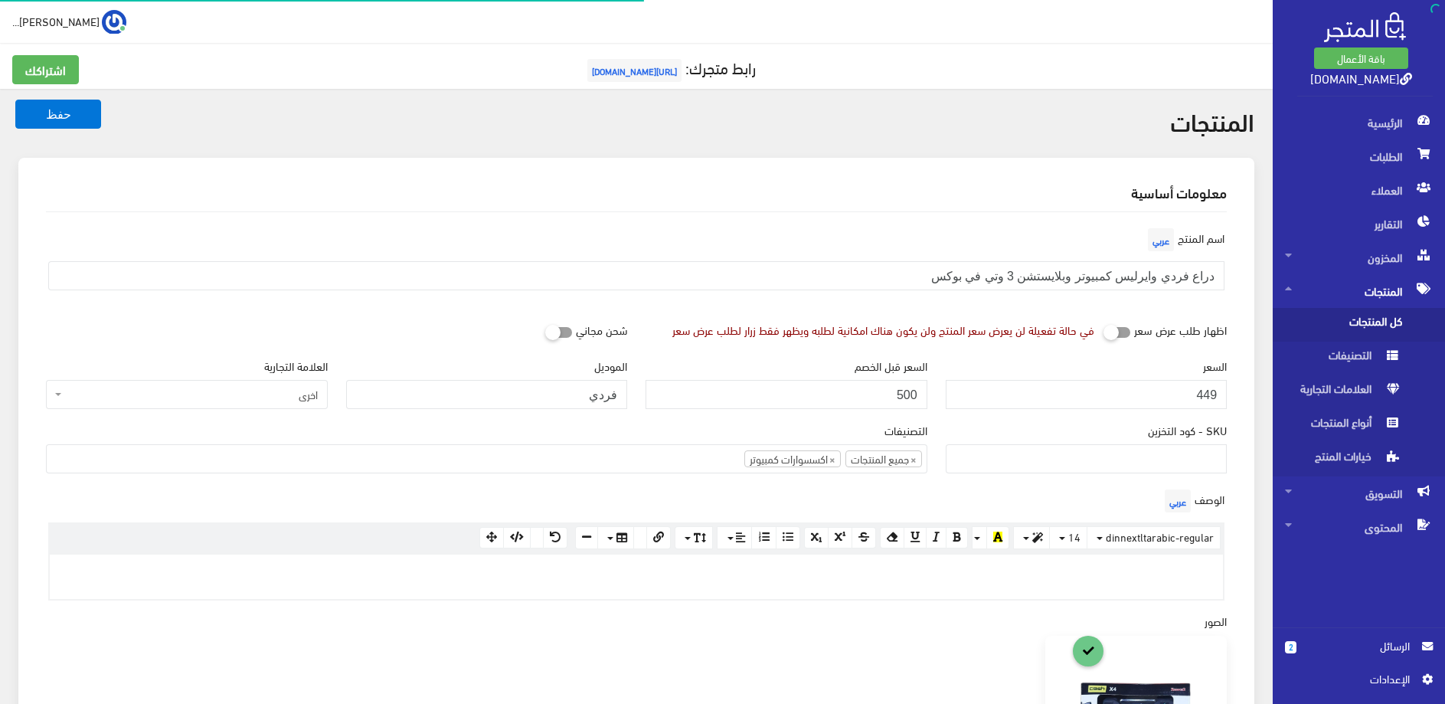
select select
click at [1171, 398] on input "449" at bounding box center [1087, 394] width 282 height 29
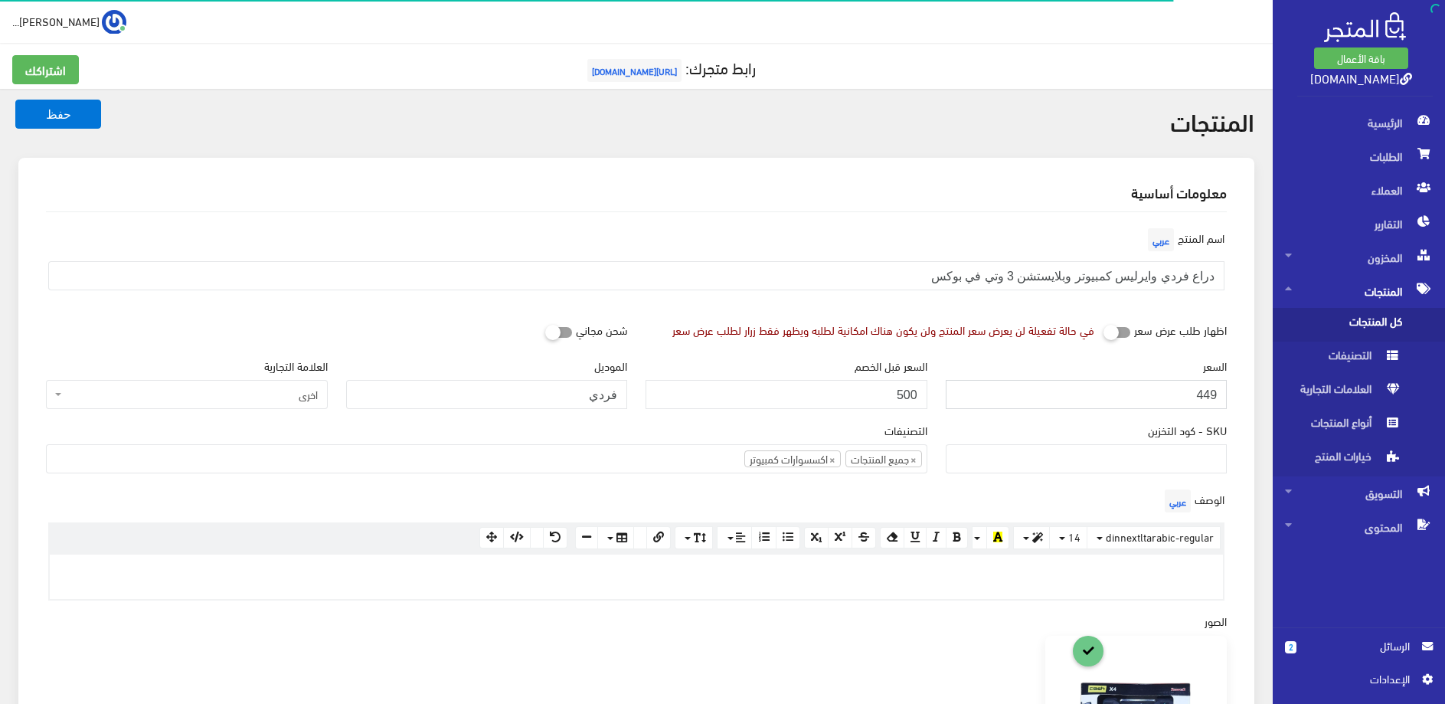
click at [1171, 398] on input "449" at bounding box center [1087, 394] width 282 height 29
type input "450"
click at [72, 110] on button "حفظ" at bounding box center [58, 114] width 86 height 29
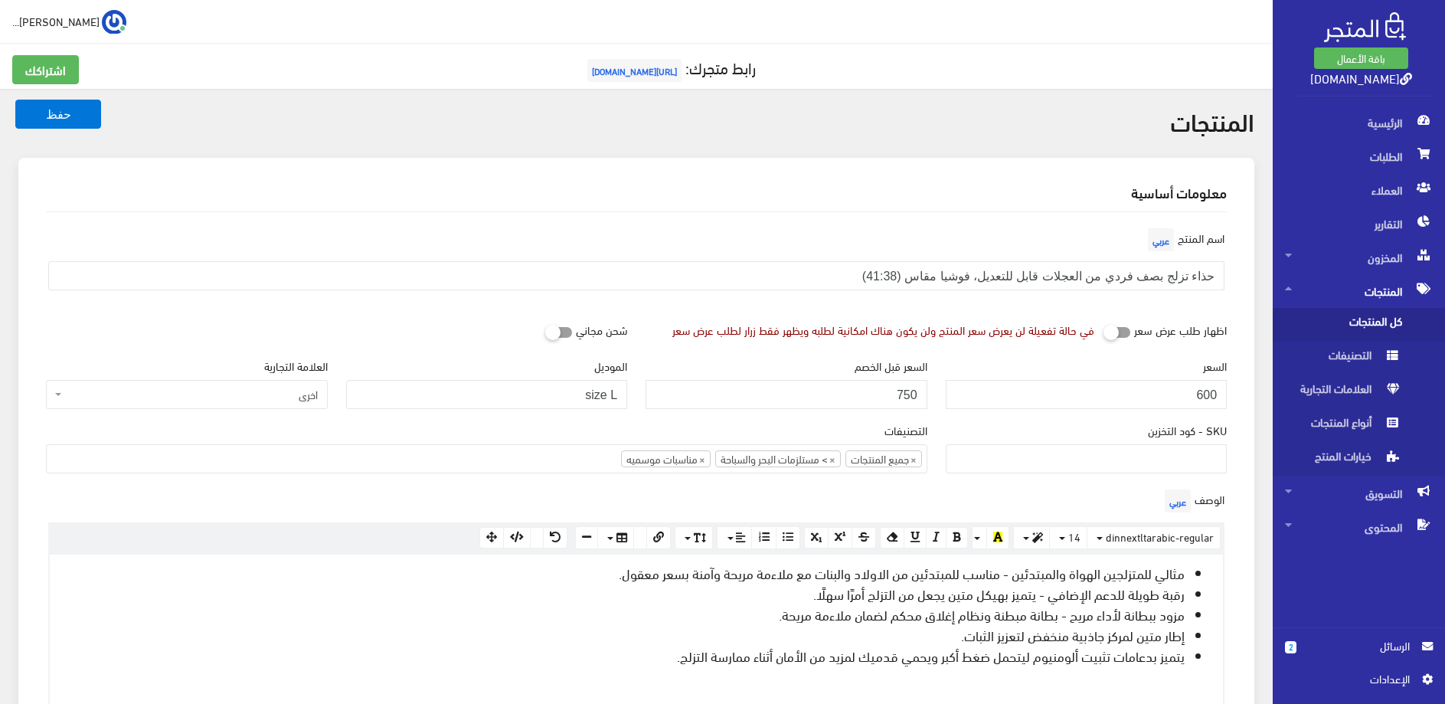
select select
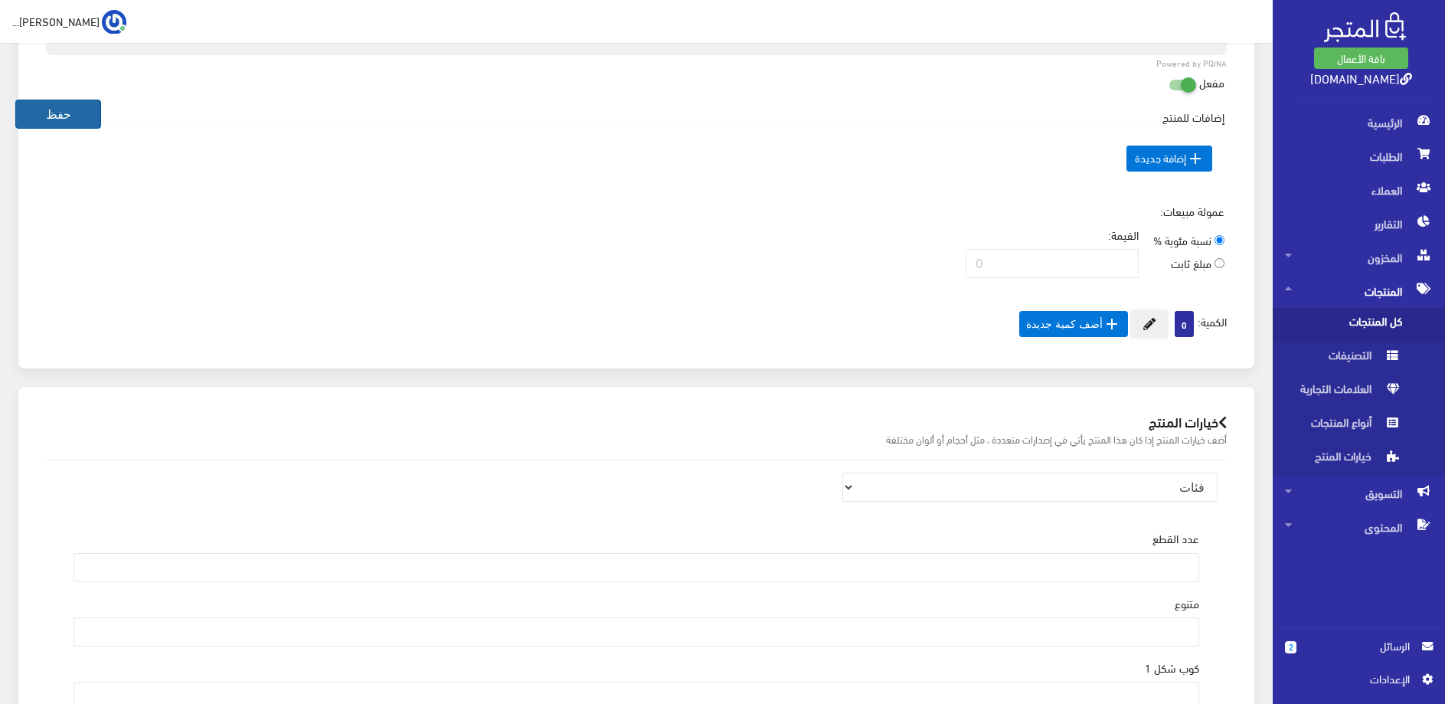
click at [81, 121] on button "حفظ" at bounding box center [58, 114] width 86 height 29
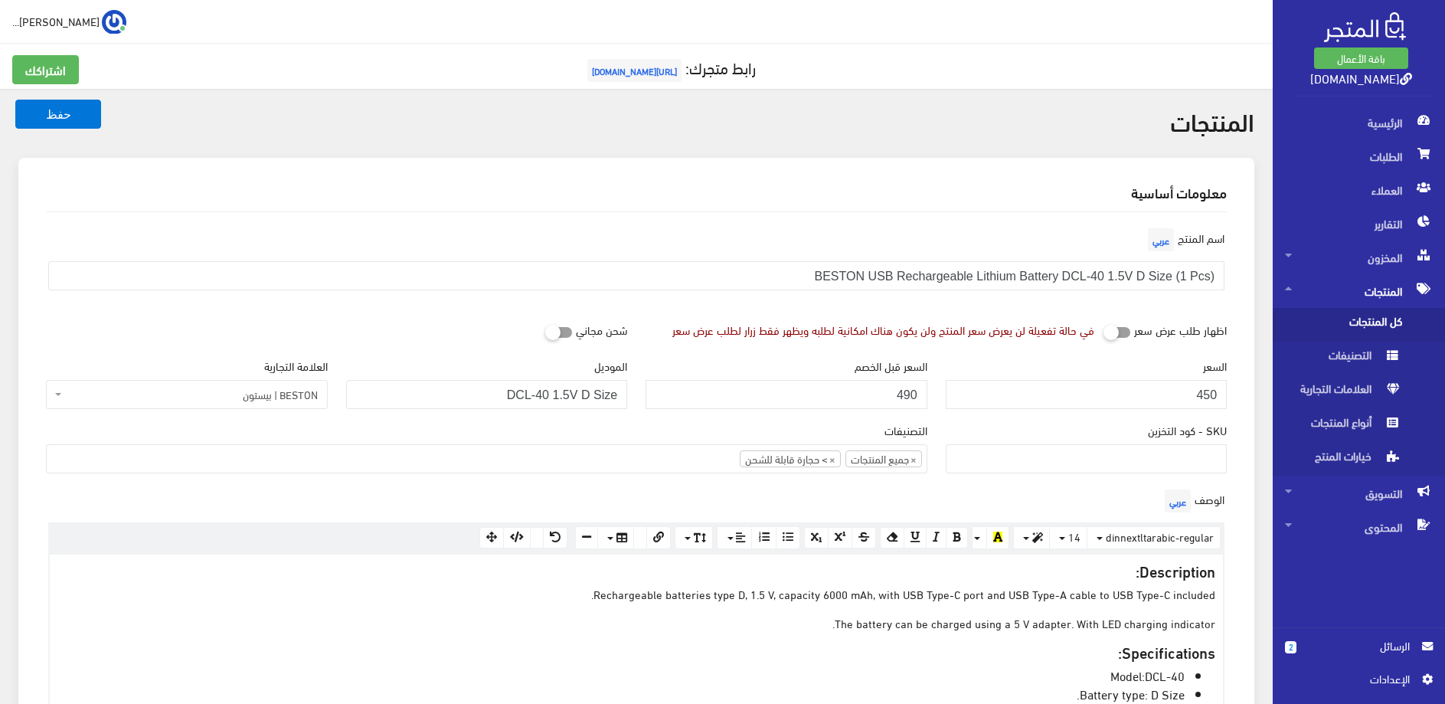
select select
click at [41, 121] on button "حفظ" at bounding box center [58, 114] width 86 height 29
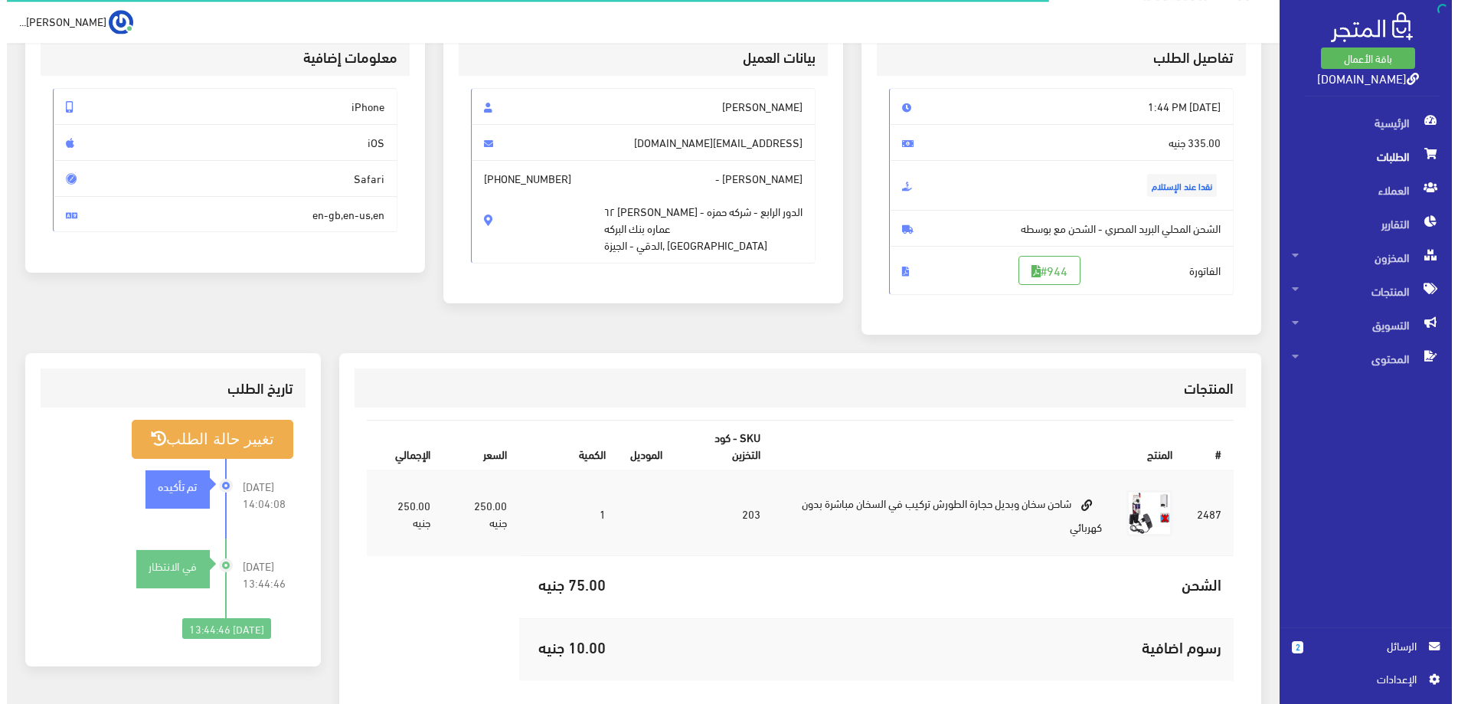
scroll to position [156, 0]
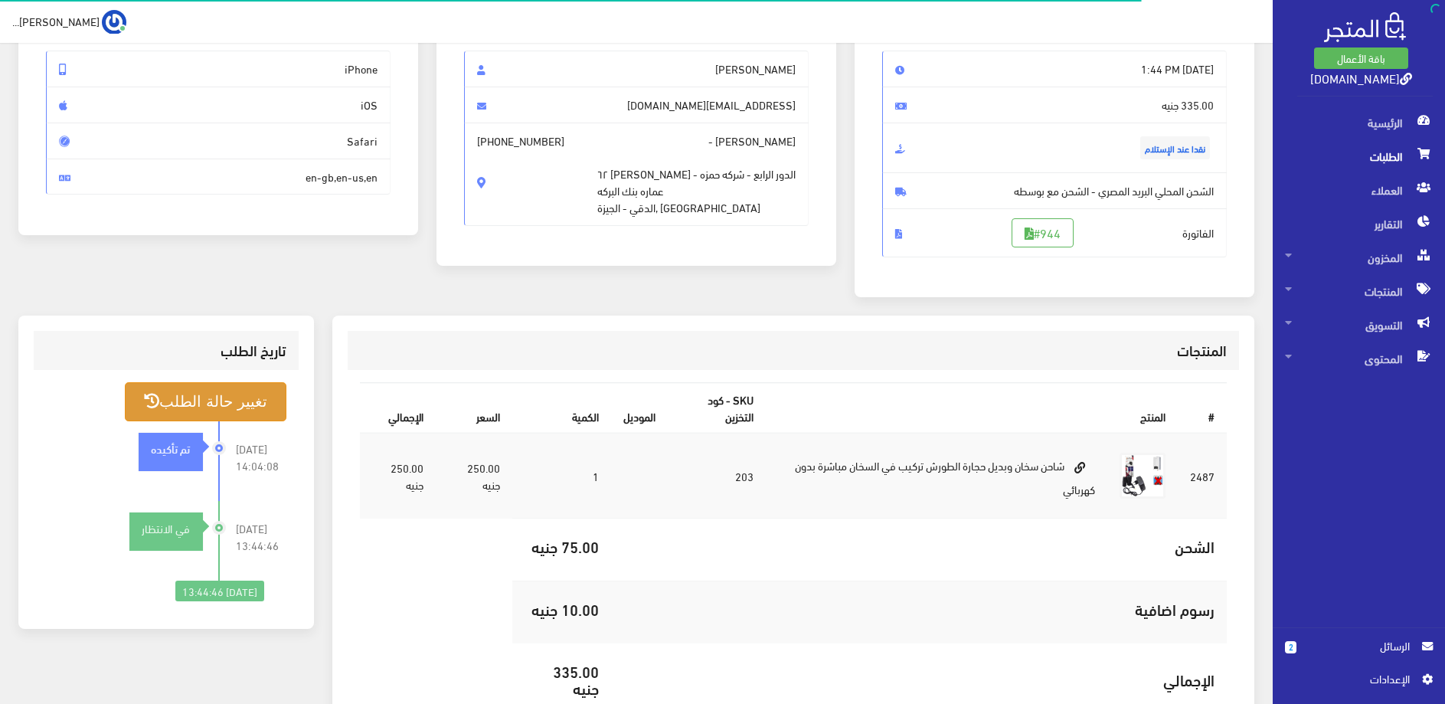
click at [253, 397] on button "تغيير حالة الطلب" at bounding box center [205, 401] width 161 height 39
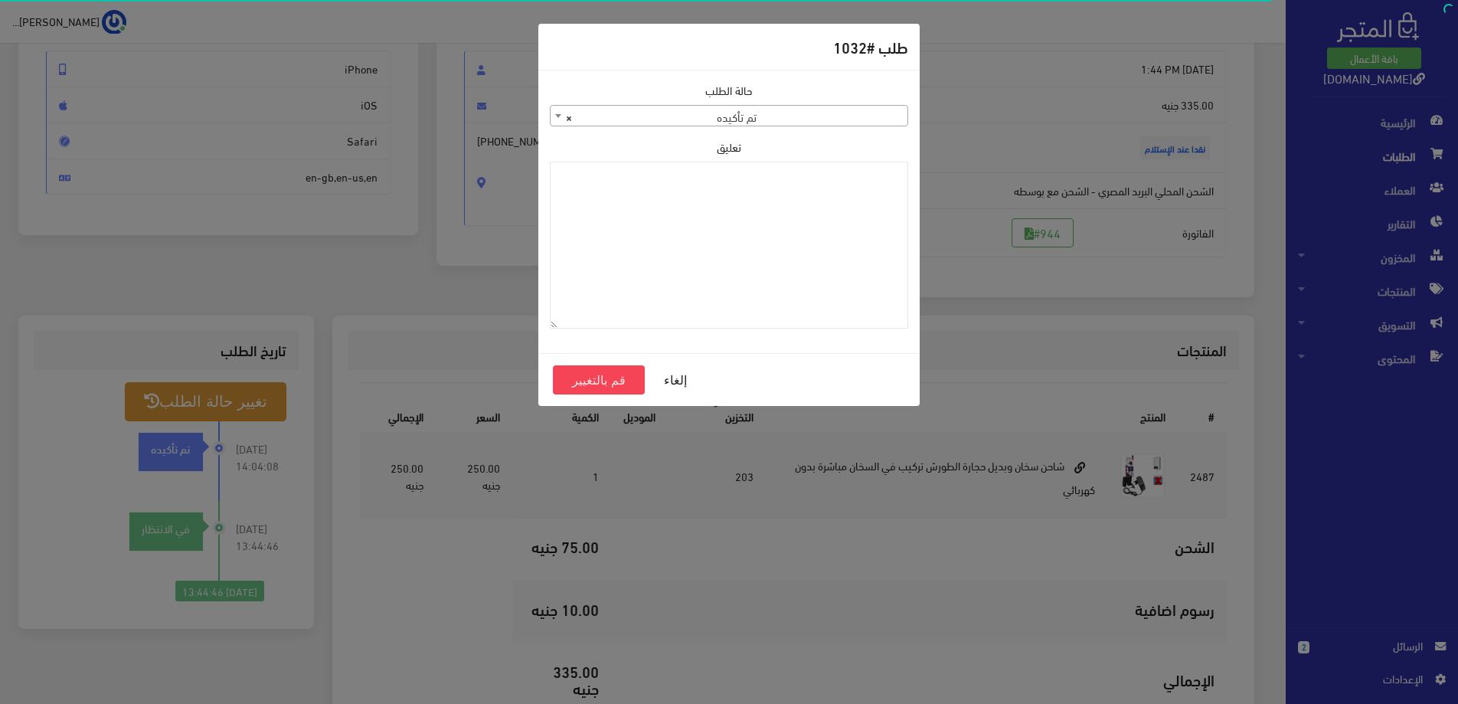
click at [802, 121] on span "× تم تأكيده" at bounding box center [729, 116] width 357 height 21
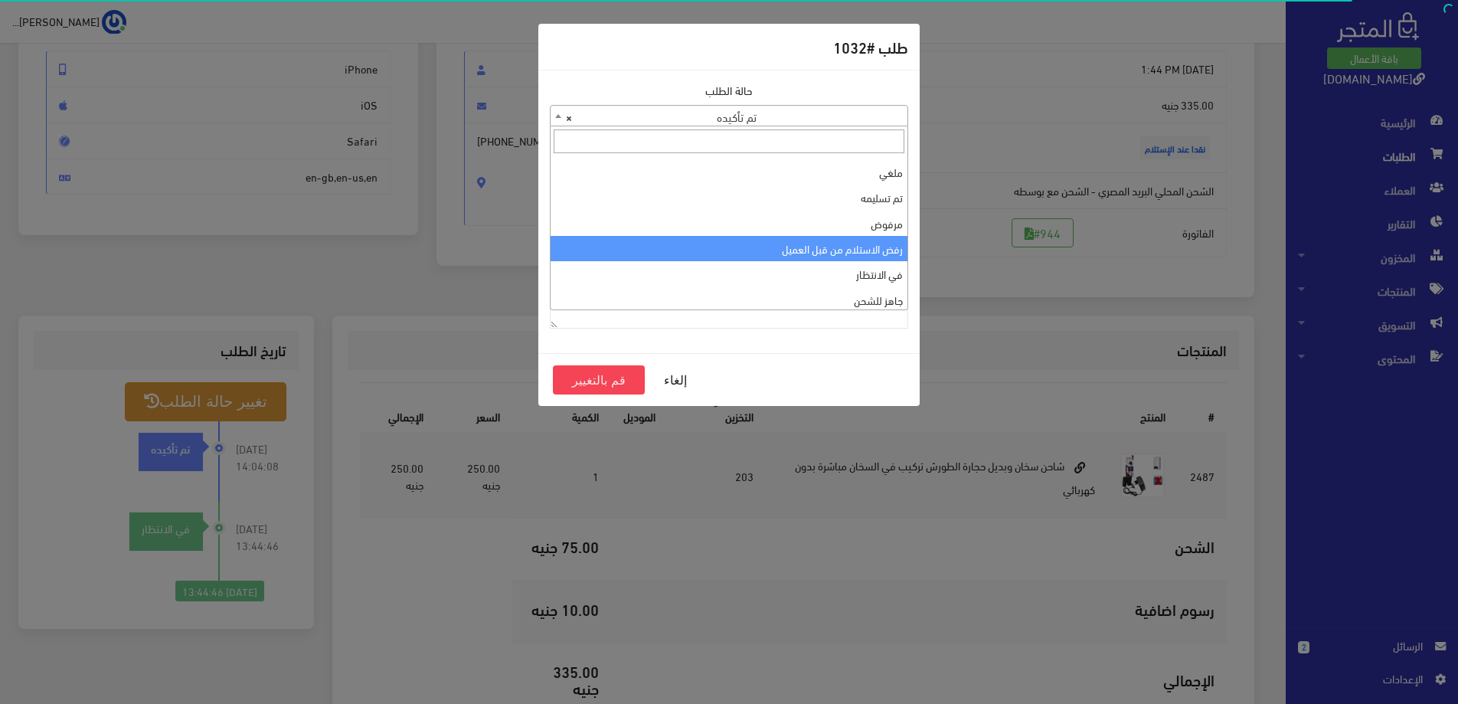
scroll to position [51, 0]
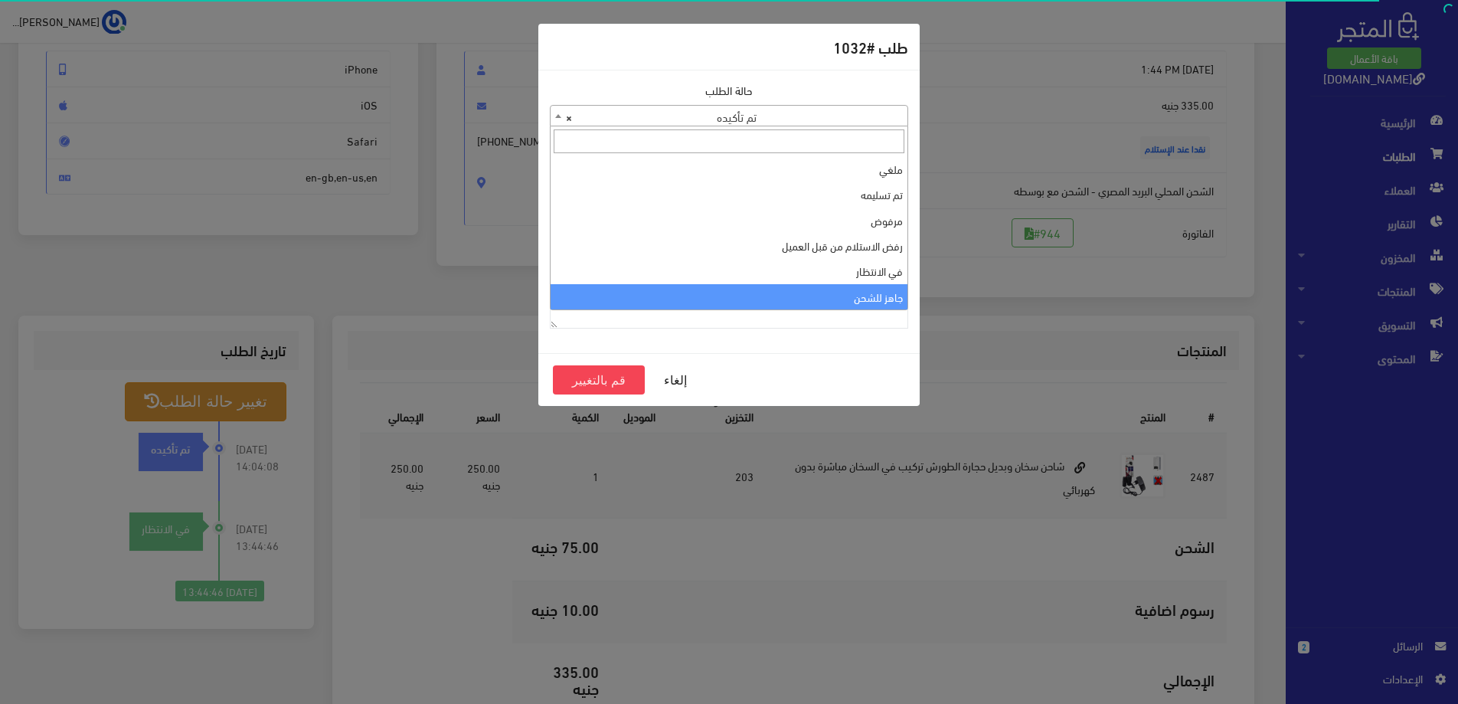
select select "13"
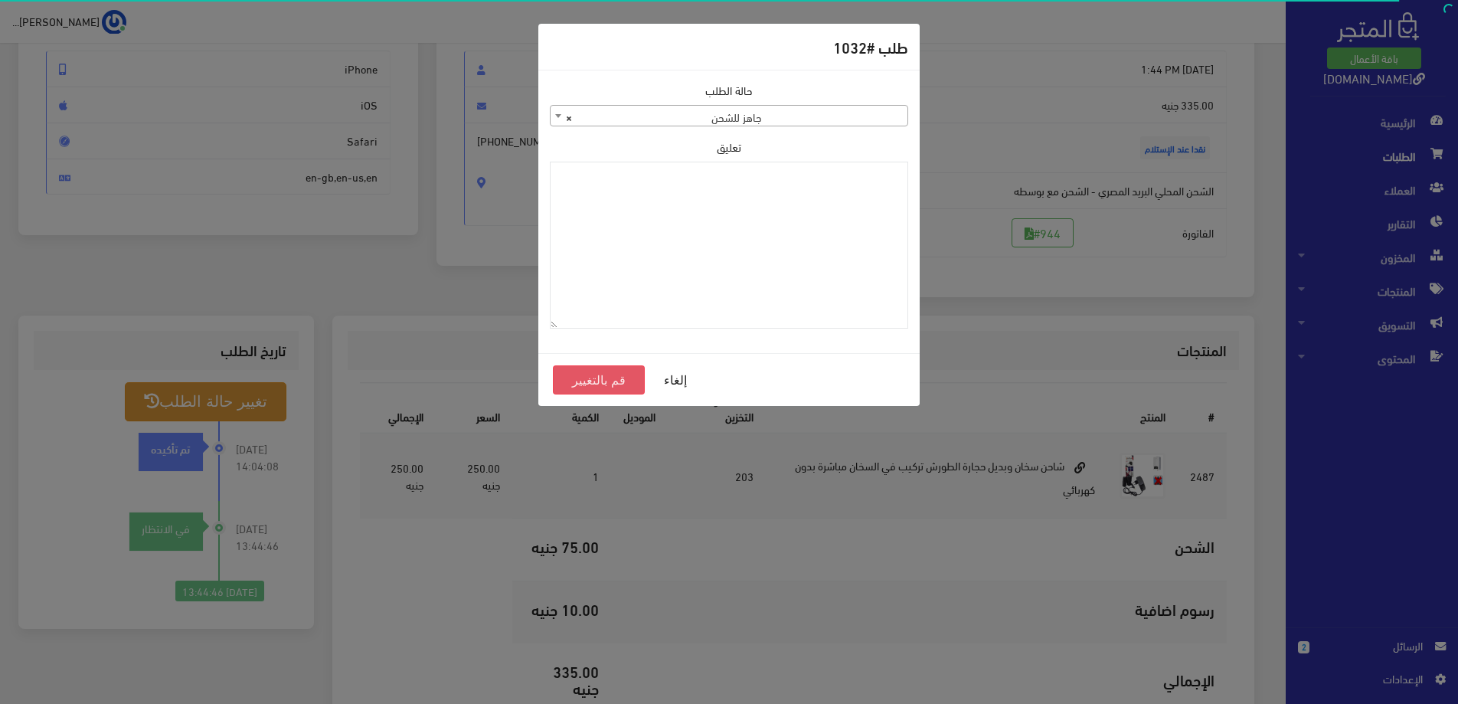
click at [603, 379] on button "قم بالتغيير" at bounding box center [599, 379] width 92 height 29
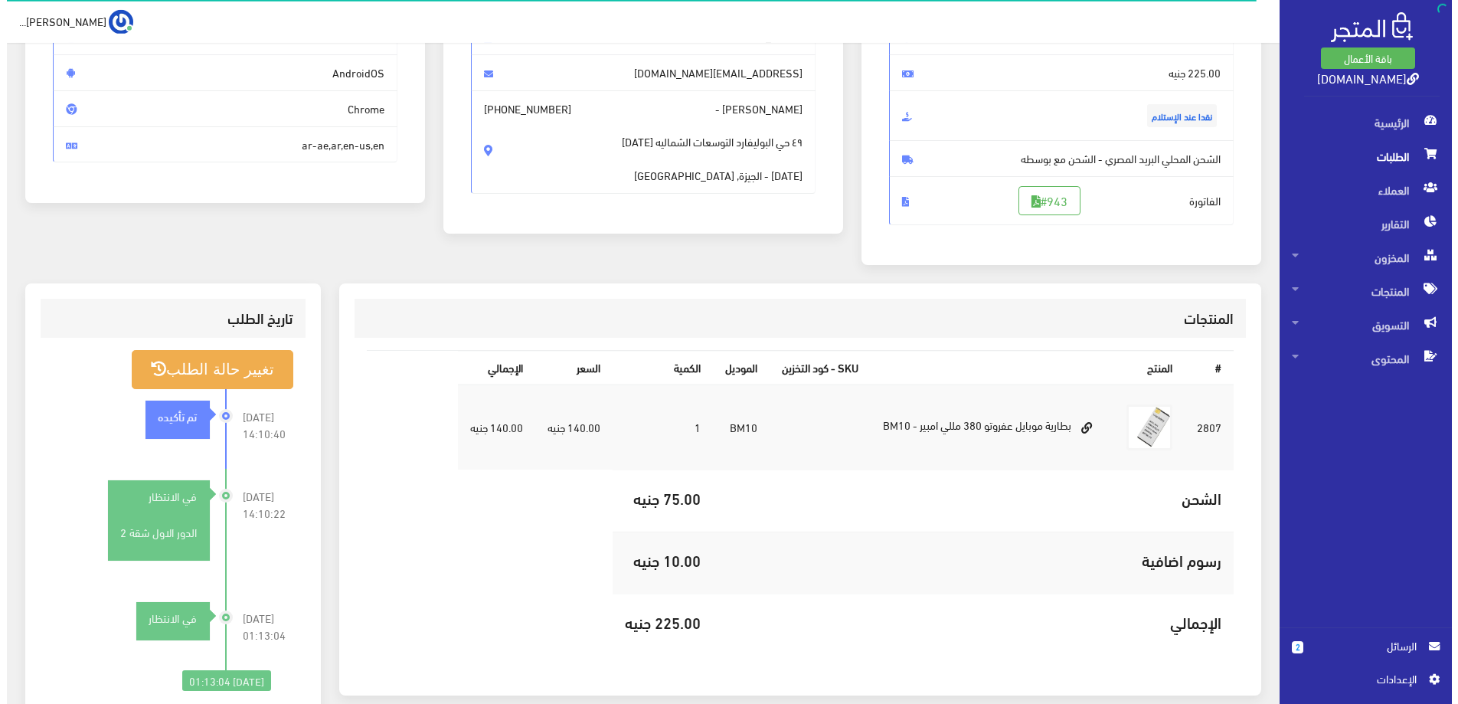
scroll to position [234, 0]
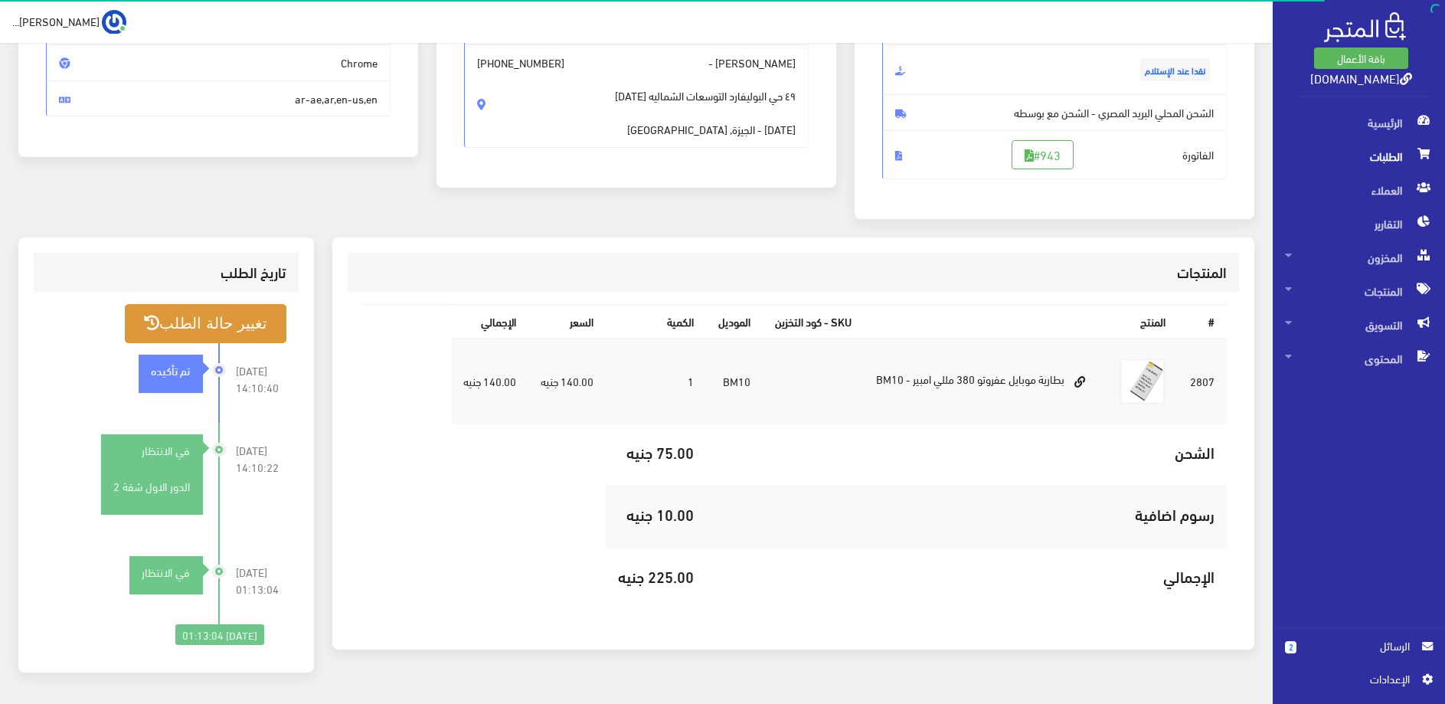
click at [272, 326] on button "تغيير حالة الطلب" at bounding box center [205, 323] width 161 height 39
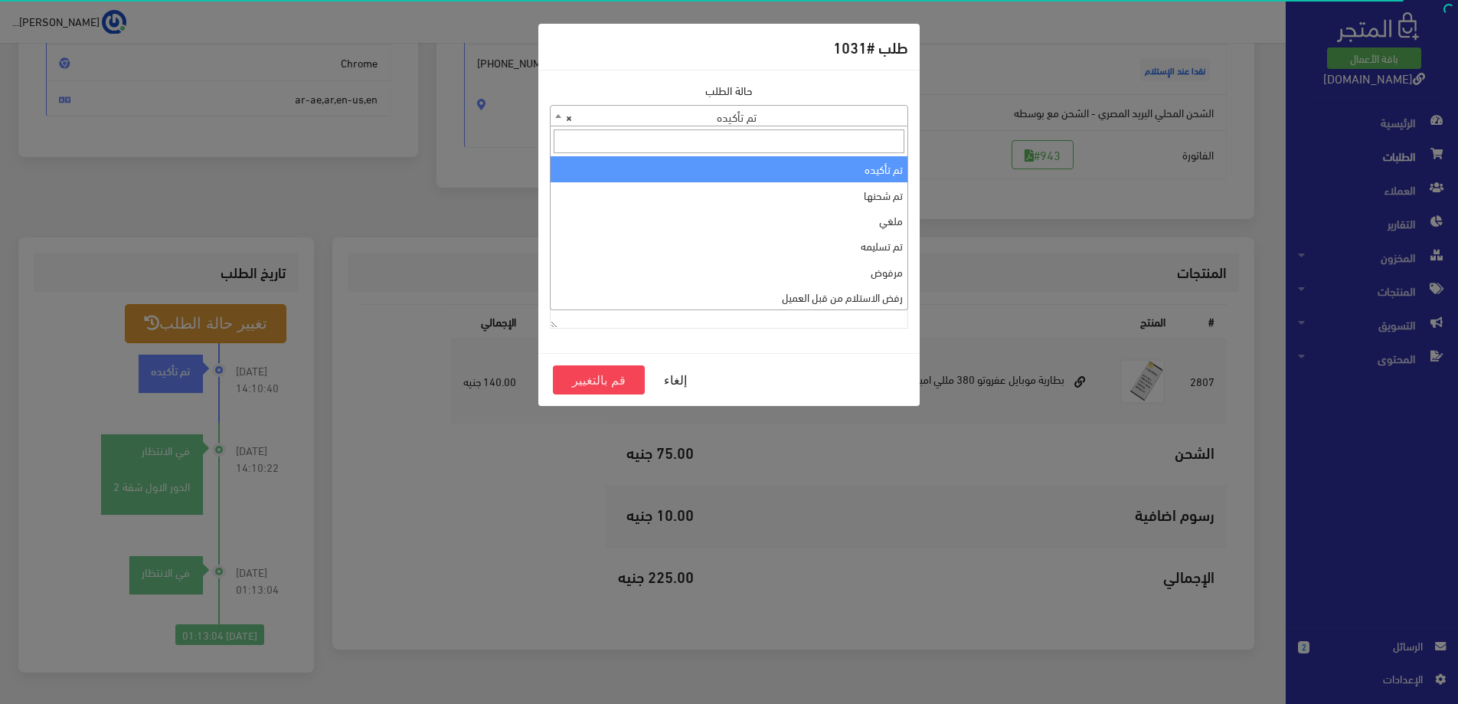
click at [828, 114] on span "× تم تأكيده" at bounding box center [729, 116] width 357 height 21
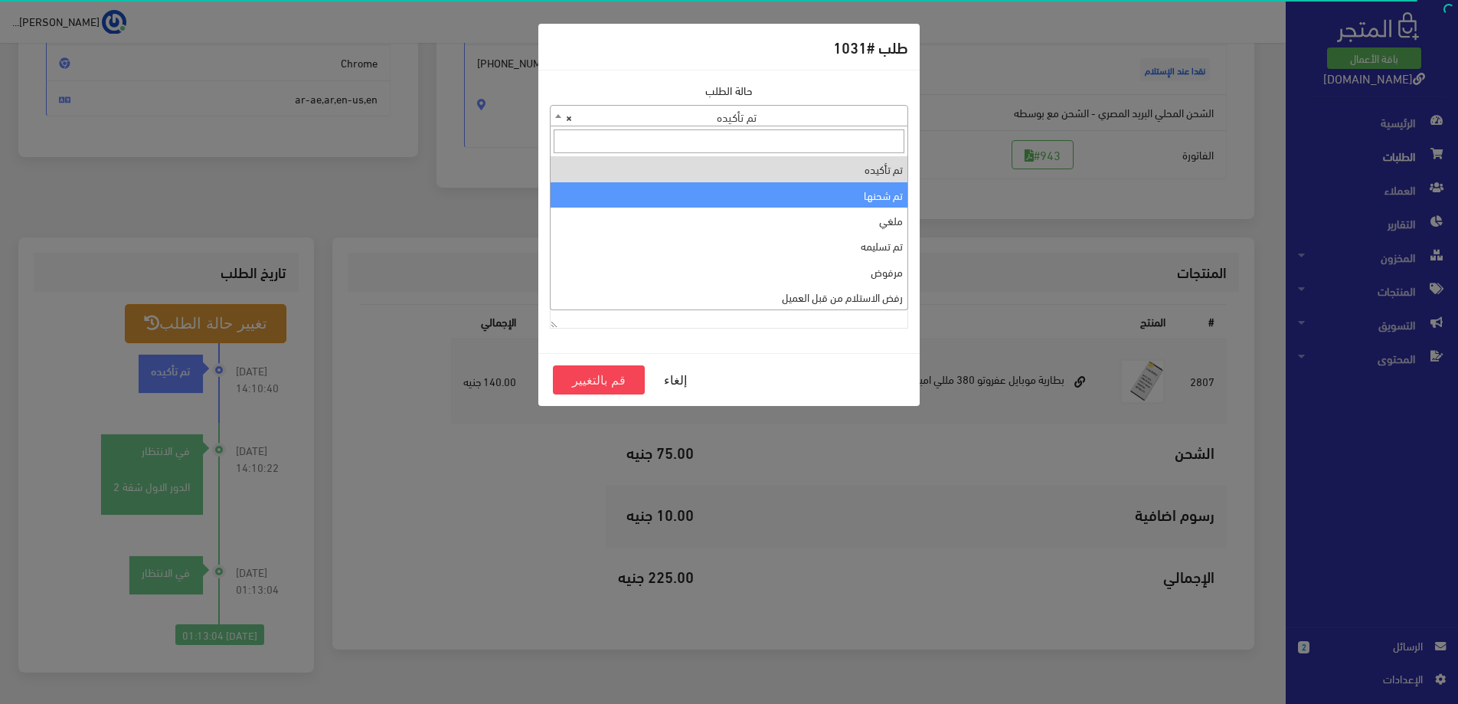
scroll to position [51, 0]
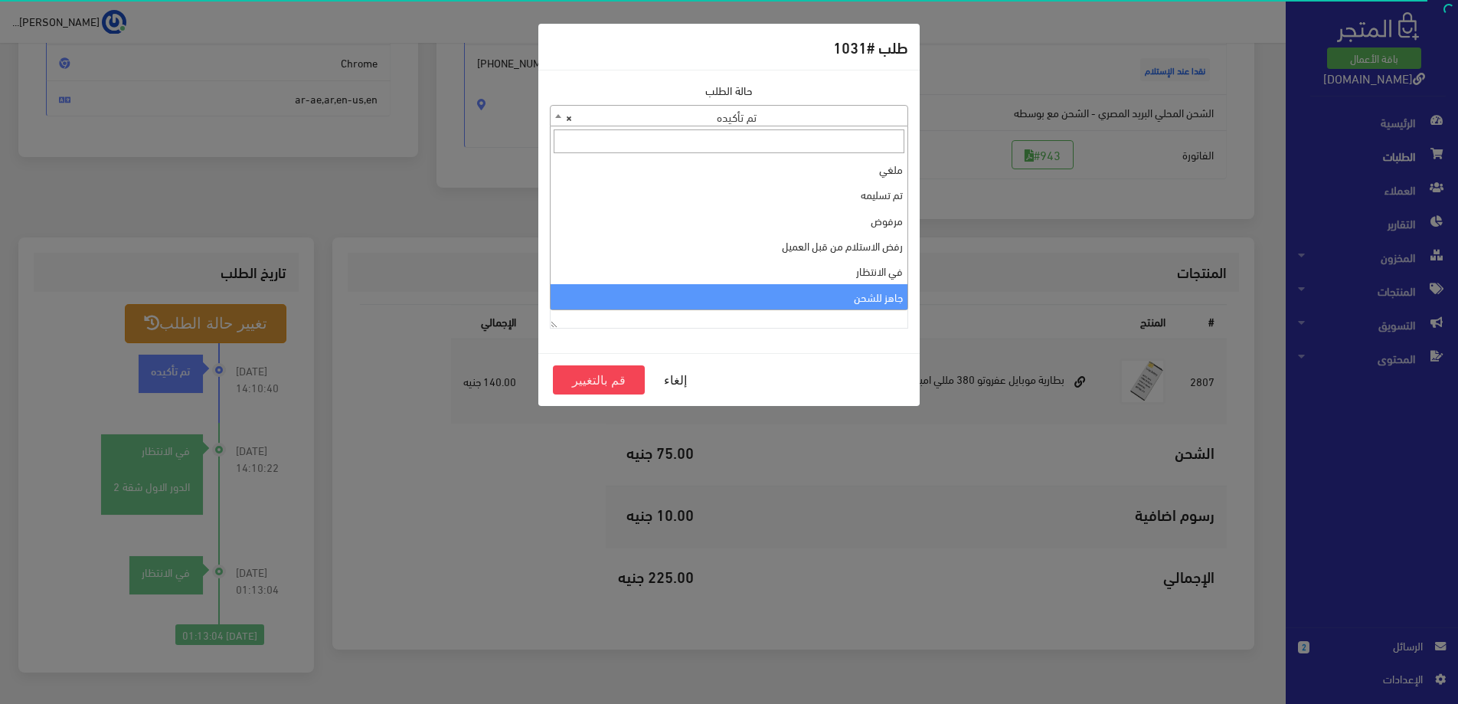
select select "13"
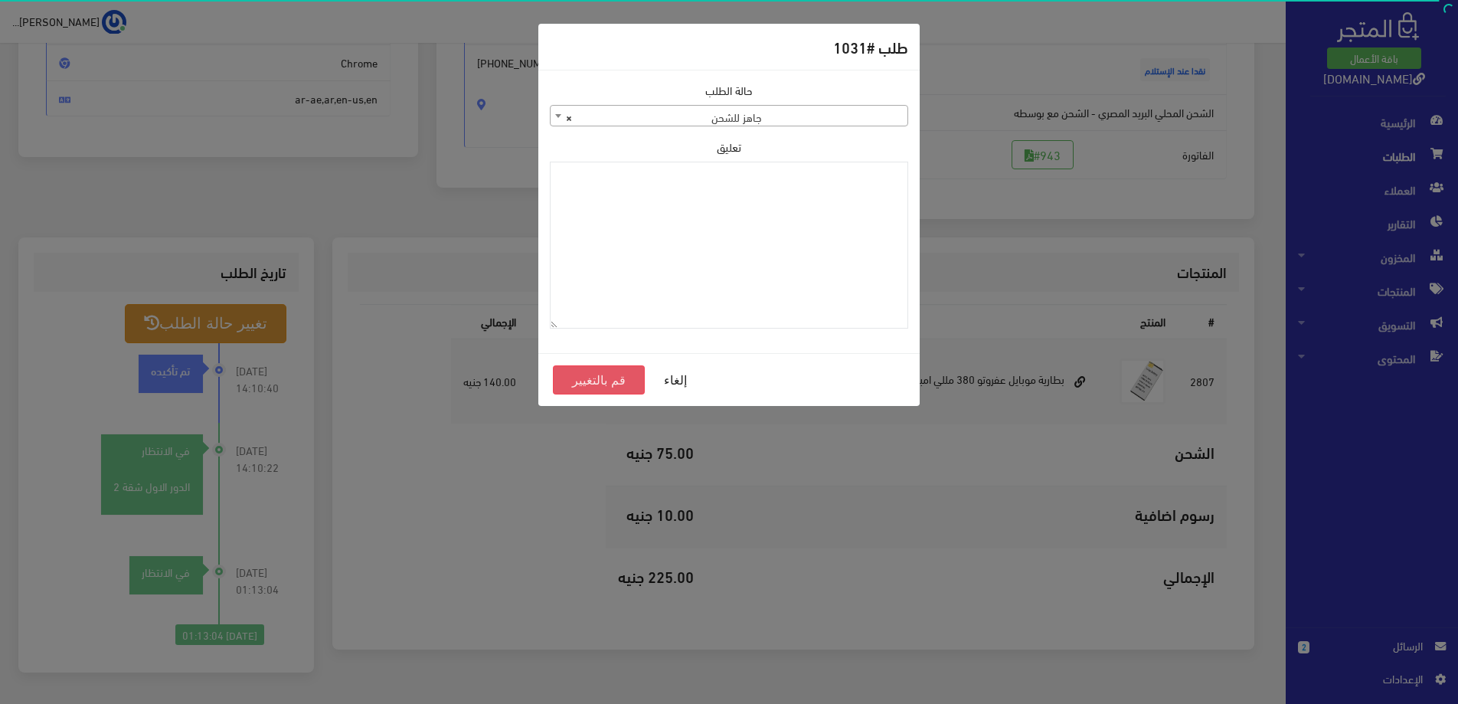
click at [626, 389] on button "قم بالتغيير" at bounding box center [599, 379] width 92 height 29
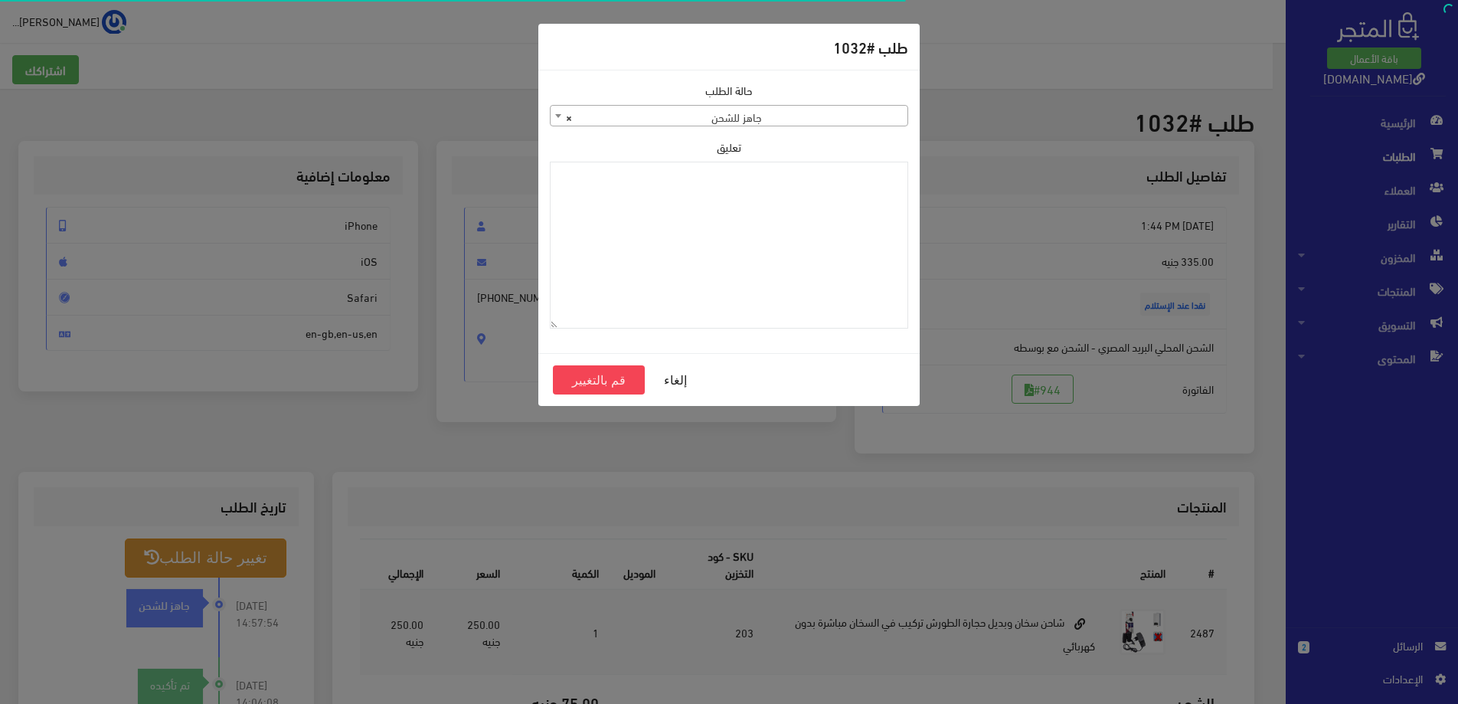
click at [799, 116] on span "× جاهز للشحن" at bounding box center [729, 116] width 357 height 21
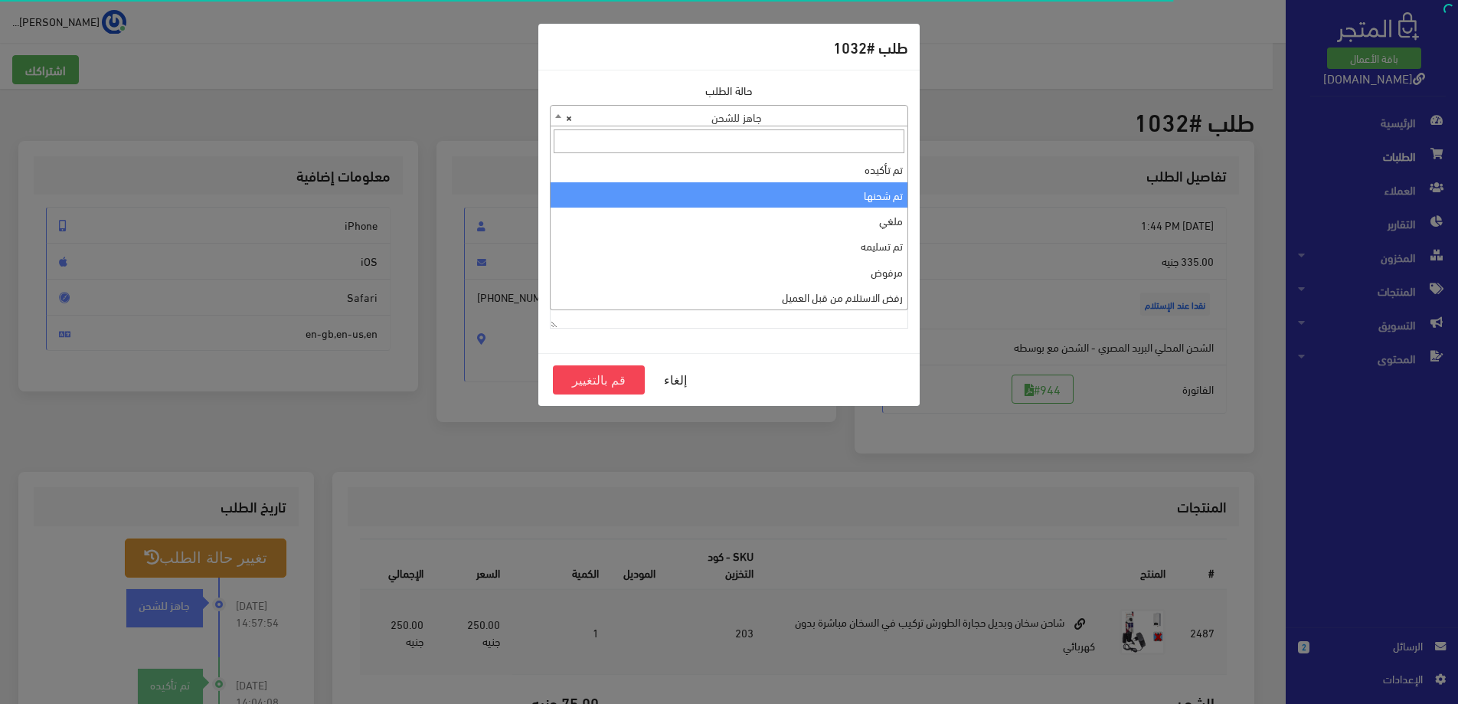
select select "2"
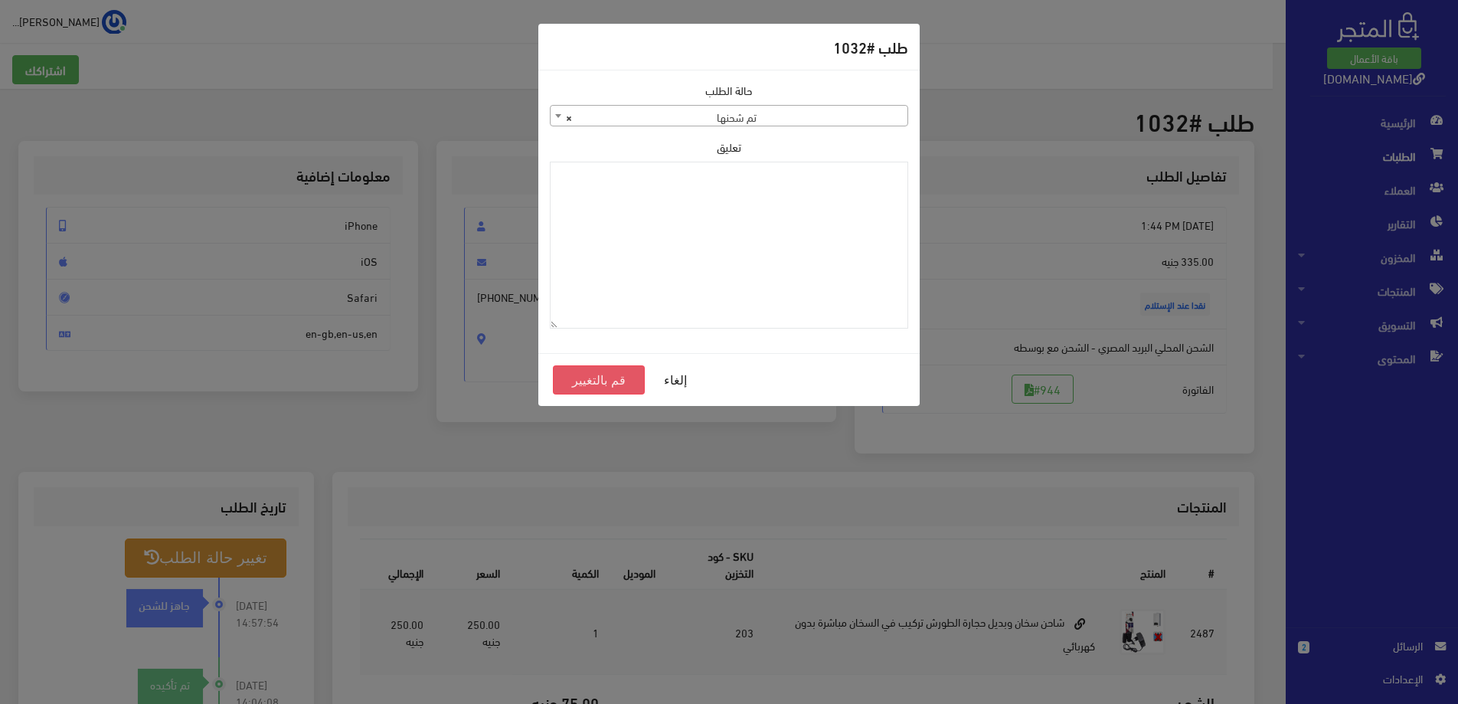
click at [583, 384] on button "قم بالتغيير" at bounding box center [599, 379] width 92 height 29
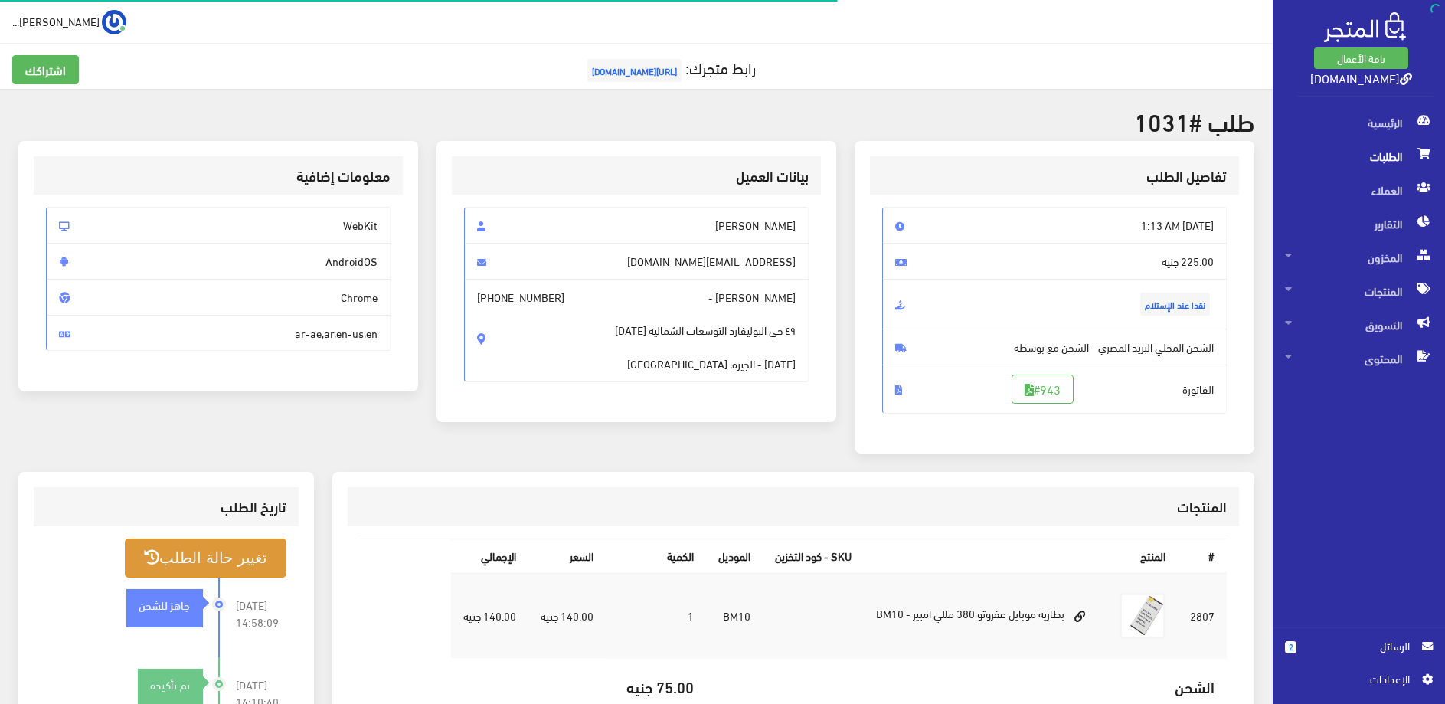
click at [243, 567] on button "تغيير حالة الطلب" at bounding box center [205, 557] width 161 height 39
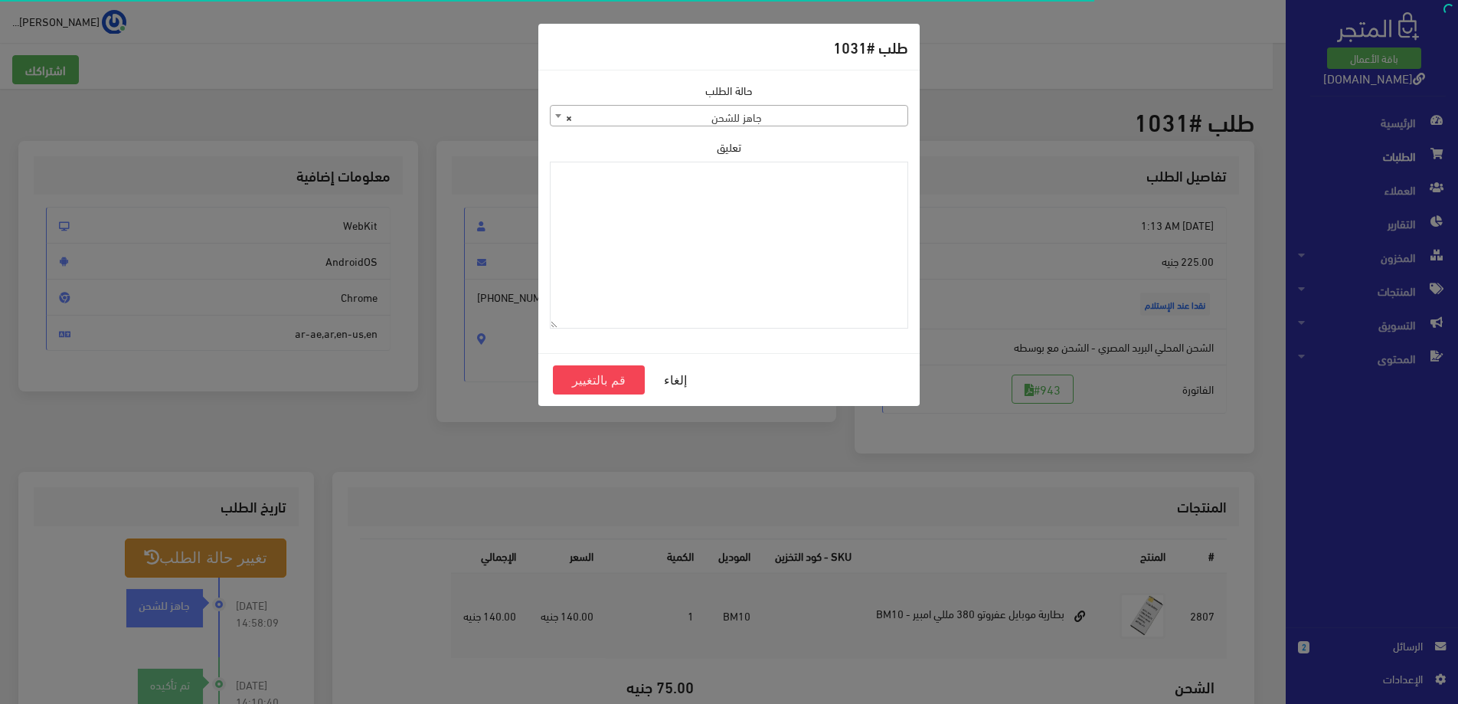
click at [839, 117] on span "× جاهز للشحن" at bounding box center [729, 116] width 357 height 21
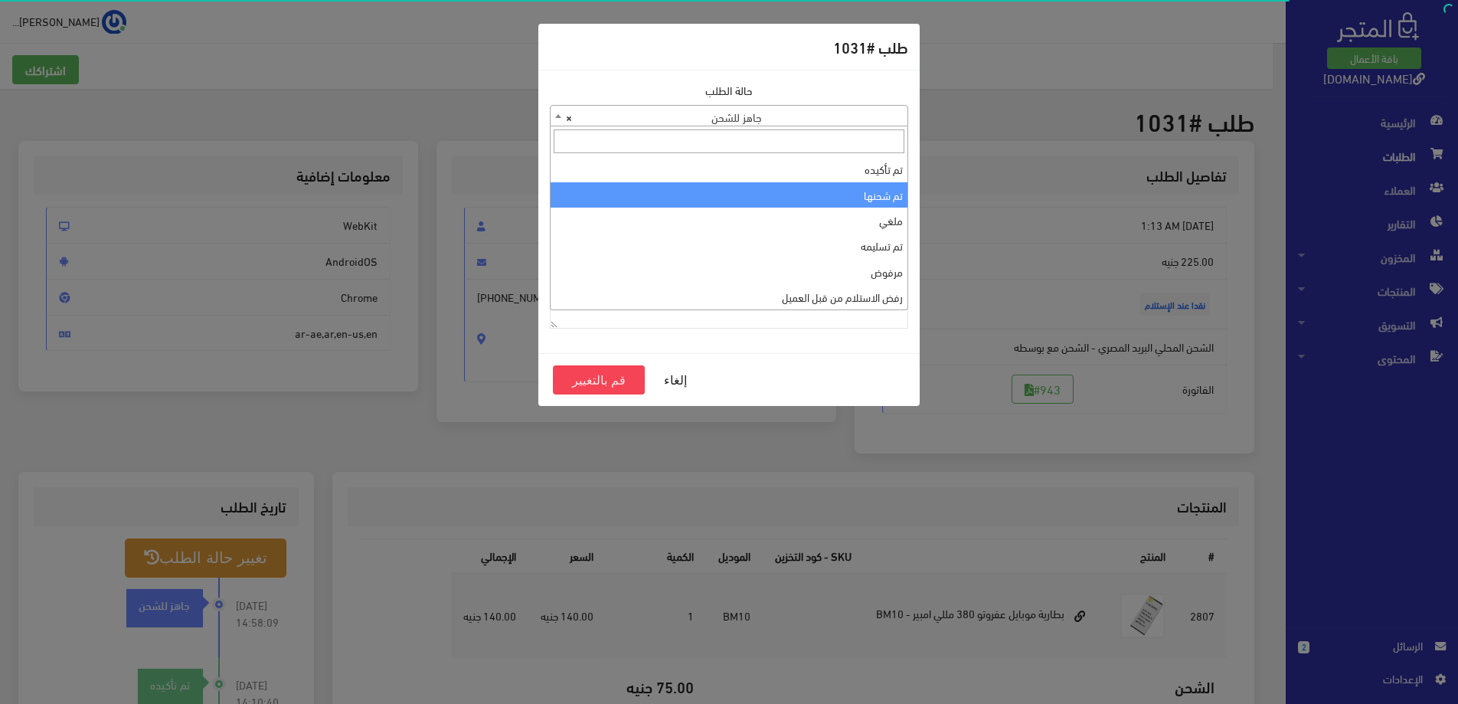
select select "2"
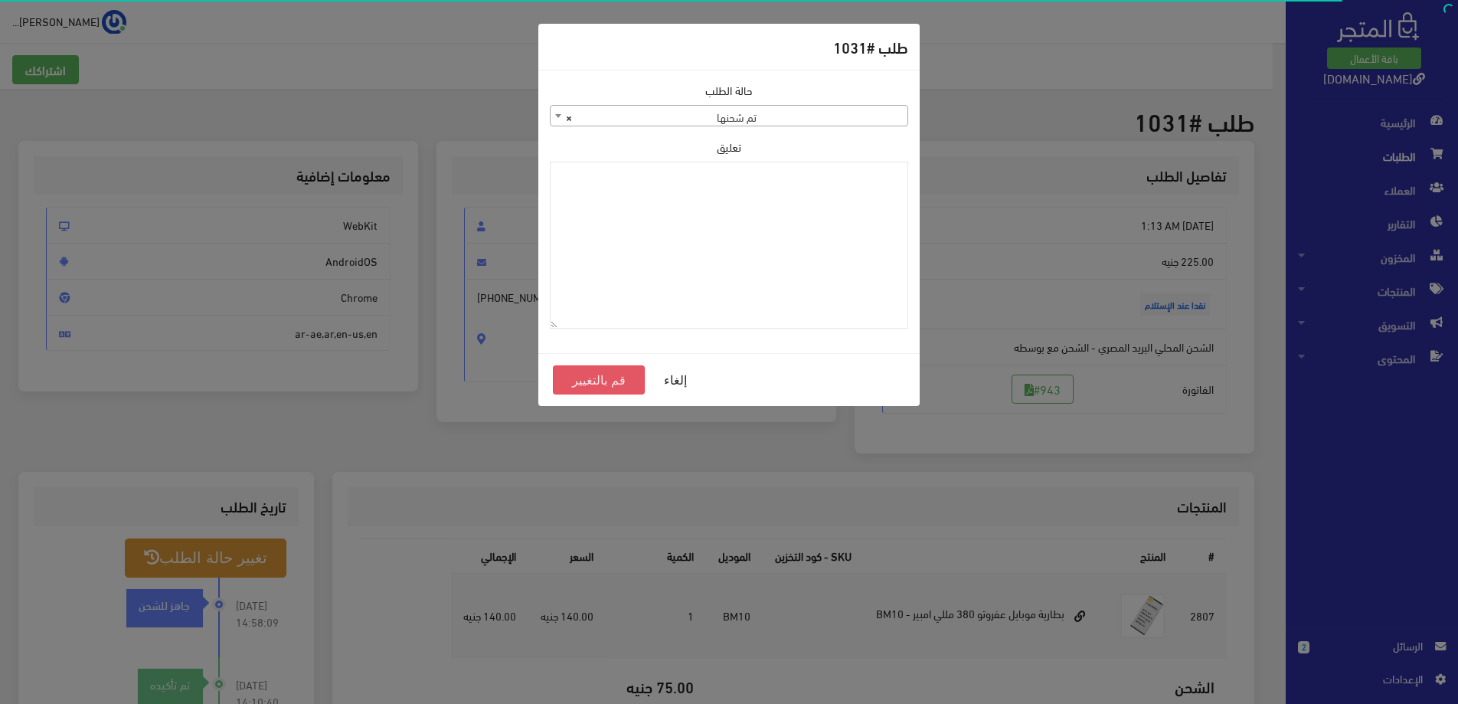
click at [596, 379] on button "قم بالتغيير" at bounding box center [599, 379] width 92 height 29
